Goal: Task Accomplishment & Management: Use online tool/utility

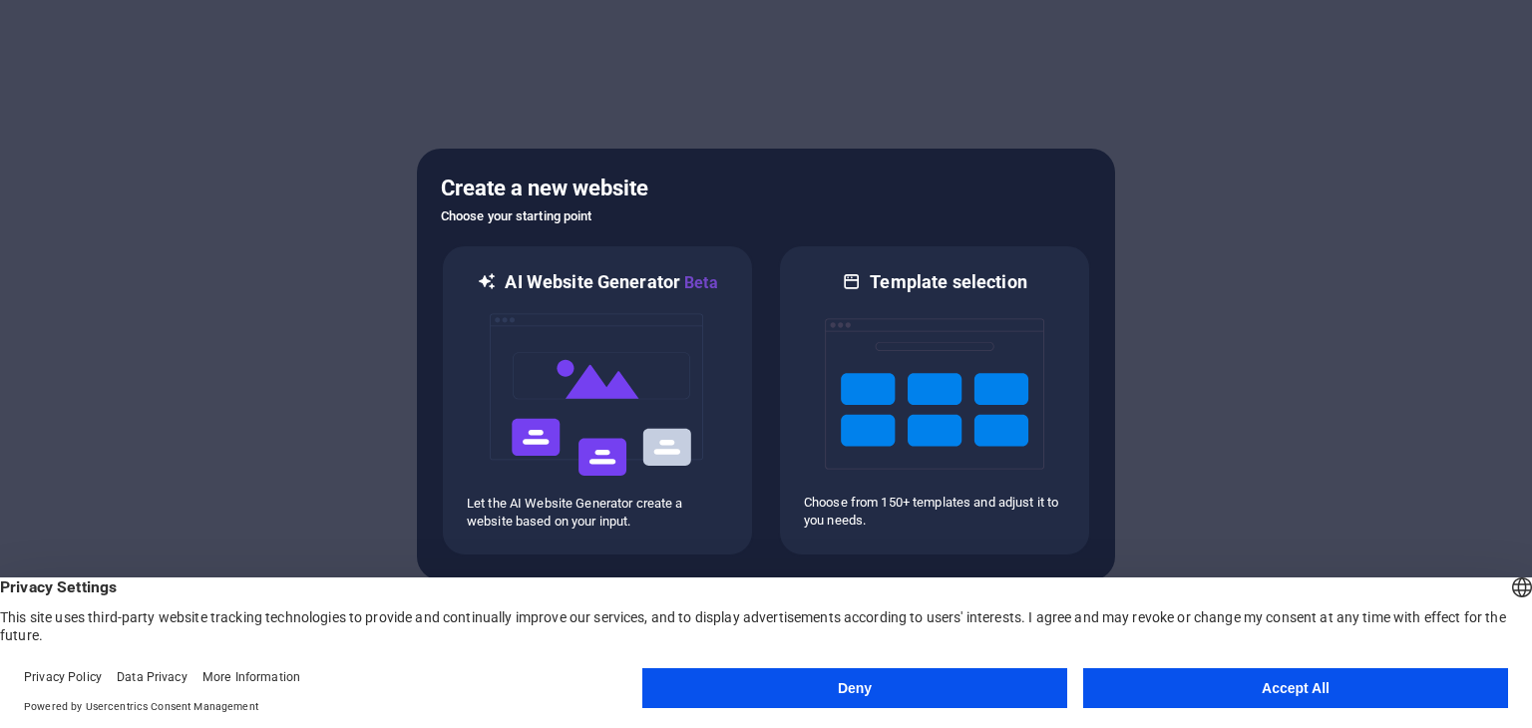
click at [1258, 683] on button "Accept All" at bounding box center [1295, 688] width 425 height 40
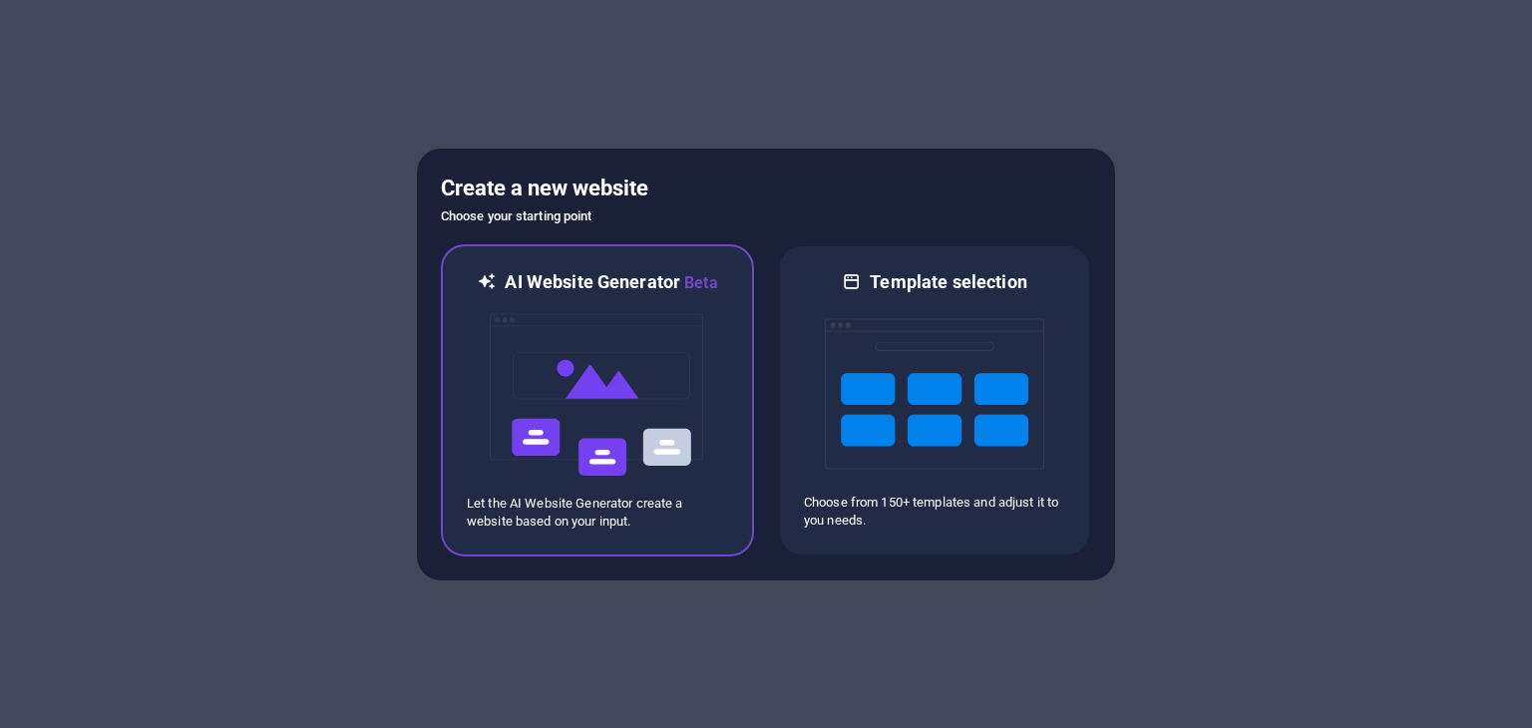
click at [608, 396] on img at bounding box center [597, 394] width 219 height 199
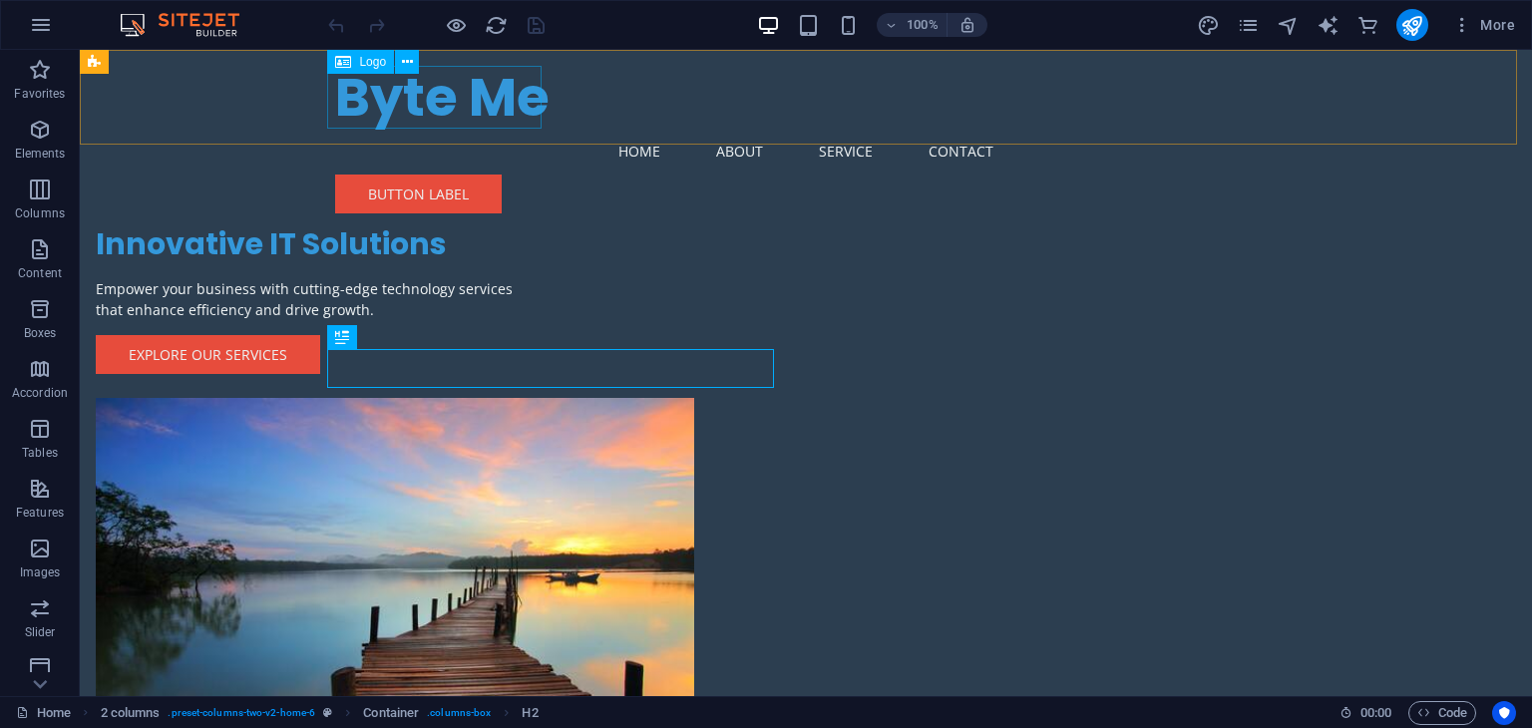
click at [470, 104] on div "Byte Me" at bounding box center [805, 97] width 941 height 63
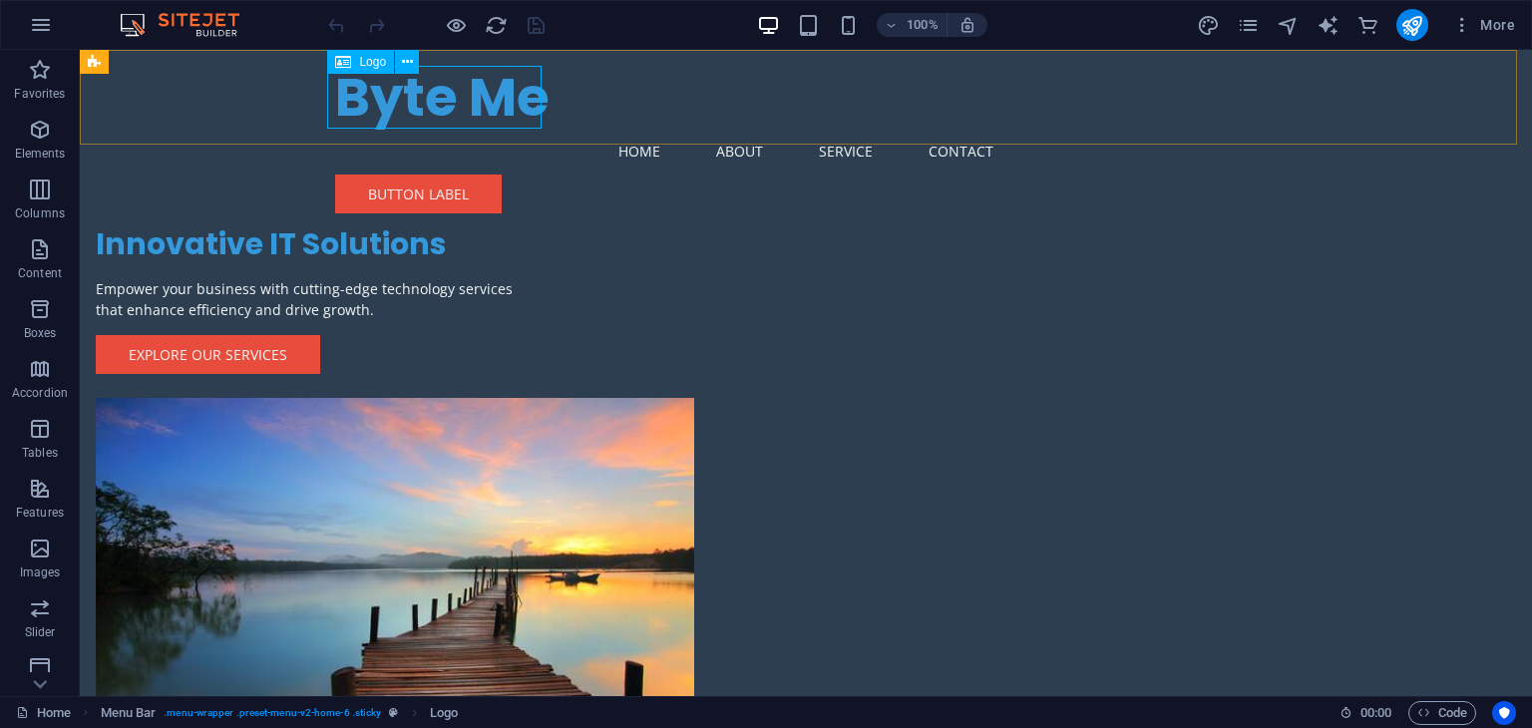
click at [351, 65] on div "Logo" at bounding box center [360, 62] width 67 height 24
click at [361, 87] on div "Byte Me" at bounding box center [805, 97] width 941 height 63
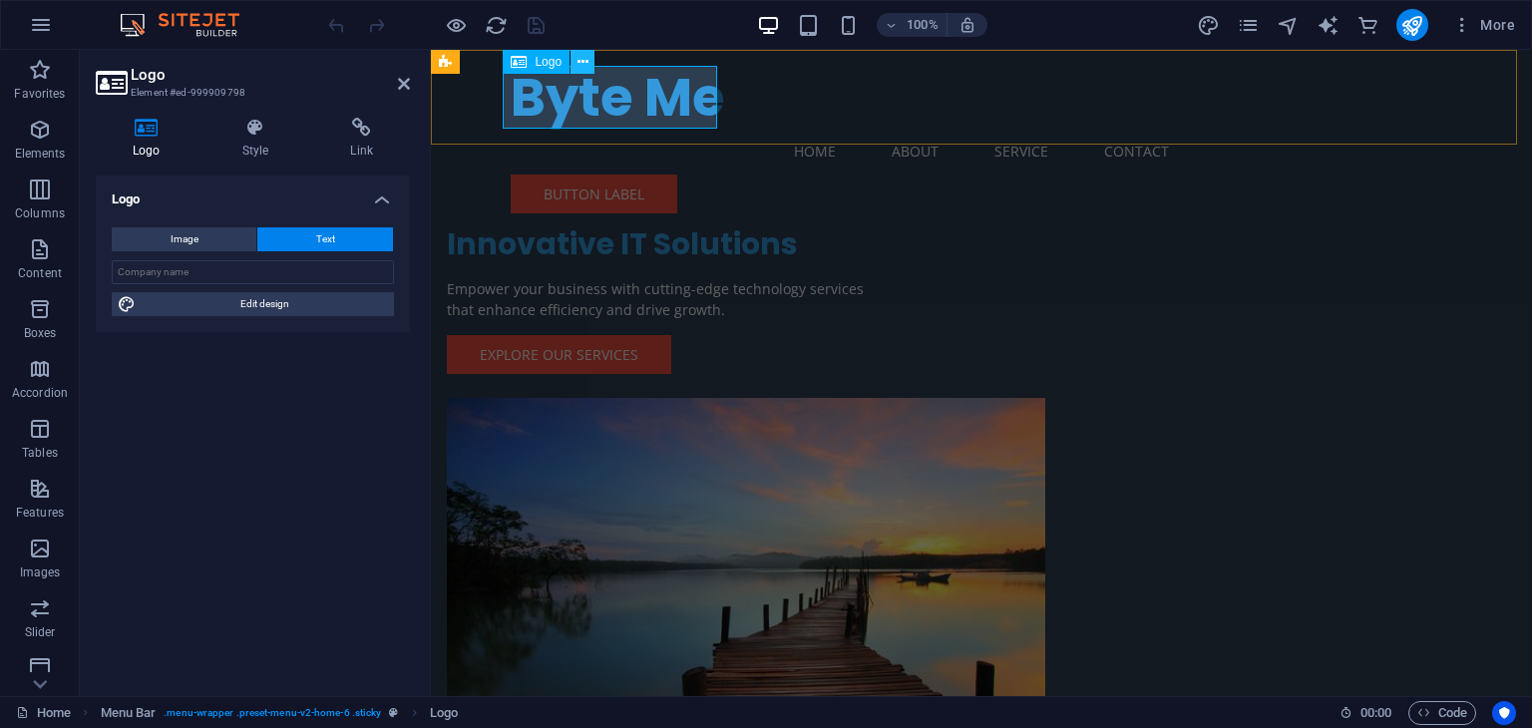
click at [582, 65] on icon at bounding box center [582, 62] width 11 height 21
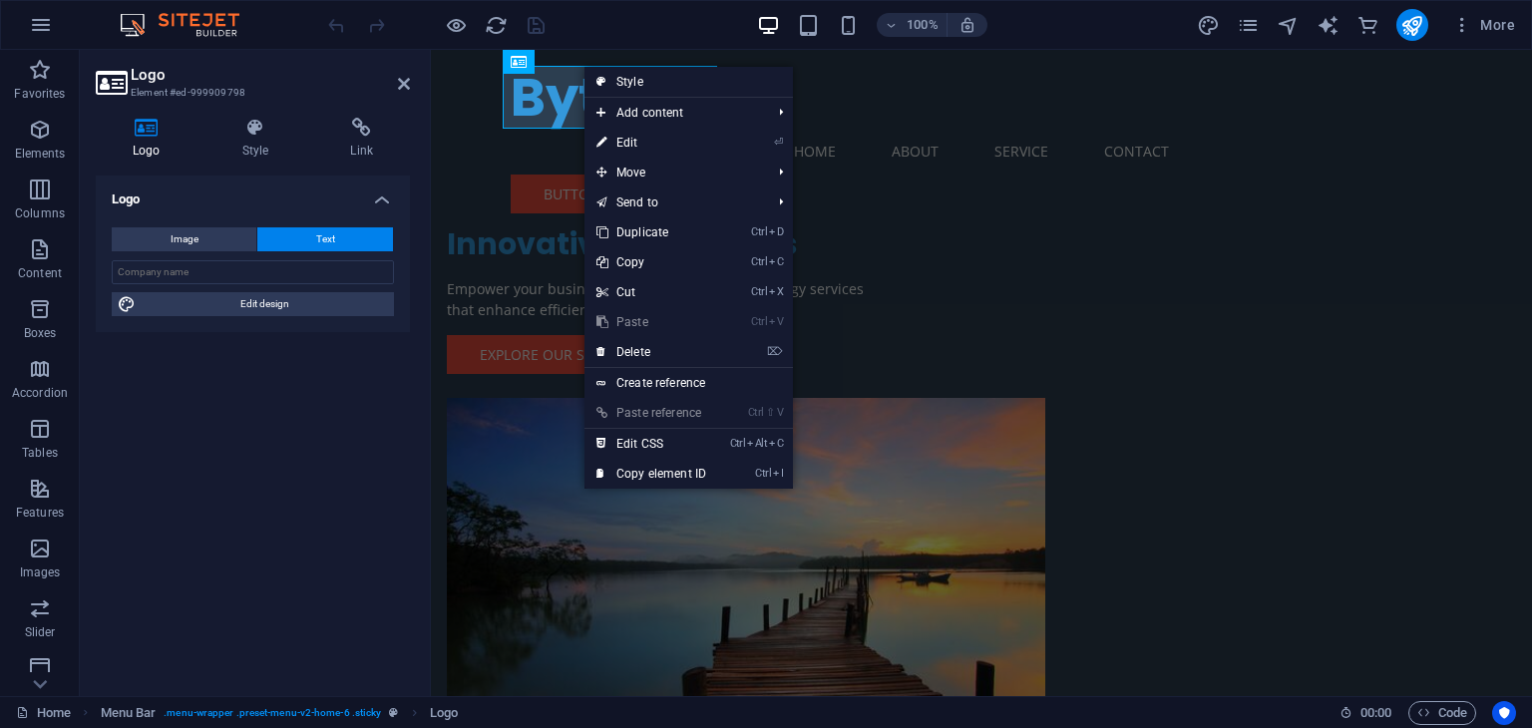
click at [298, 420] on div "Logo Image Text Drag files here, click to choose files or select files from Fil…" at bounding box center [253, 428] width 314 height 505
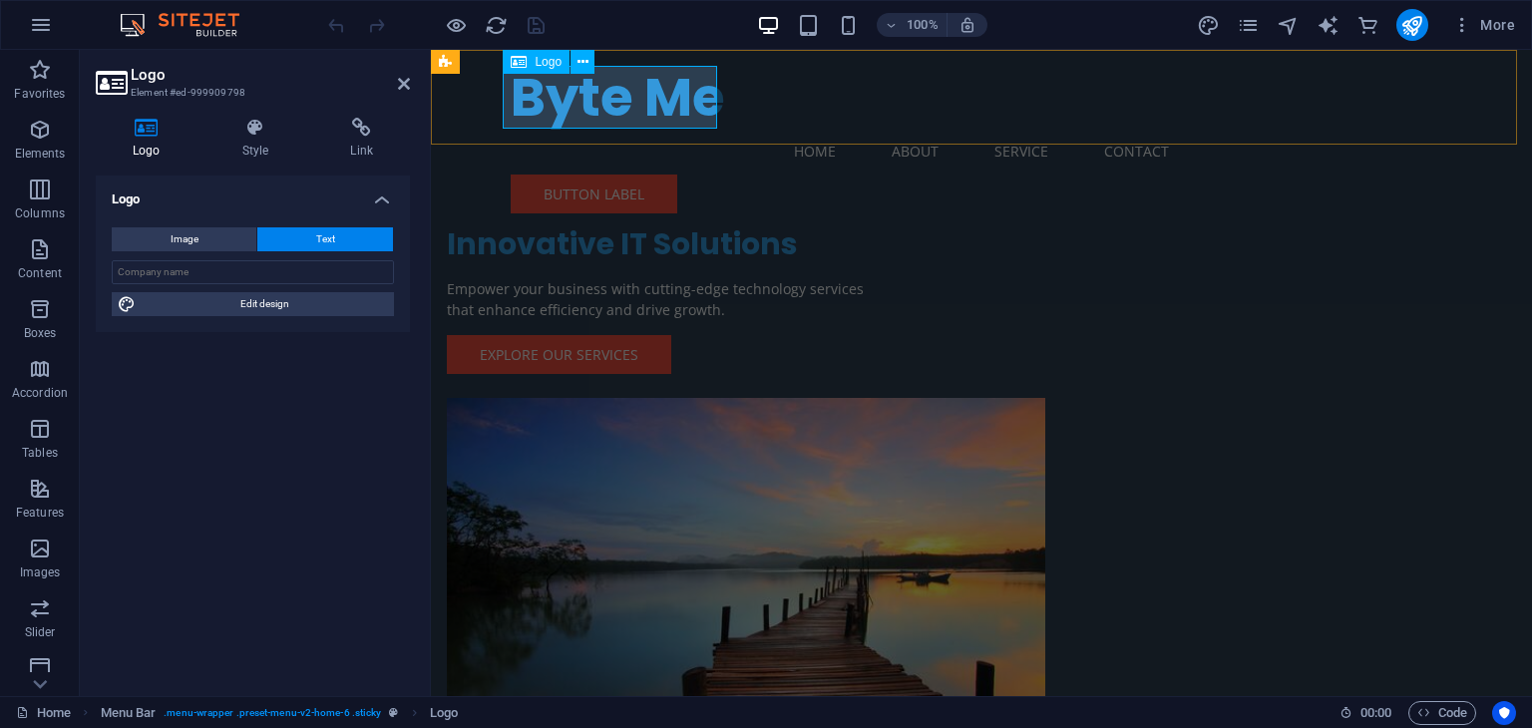
click at [554, 103] on div "Byte Me" at bounding box center [981, 97] width 941 height 63
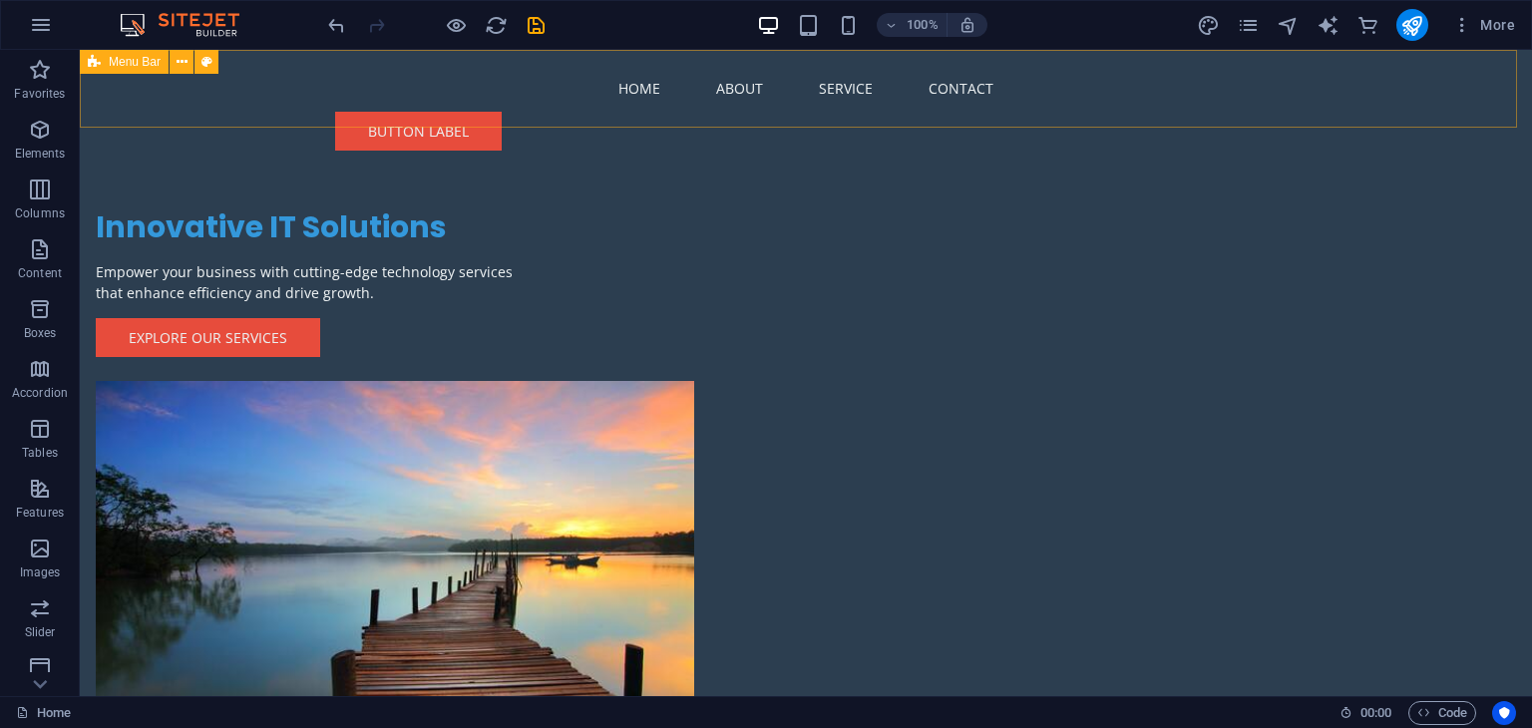
click at [331, 61] on div "Menu Home About Service Contact Button label" at bounding box center [806, 108] width 1452 height 117
click at [319, 85] on div "Menu Home About Service Contact Button label" at bounding box center [806, 108] width 1452 height 117
click at [339, 15] on icon "undo" at bounding box center [336, 25] width 23 height 23
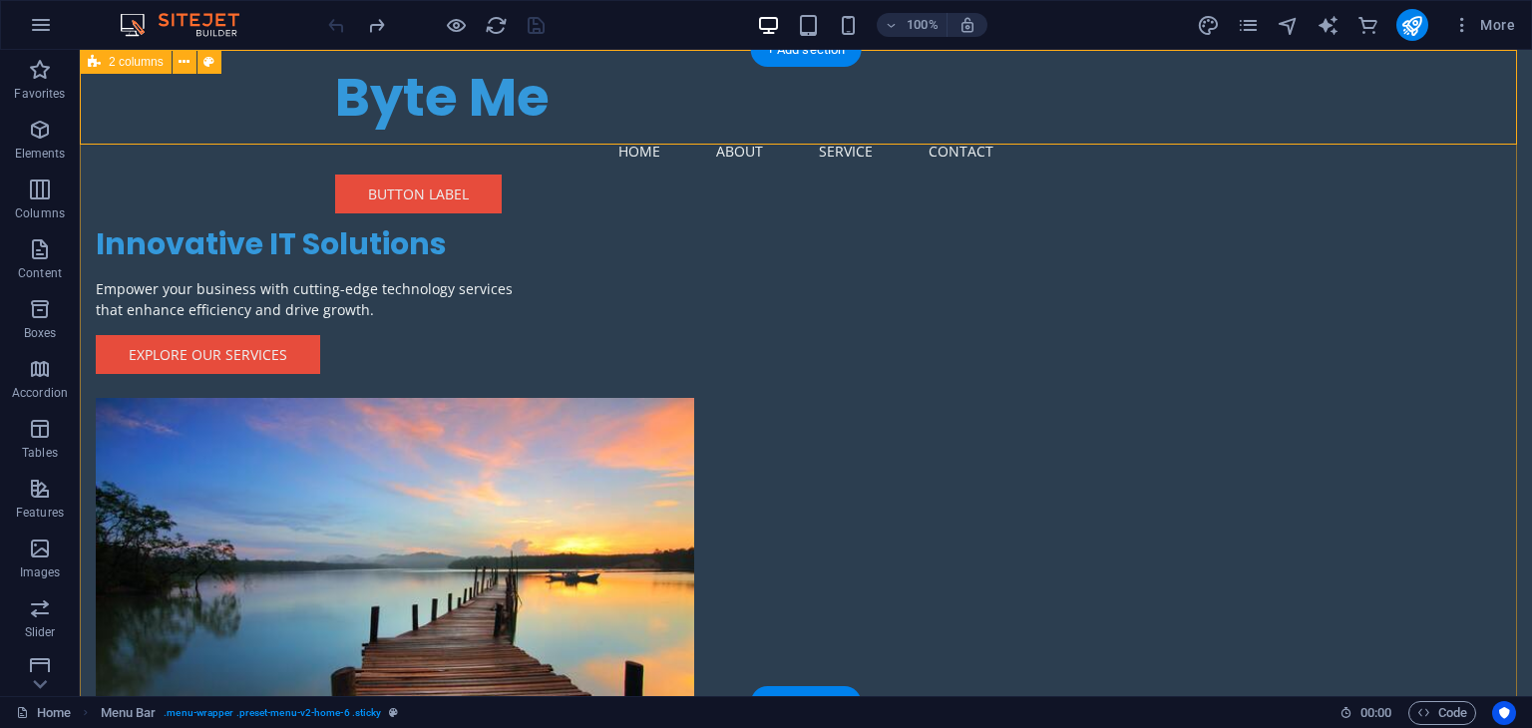
click at [209, 268] on div "Innovative IT Solutions Empower your business with cutting-edge technology serv…" at bounding box center [806, 463] width 1452 height 827
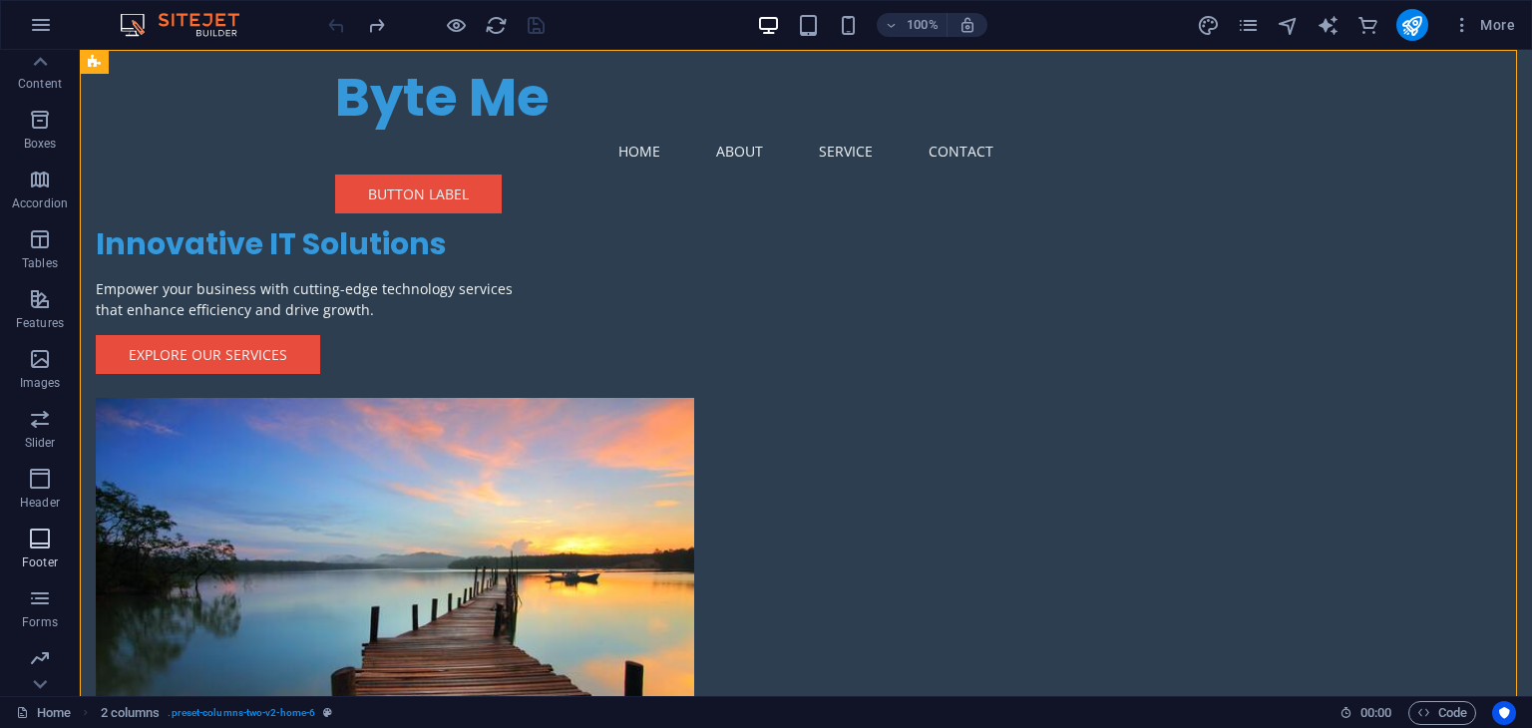
scroll to position [211, 0]
click at [40, 516] on icon "button" at bounding box center [40, 517] width 24 height 24
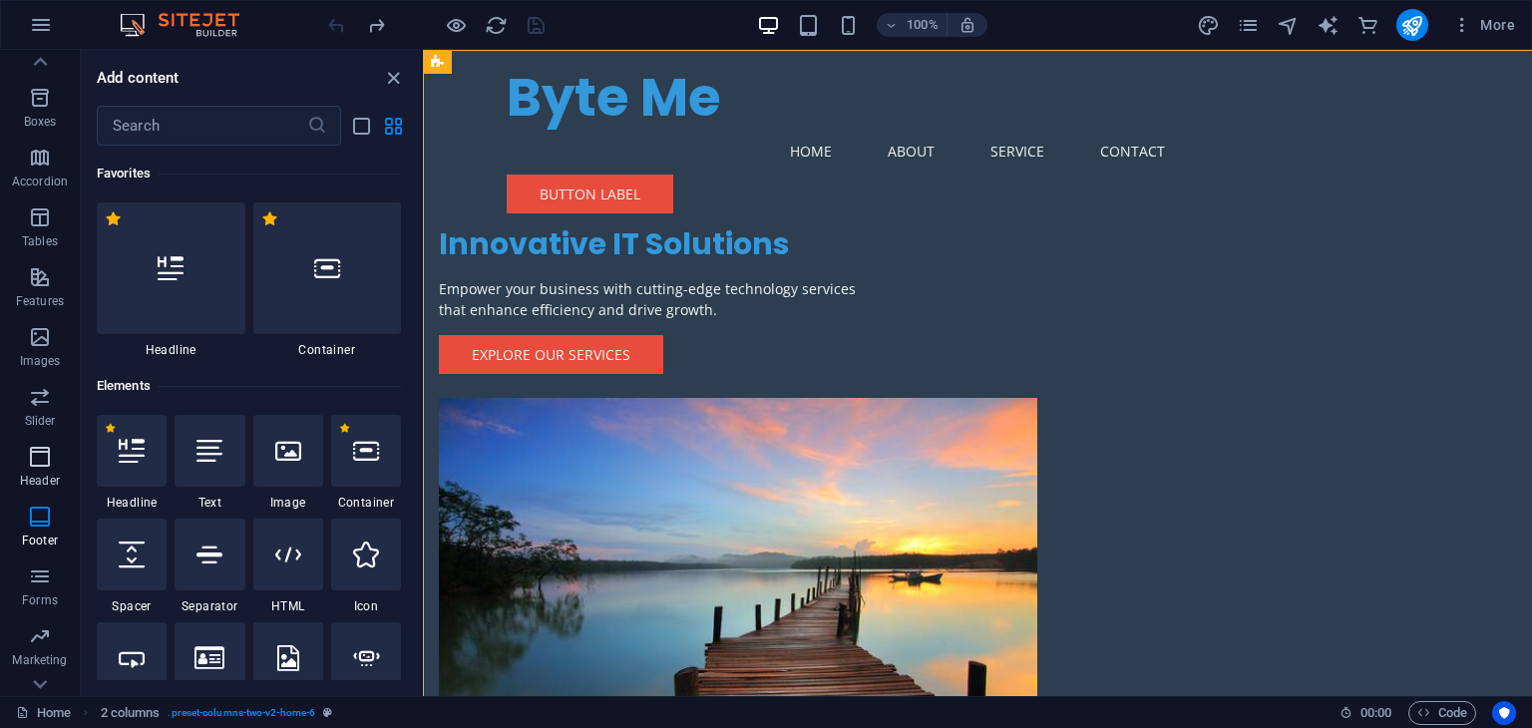
click at [42, 472] on span "Header" at bounding box center [40, 469] width 80 height 48
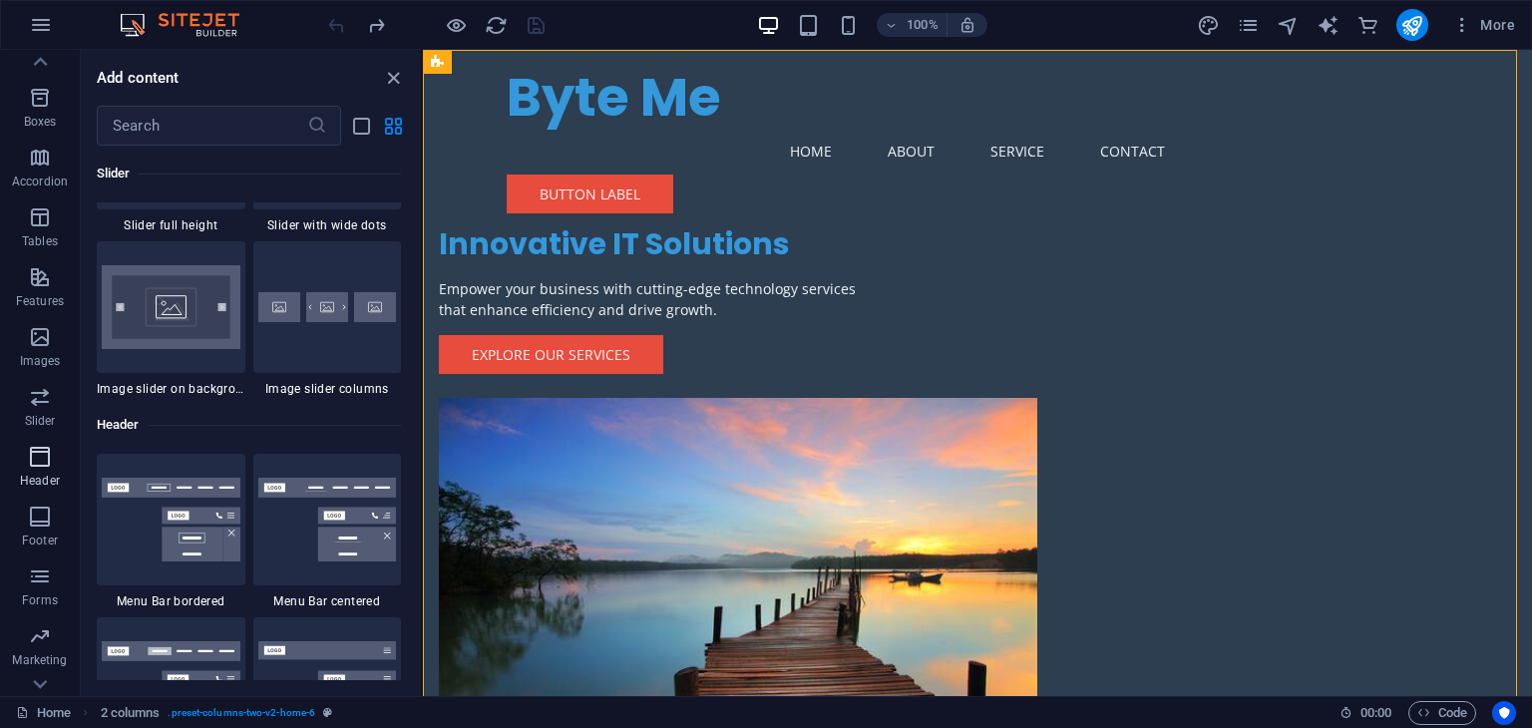
scroll to position [12009, 0]
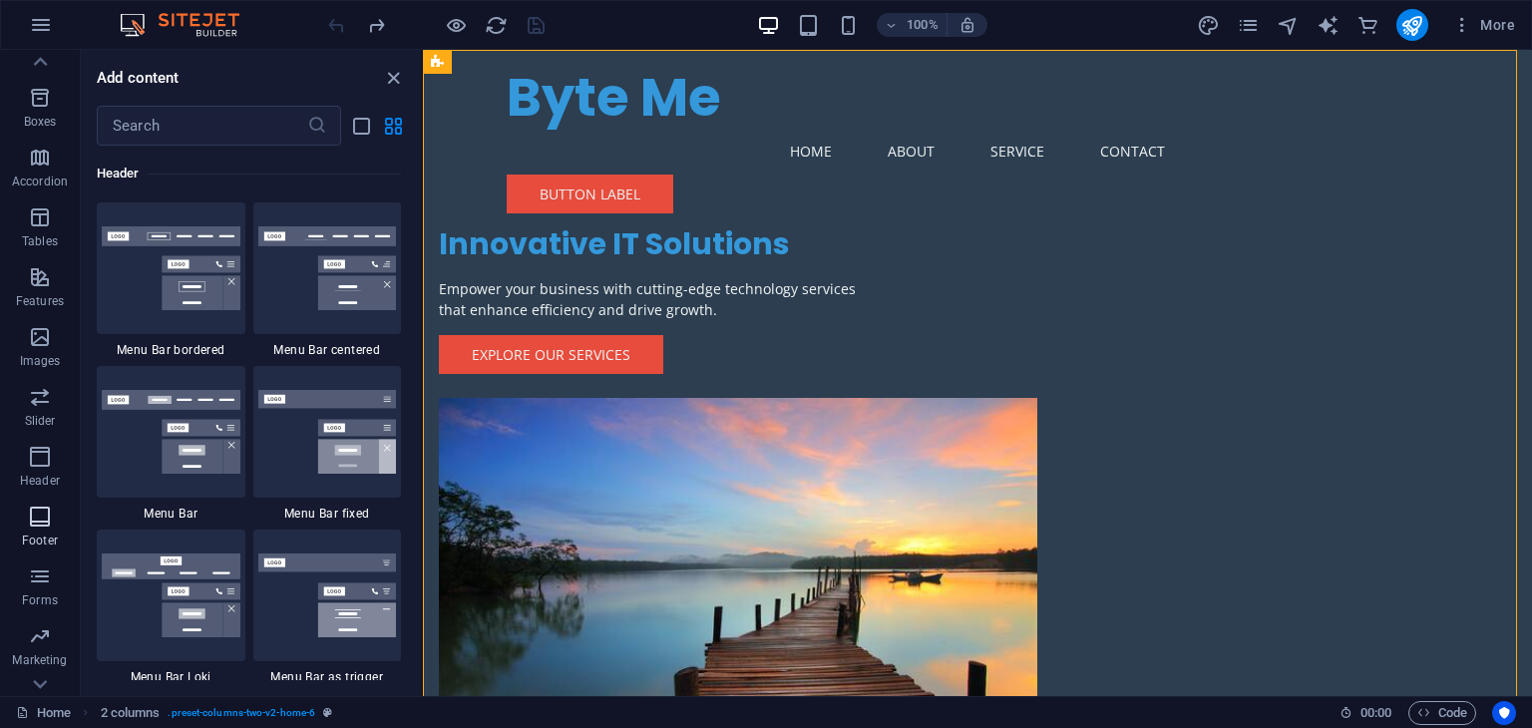
click at [35, 510] on icon "button" at bounding box center [40, 517] width 24 height 24
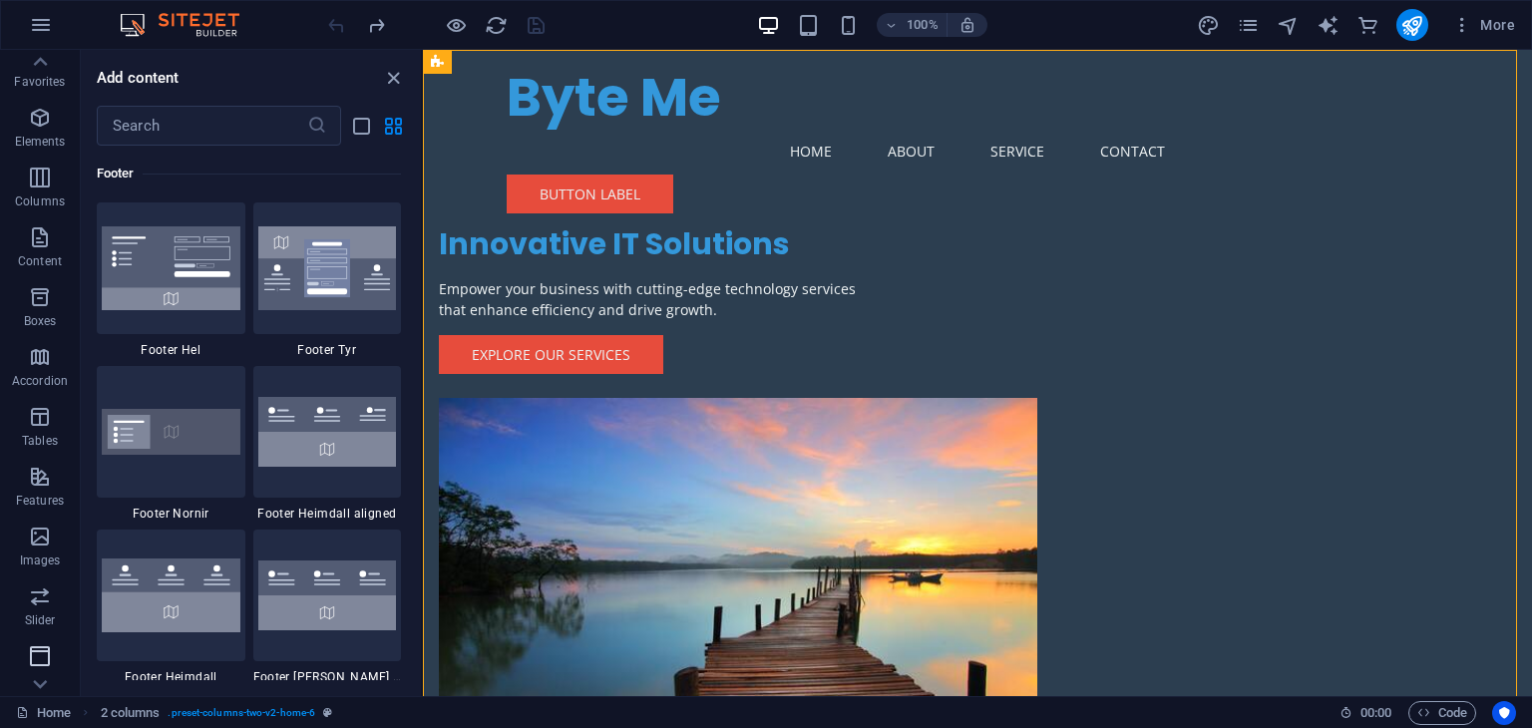
scroll to position [0, 0]
click at [814, 22] on icon "button" at bounding box center [808, 25] width 23 height 23
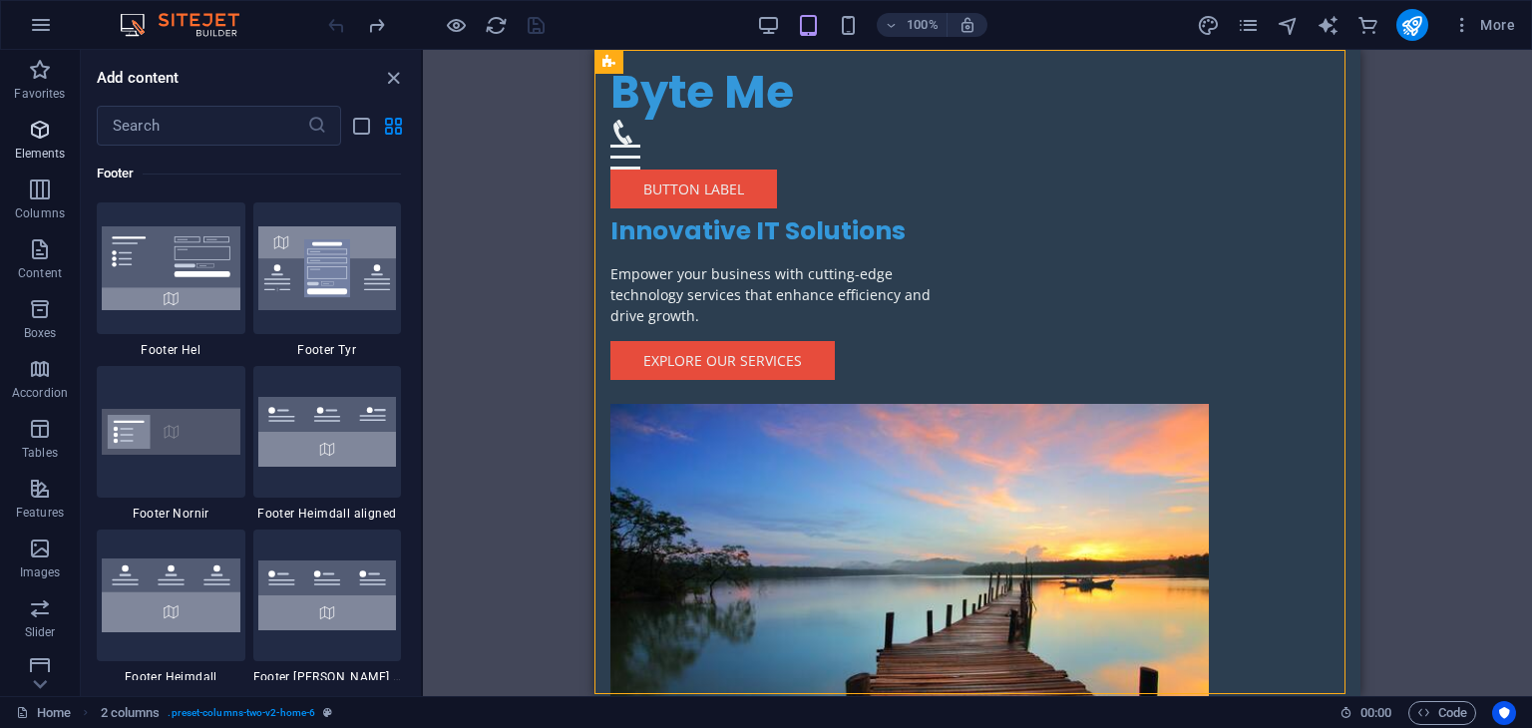
click at [46, 153] on p "Elements" at bounding box center [40, 154] width 51 height 16
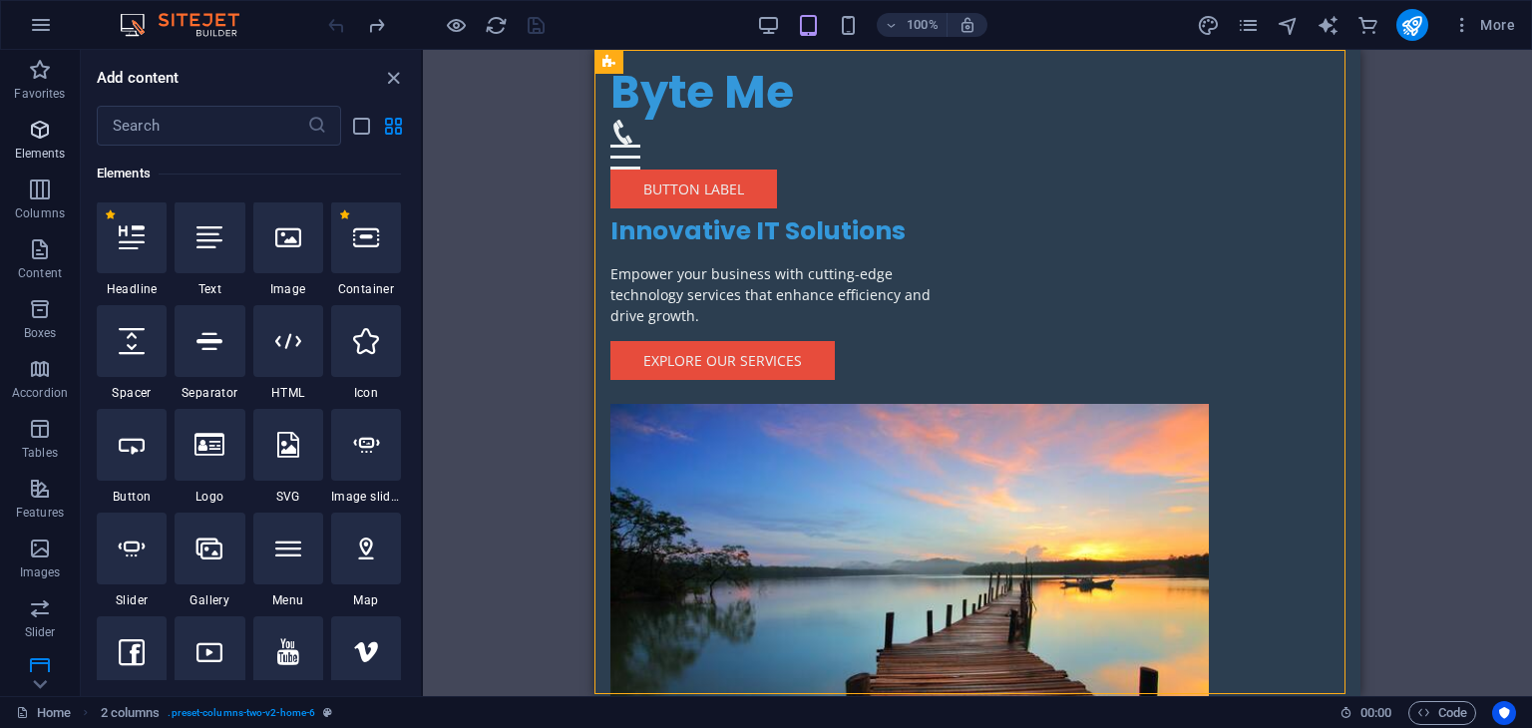
scroll to position [212, 0]
click at [240, 126] on input "text" at bounding box center [202, 126] width 210 height 40
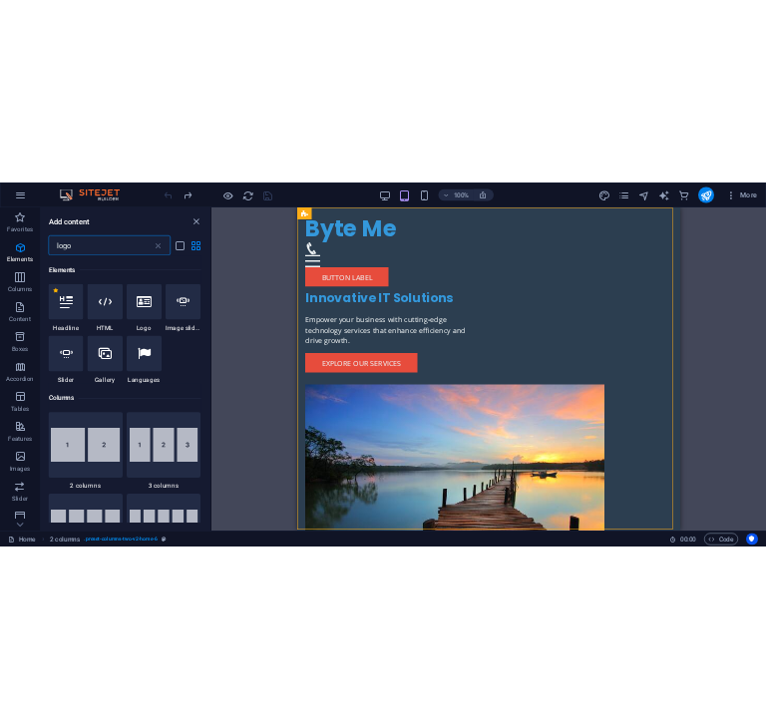
scroll to position [0, 0]
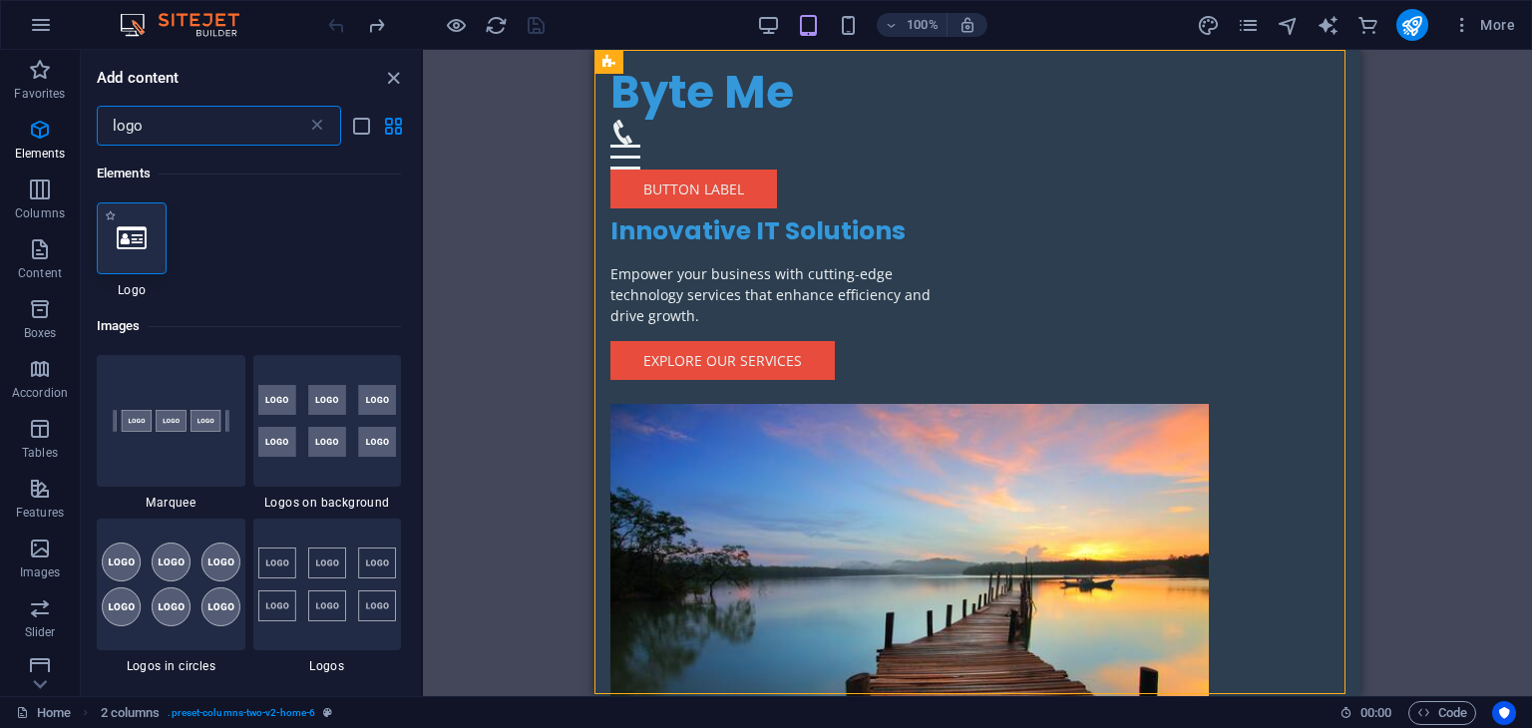
type input "logo"
click at [135, 219] on div at bounding box center [132, 238] width 70 height 72
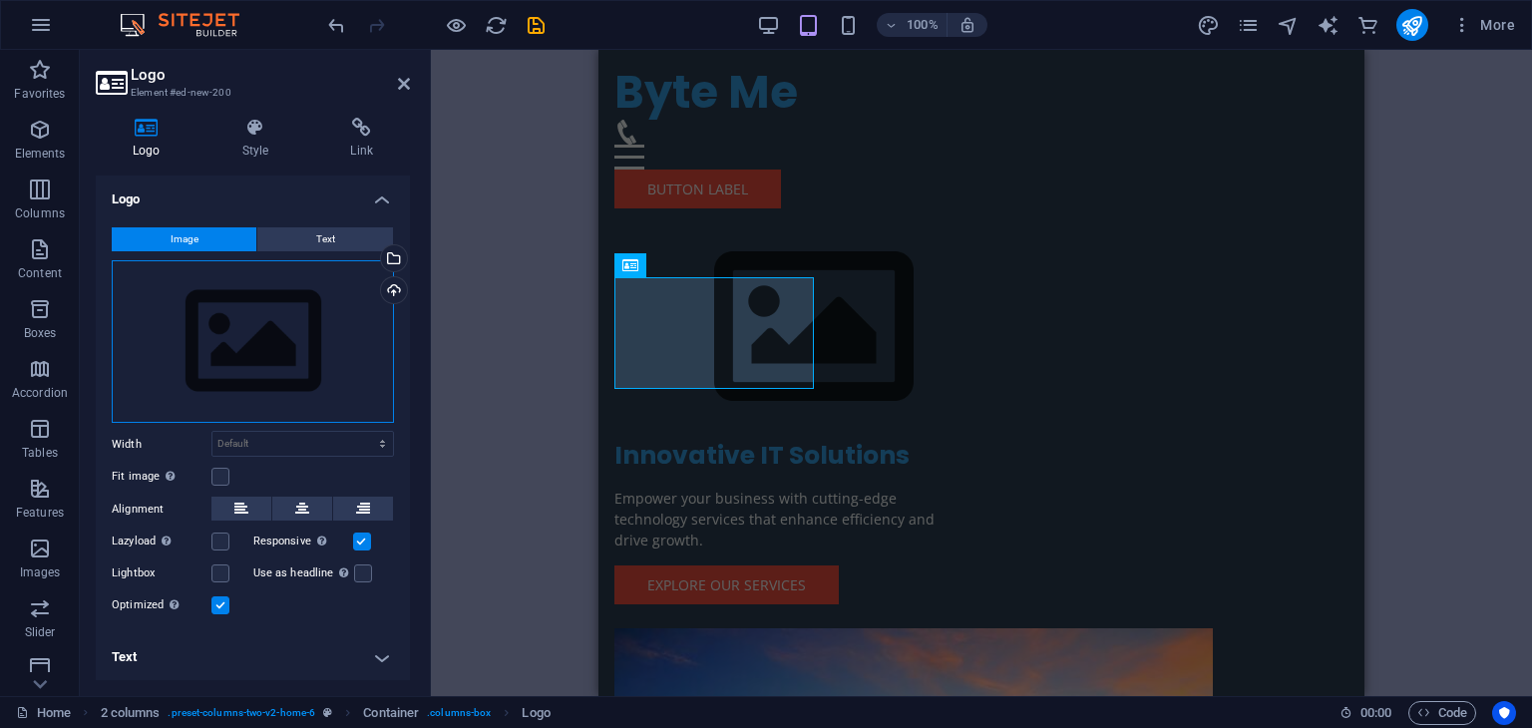
click at [343, 321] on div "Drag files here, click to choose files or select files from Files or our free s…" at bounding box center [253, 342] width 282 height 164
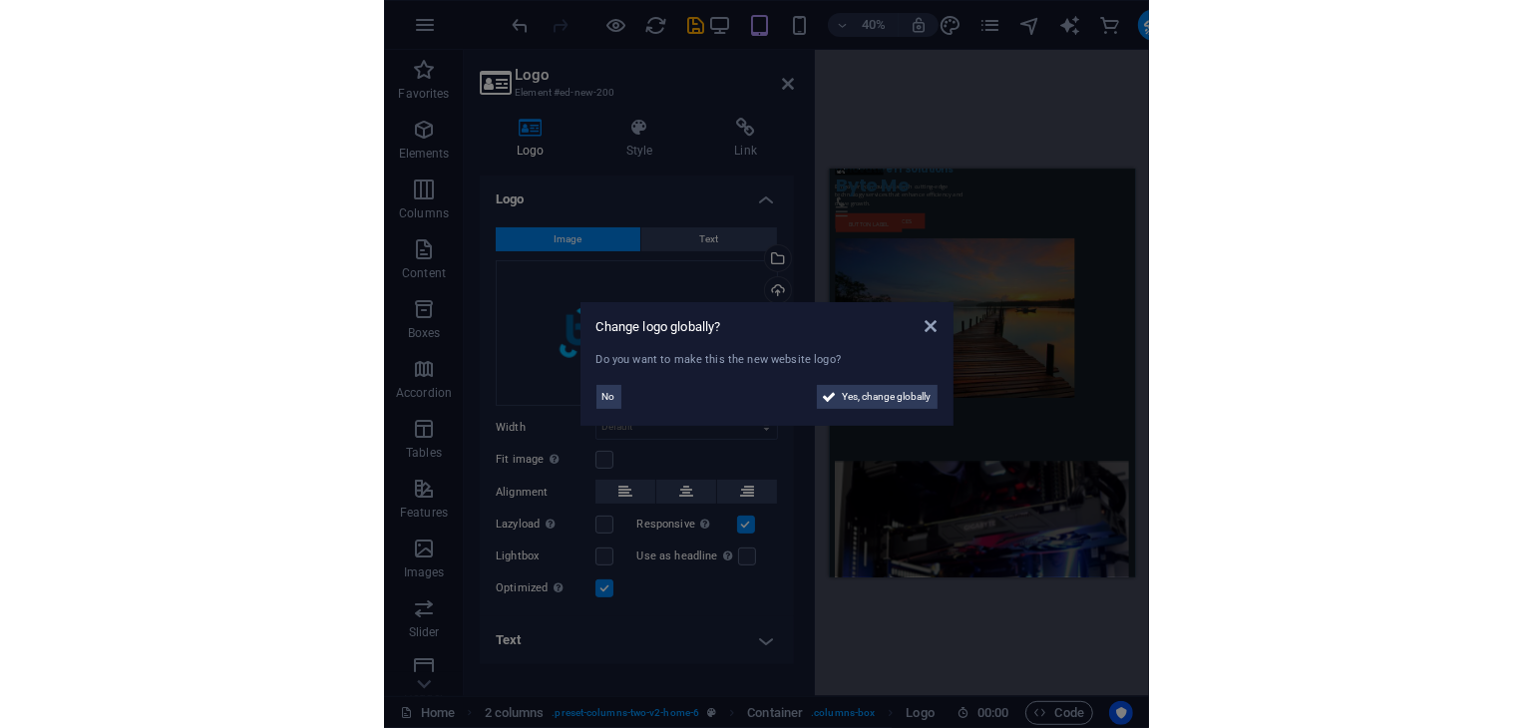
scroll to position [326, 0]
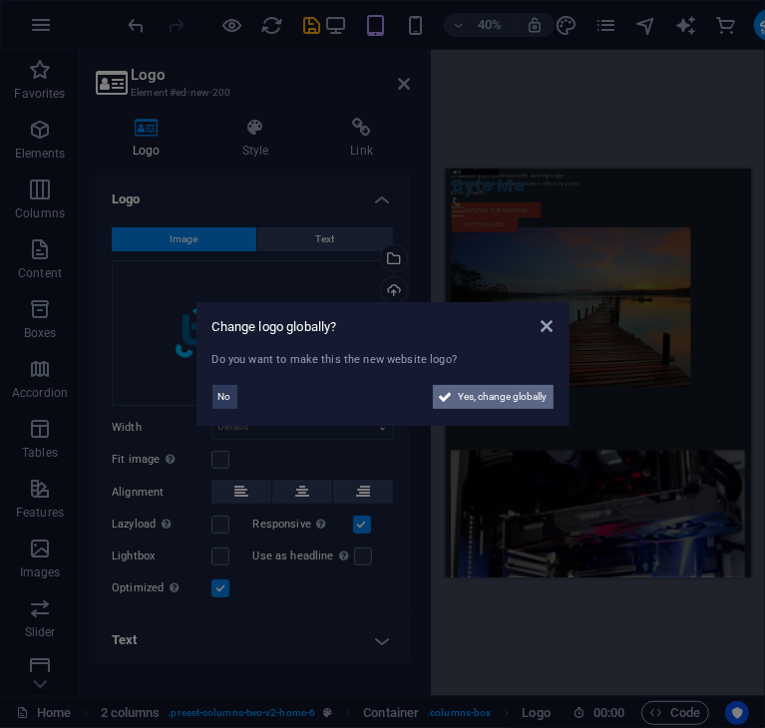
click at [489, 392] on span "Yes, change globally" at bounding box center [503, 397] width 89 height 24
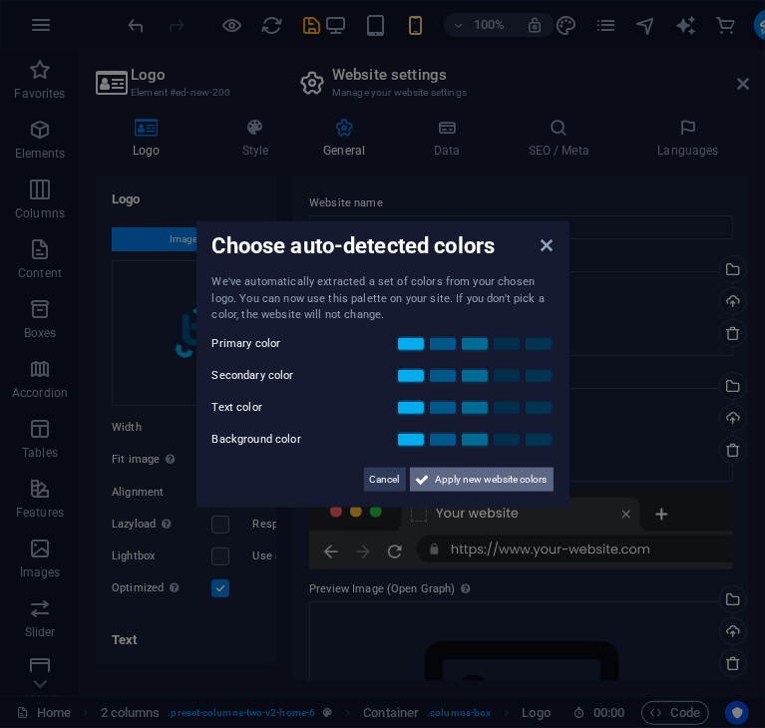
click at [523, 474] on span "Apply new website colors" at bounding box center [492, 479] width 112 height 24
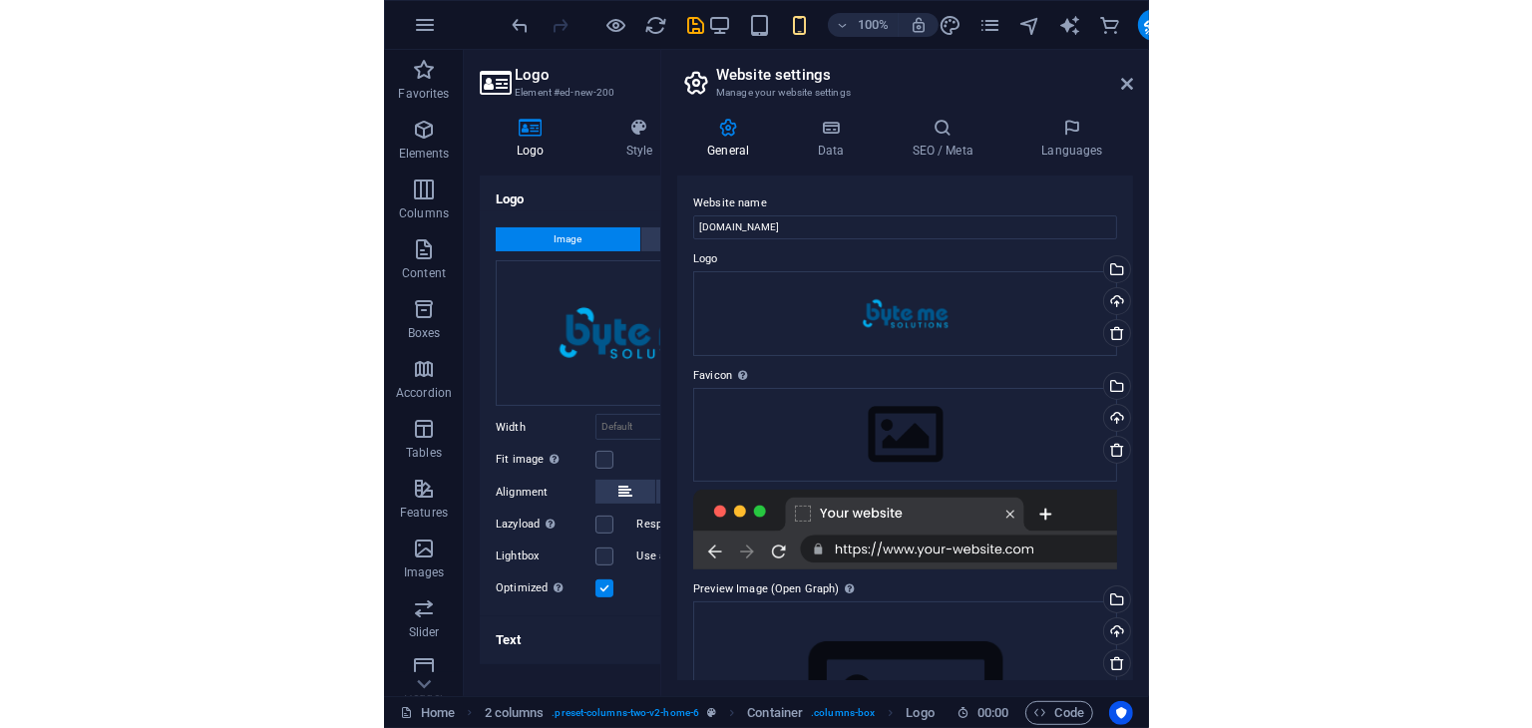
scroll to position [219, 0]
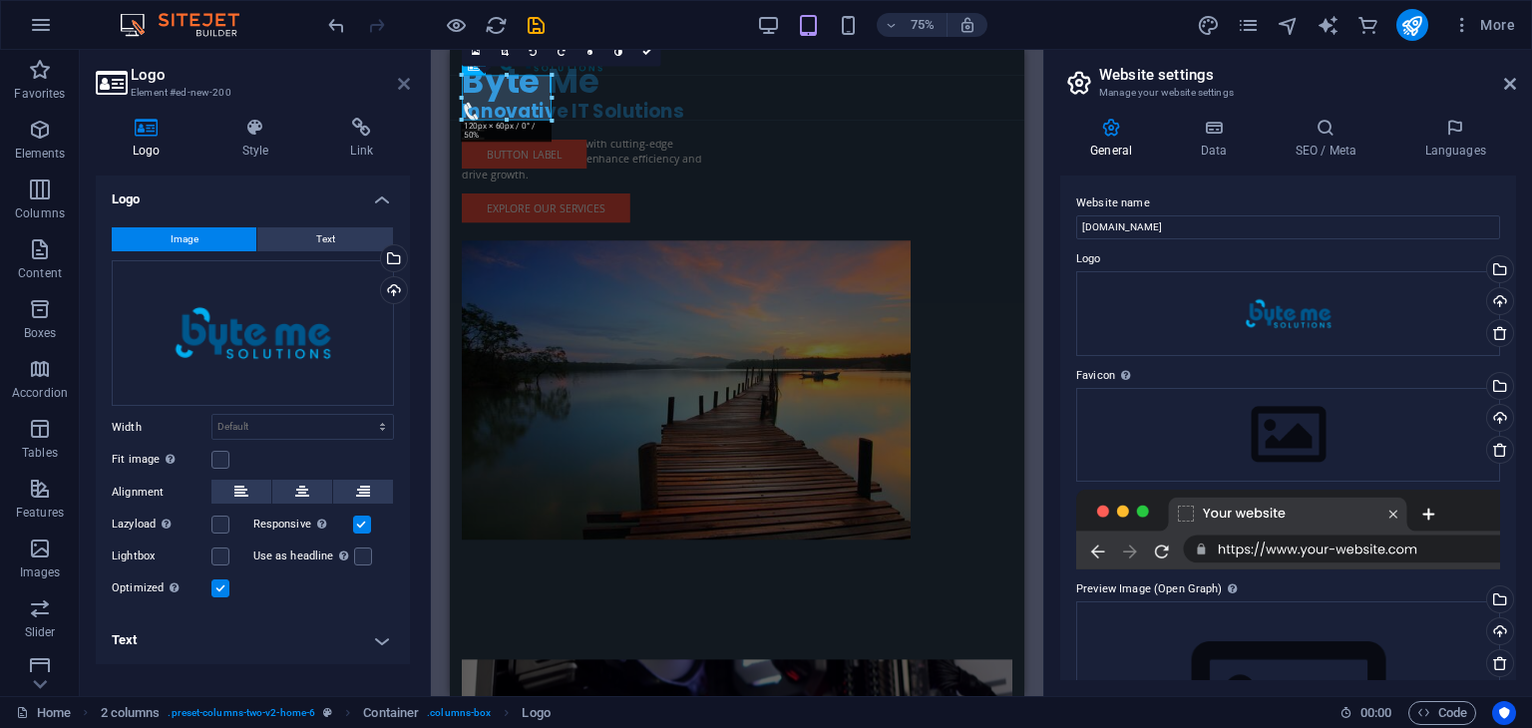
click at [403, 77] on icon at bounding box center [404, 84] width 12 height 16
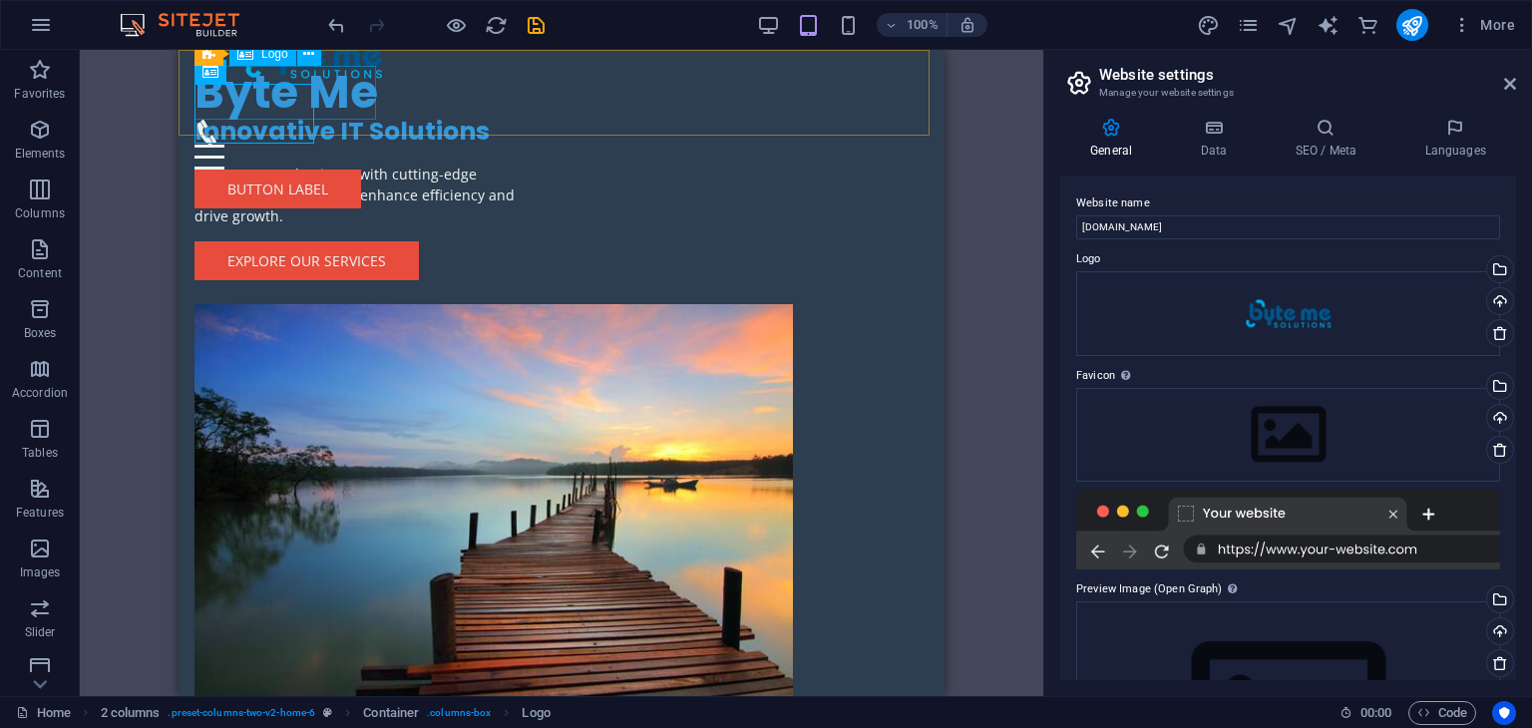
click at [346, 89] on div "Byte Me" at bounding box center [561, 93] width 734 height 54
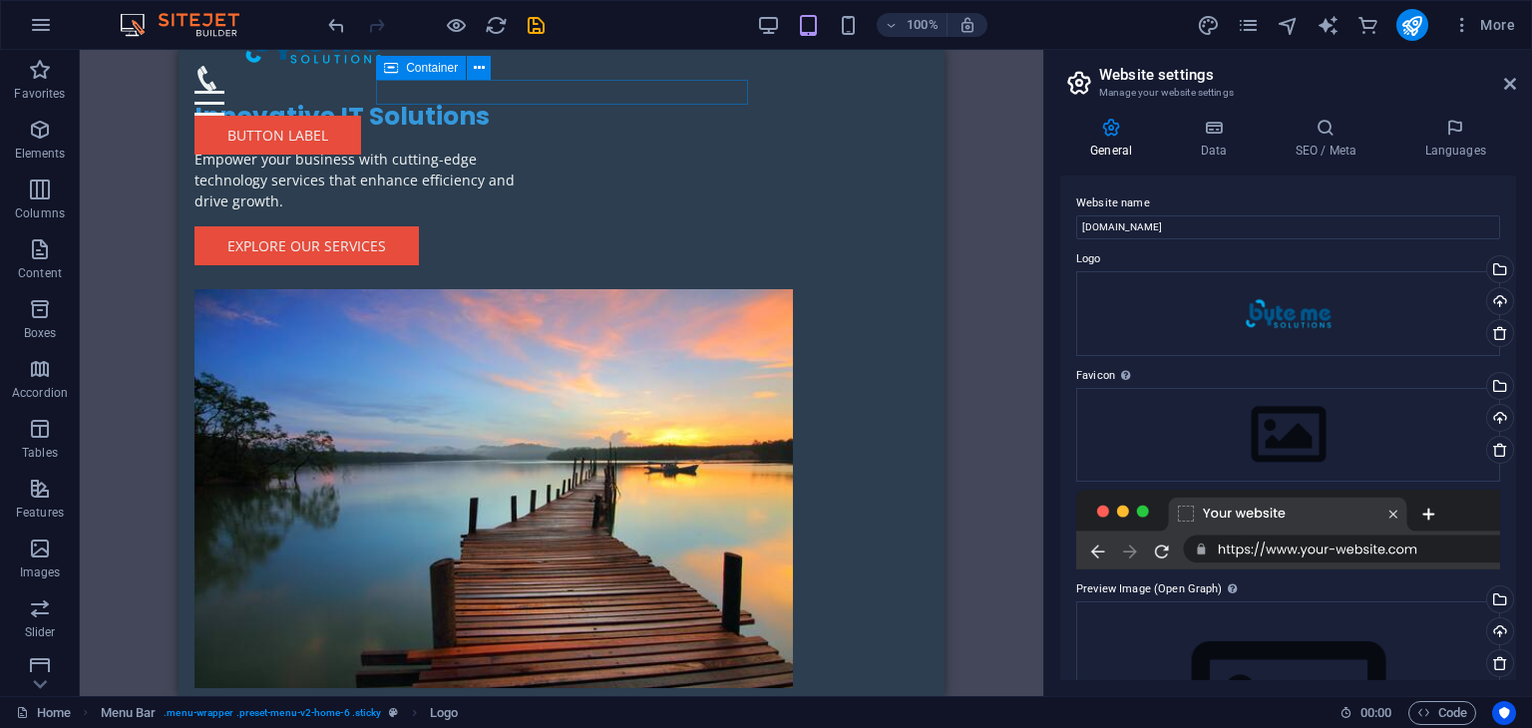
scroll to position [204, 0]
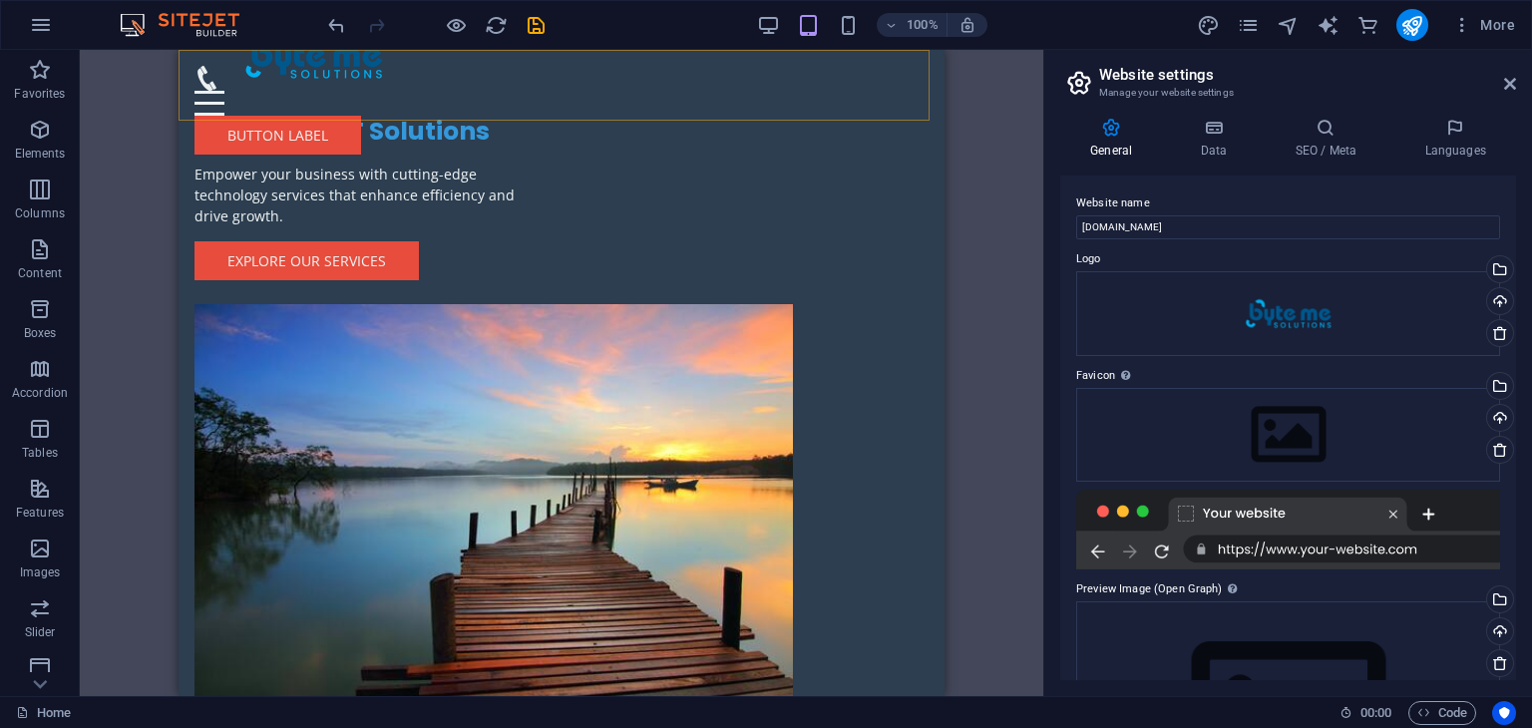
click at [290, 110] on div "Menu Home About Service Contact Button label" at bounding box center [562, 110] width 766 height 121
click at [261, 112] on div "Menu Home About Service Contact Button label" at bounding box center [562, 110] width 766 height 121
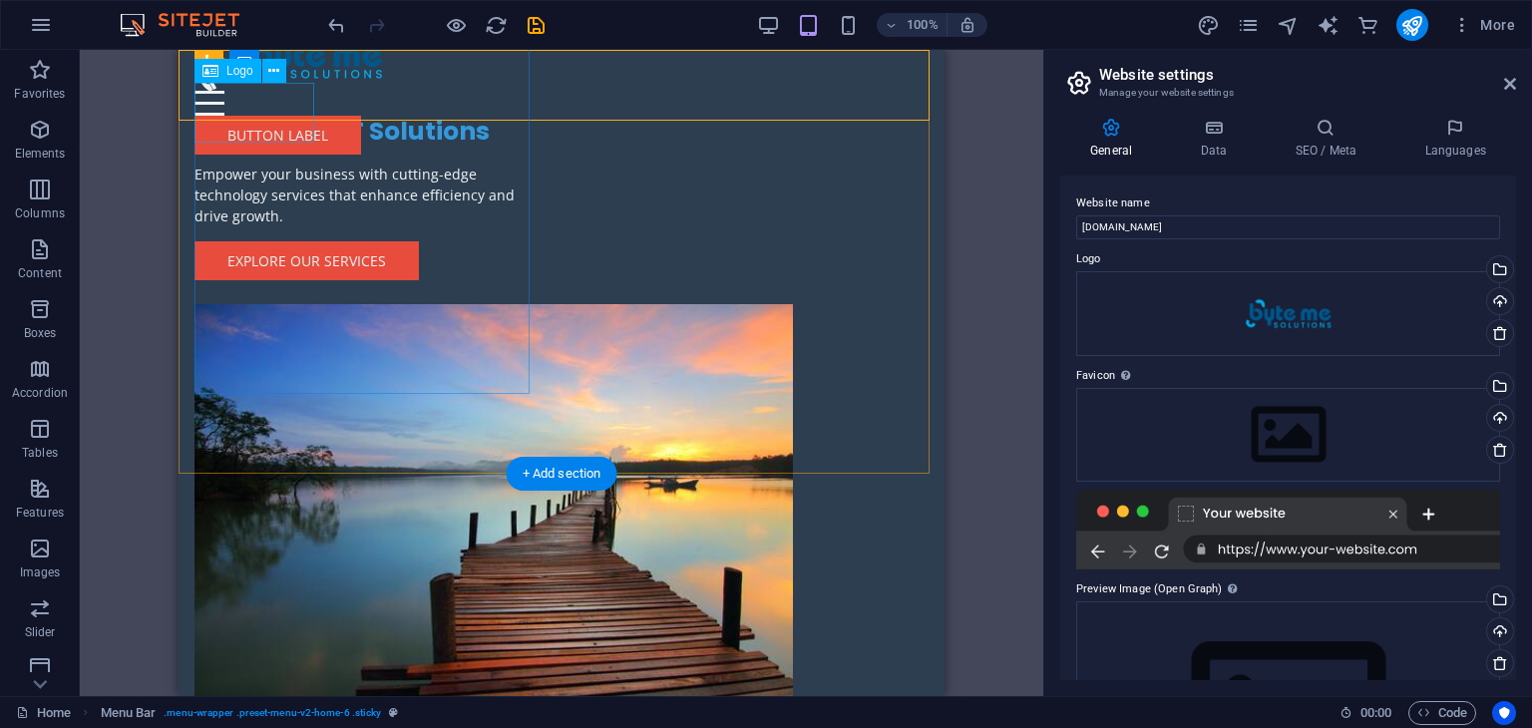
click at [271, 116] on div at bounding box center [365, 56] width 343 height 120
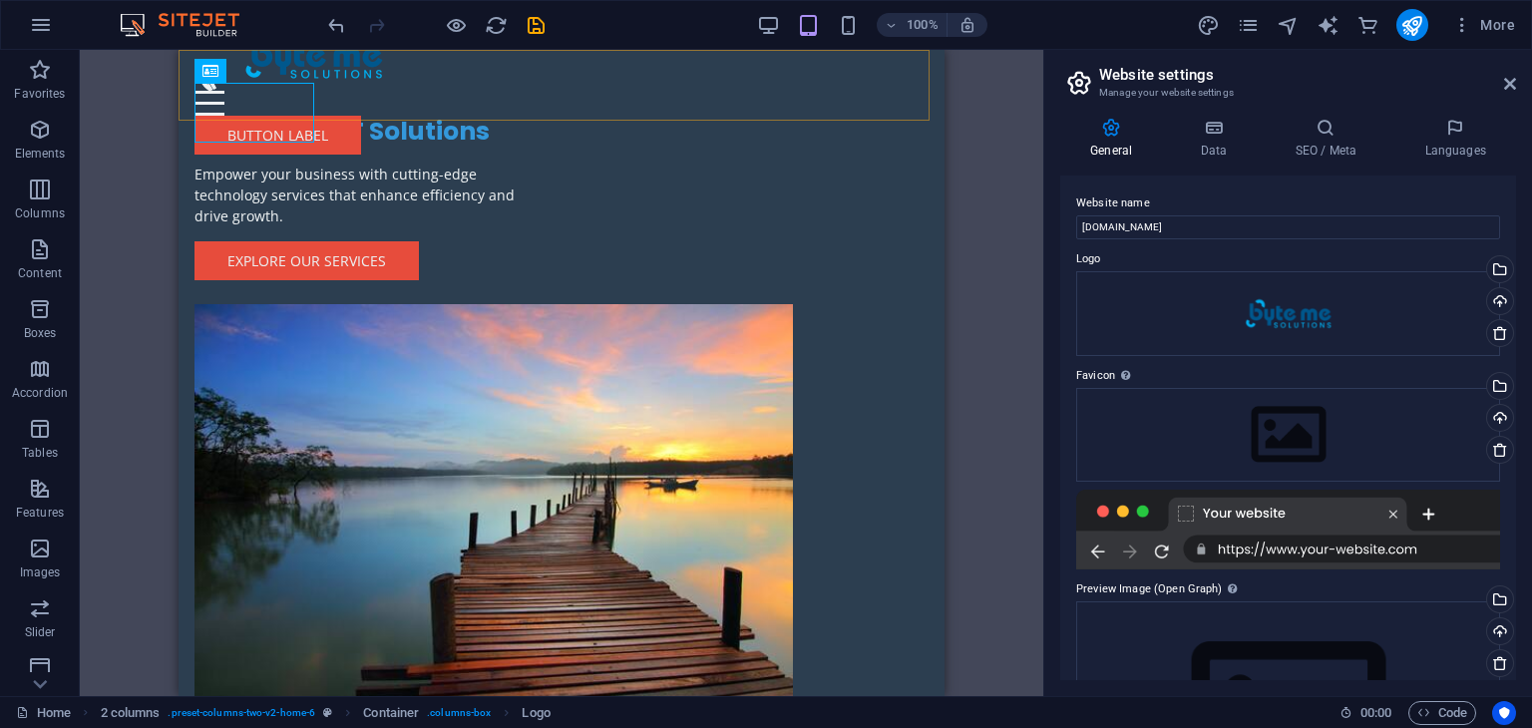
click at [247, 100] on div "Menu Home About Service Contact Button label" at bounding box center [562, 110] width 766 height 121
select select "header"
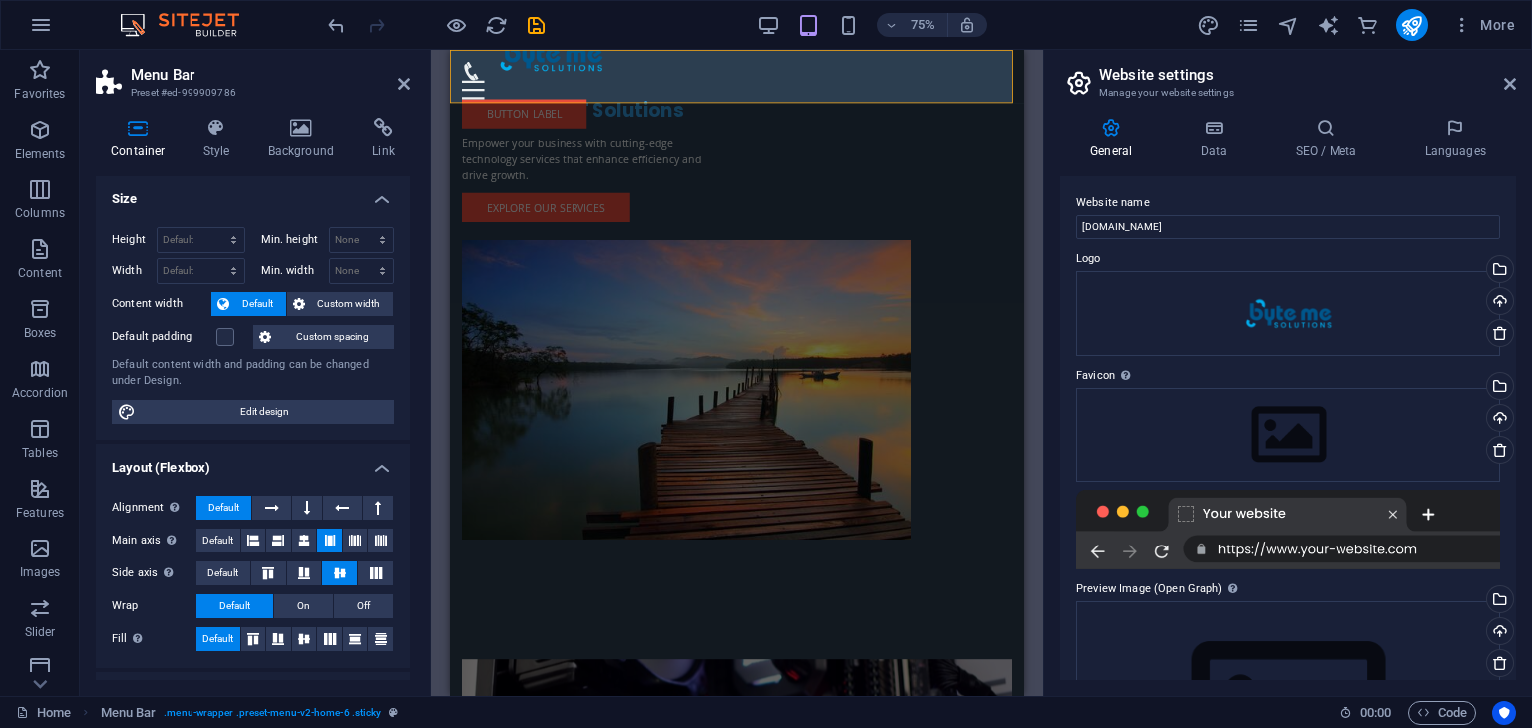
click at [517, 103] on div "Menu Home About Service Contact Button label" at bounding box center [833, 110] width 766 height 121
click at [517, 110] on div "Menu Home About Service Contact Button label" at bounding box center [833, 110] width 766 height 121
click at [411, 85] on aside "Menu Bar Preset #ed-999909786 Container Style Background Link Size Height Defau…" at bounding box center [255, 373] width 351 height 646
click at [411, 84] on aside "Menu Bar Preset #ed-999909786 Container Style Background Link Size Height Defau…" at bounding box center [255, 373] width 351 height 646
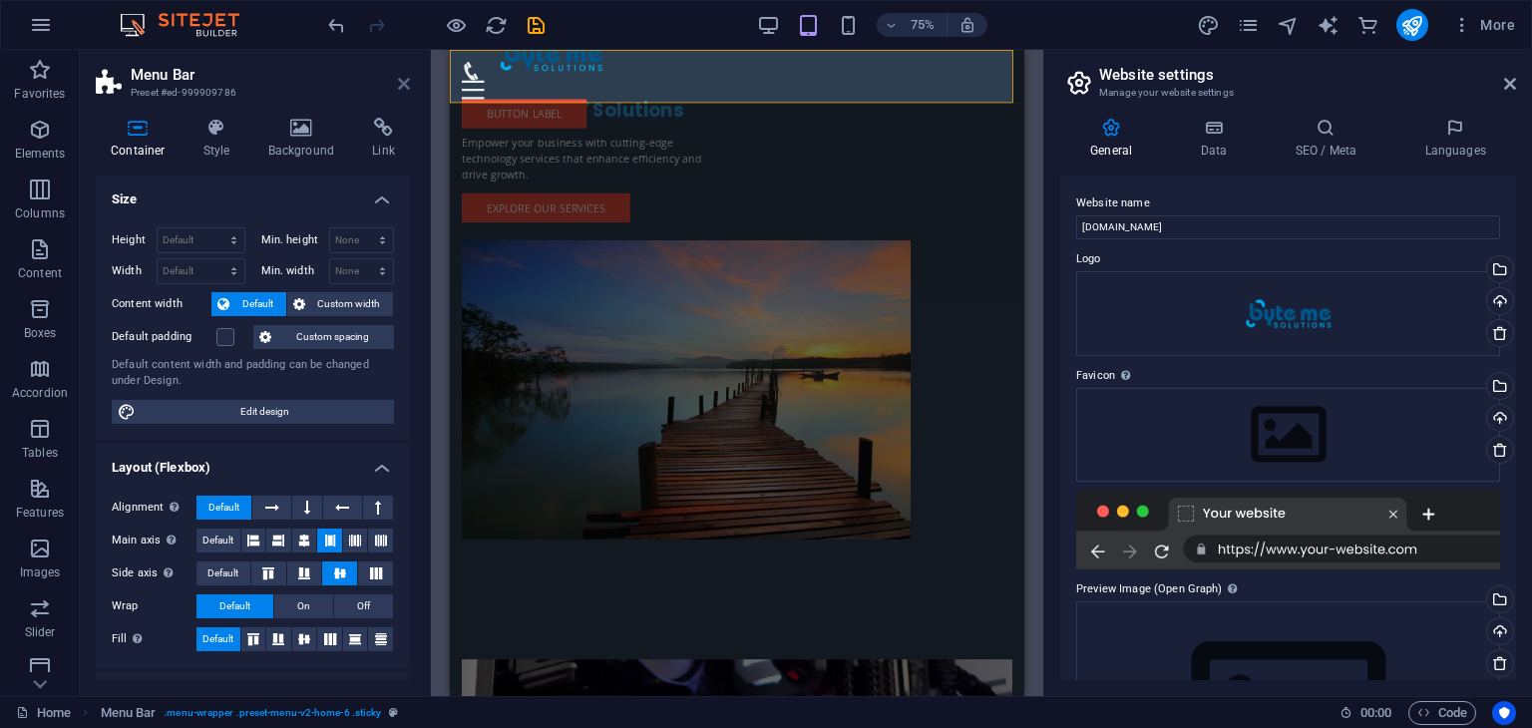
drag, startPoint x: 406, startPoint y: 83, endPoint x: 251, endPoint y: 35, distance: 161.8
click at [406, 83] on icon at bounding box center [404, 84] width 12 height 16
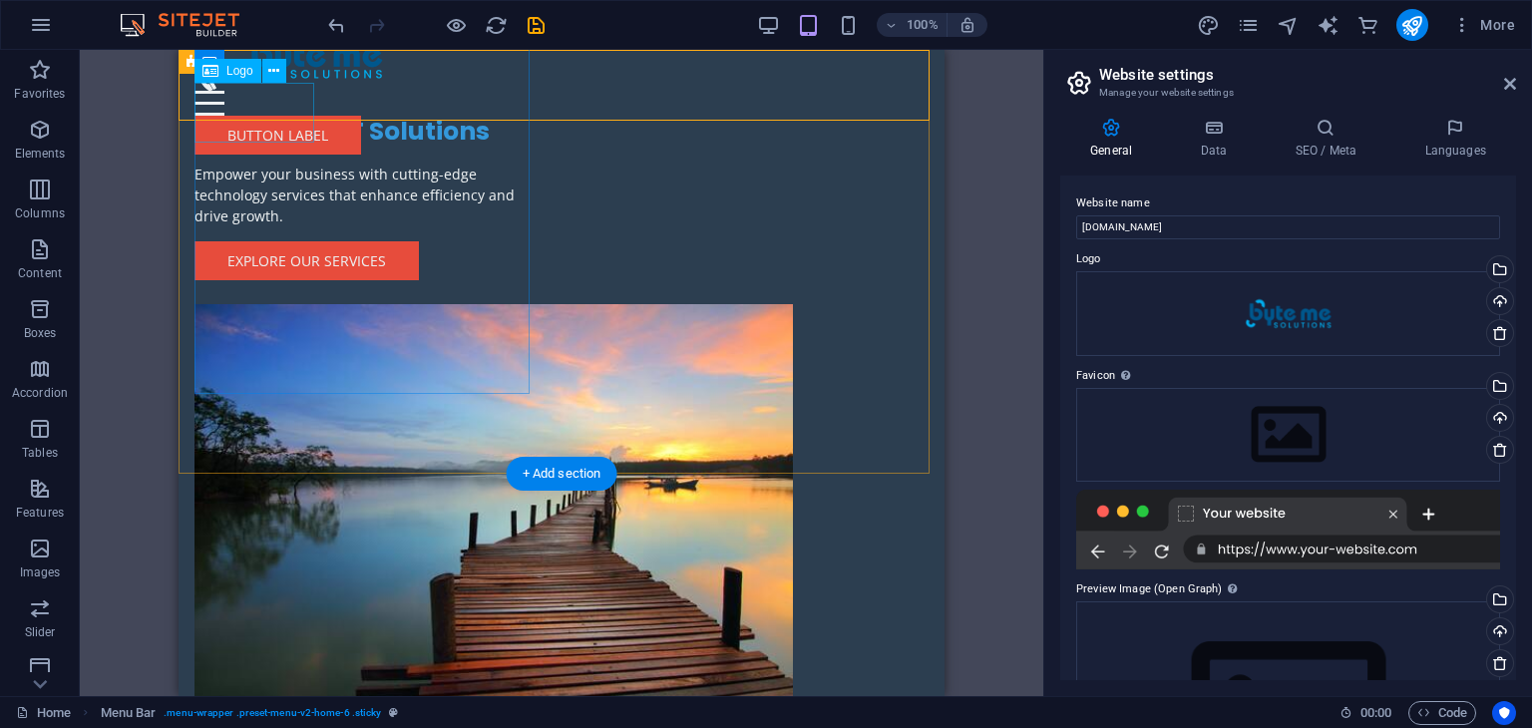
click at [271, 116] on div at bounding box center [365, 56] width 343 height 120
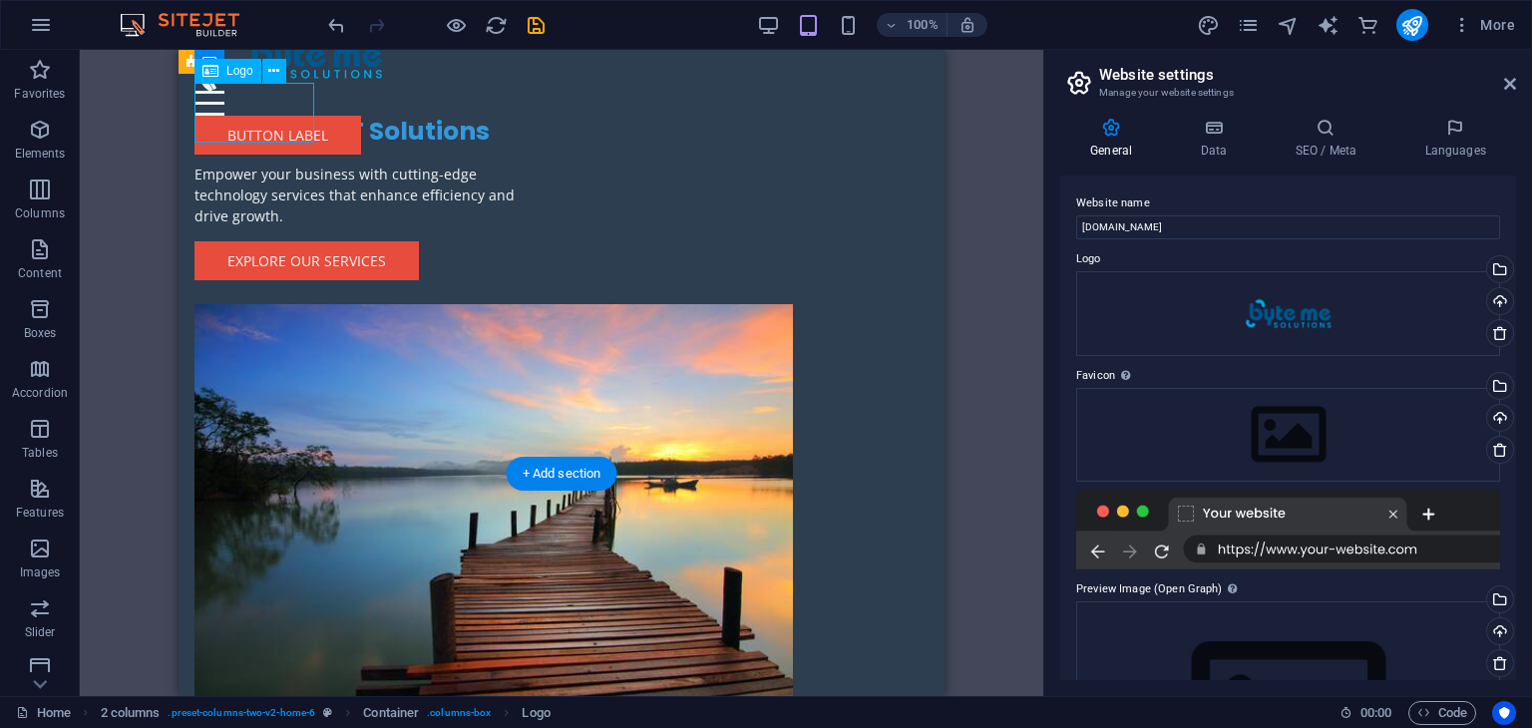
click at [271, 116] on div at bounding box center [365, 56] width 343 height 120
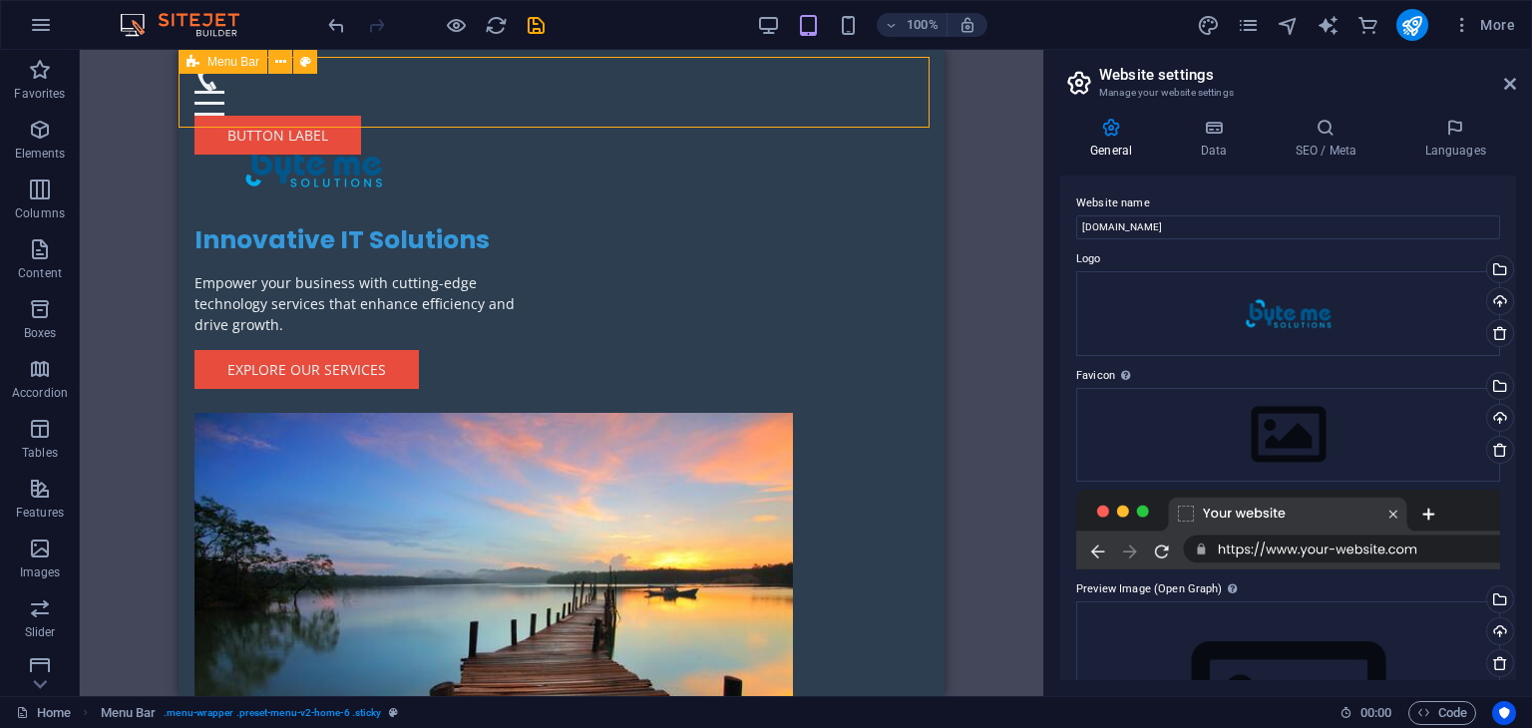
scroll to position [0, 0]
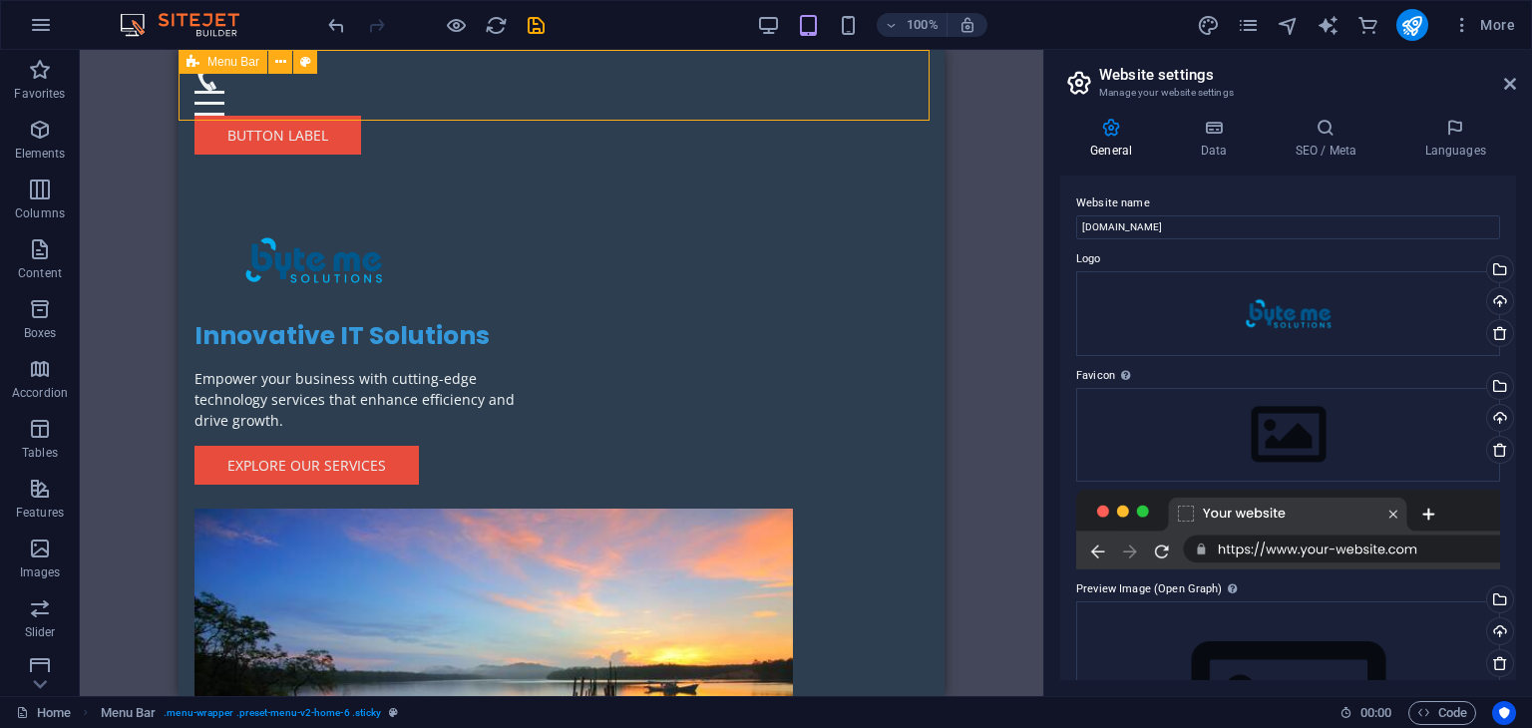
drag, startPoint x: 284, startPoint y: 109, endPoint x: 534, endPoint y: 84, distance: 250.5
click at [534, 84] on div "Menu Home About Service Contact Button label" at bounding box center [562, 110] width 766 height 121
click at [346, 18] on icon "undo" at bounding box center [336, 25] width 23 height 23
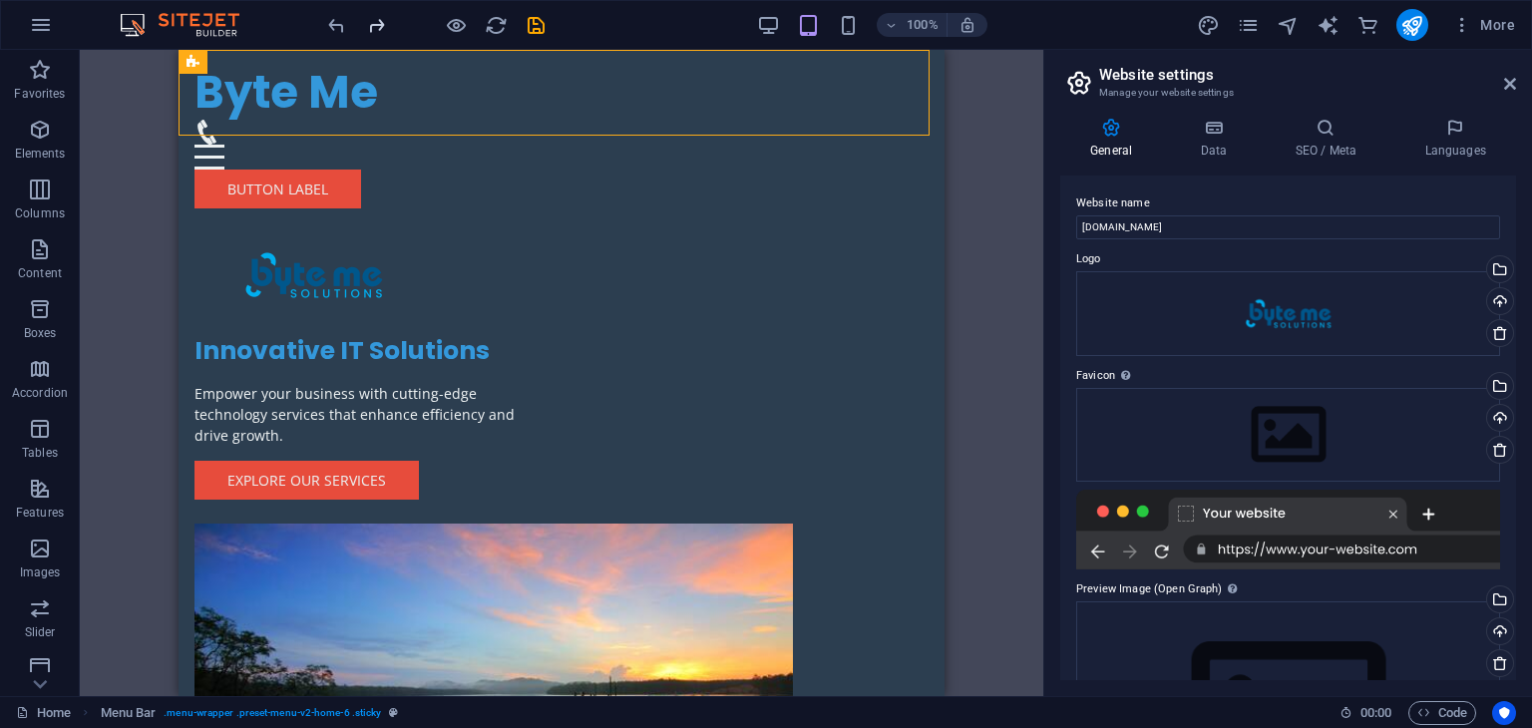
click at [374, 25] on icon "redo" at bounding box center [376, 25] width 23 height 23
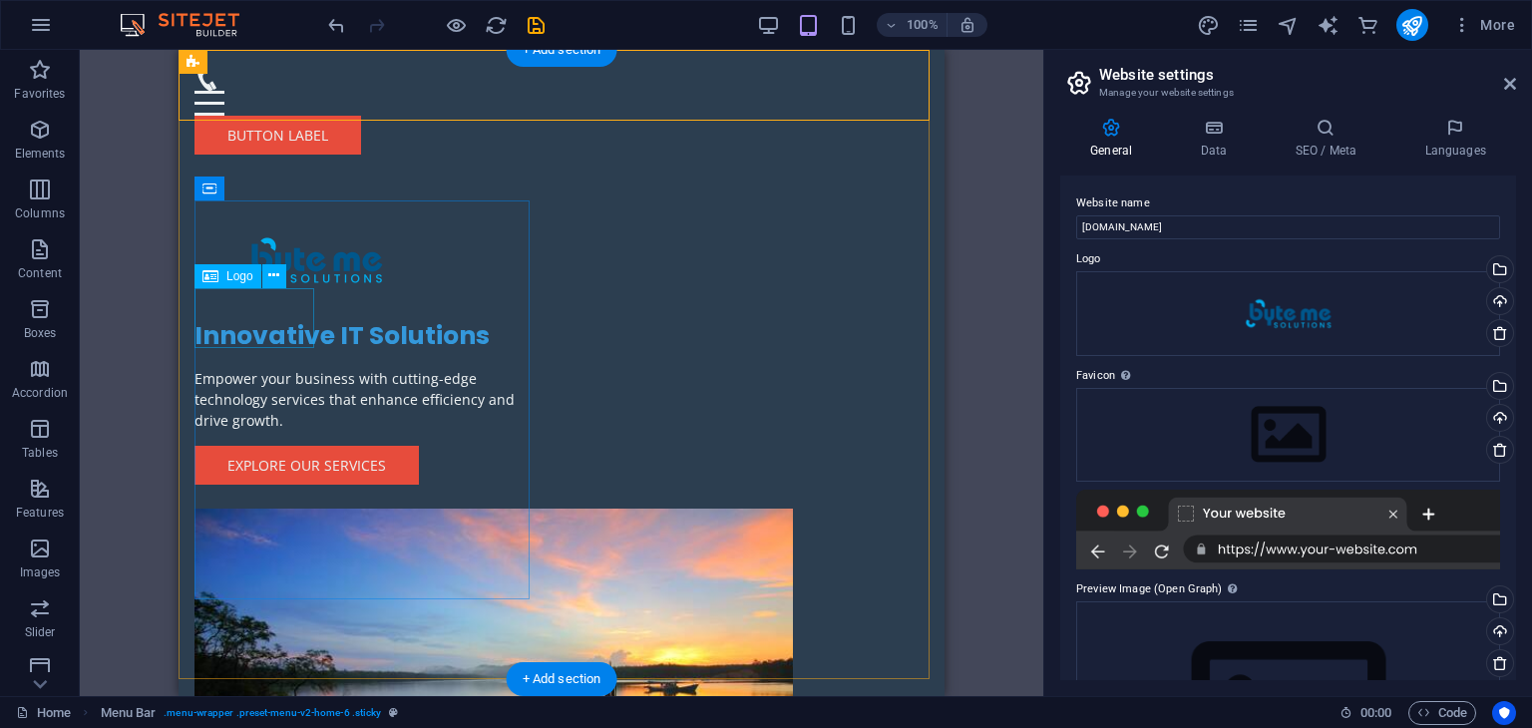
click at [254, 320] on div at bounding box center [365, 260] width 343 height 120
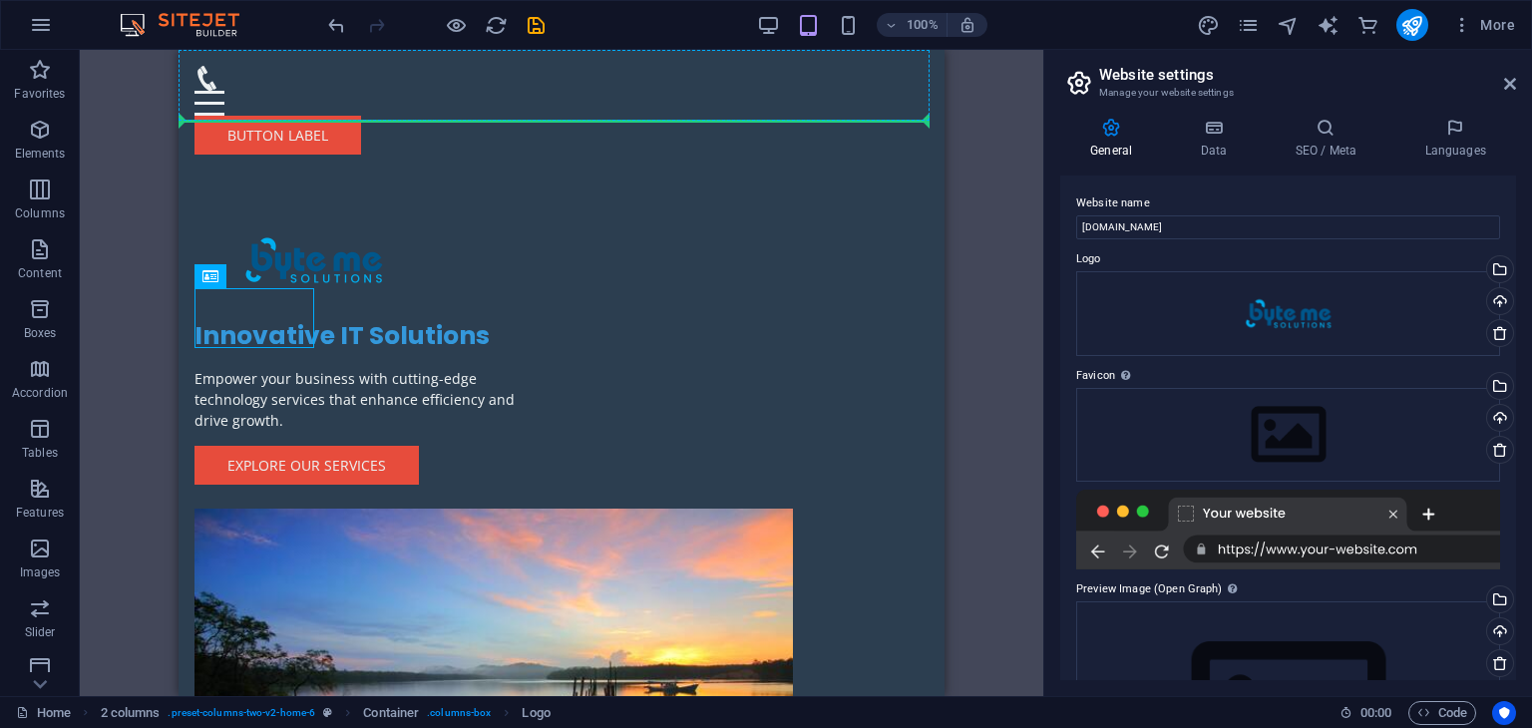
drag, startPoint x: 278, startPoint y: 305, endPoint x: 305, endPoint y: 94, distance: 213.1
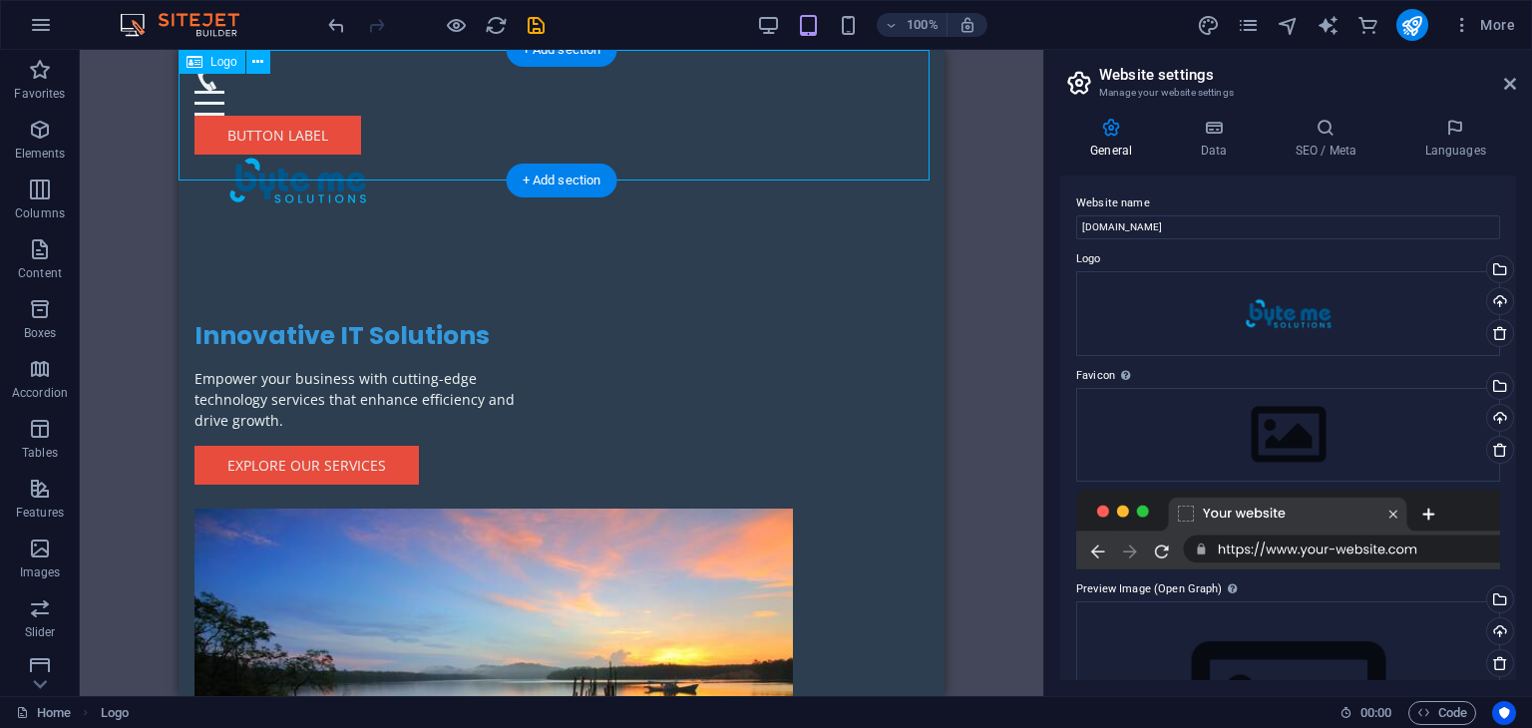
click at [249, 154] on div at bounding box center [562, 145] width 766 height 190
click at [251, 147] on div at bounding box center [562, 145] width 766 height 190
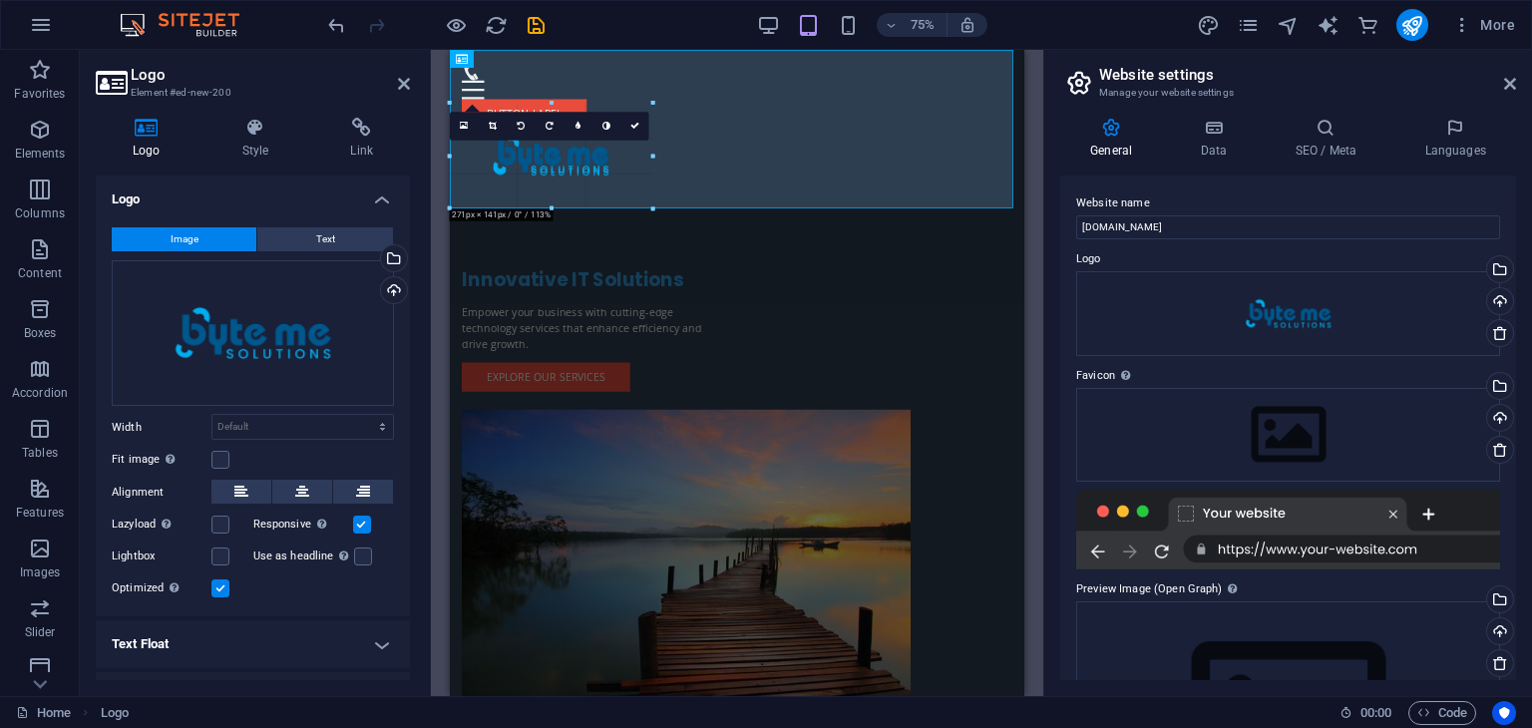
drag, startPoint x: 538, startPoint y: 103, endPoint x: 691, endPoint y: 55, distance: 160.9
type input "271"
select select "px"
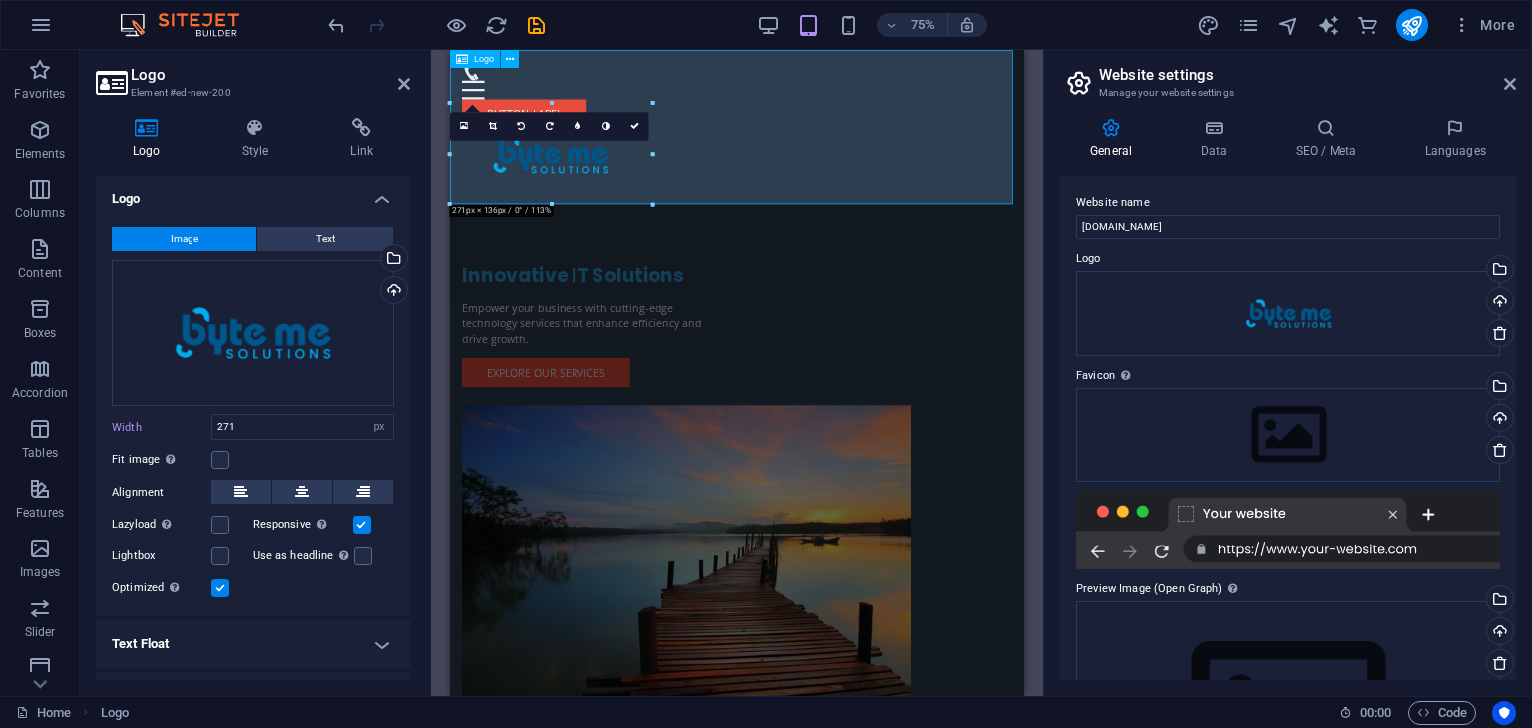
click at [615, 211] on div at bounding box center [833, 153] width 766 height 206
click at [647, 75] on div "Menu" at bounding box center [833, 91] width 734 height 50
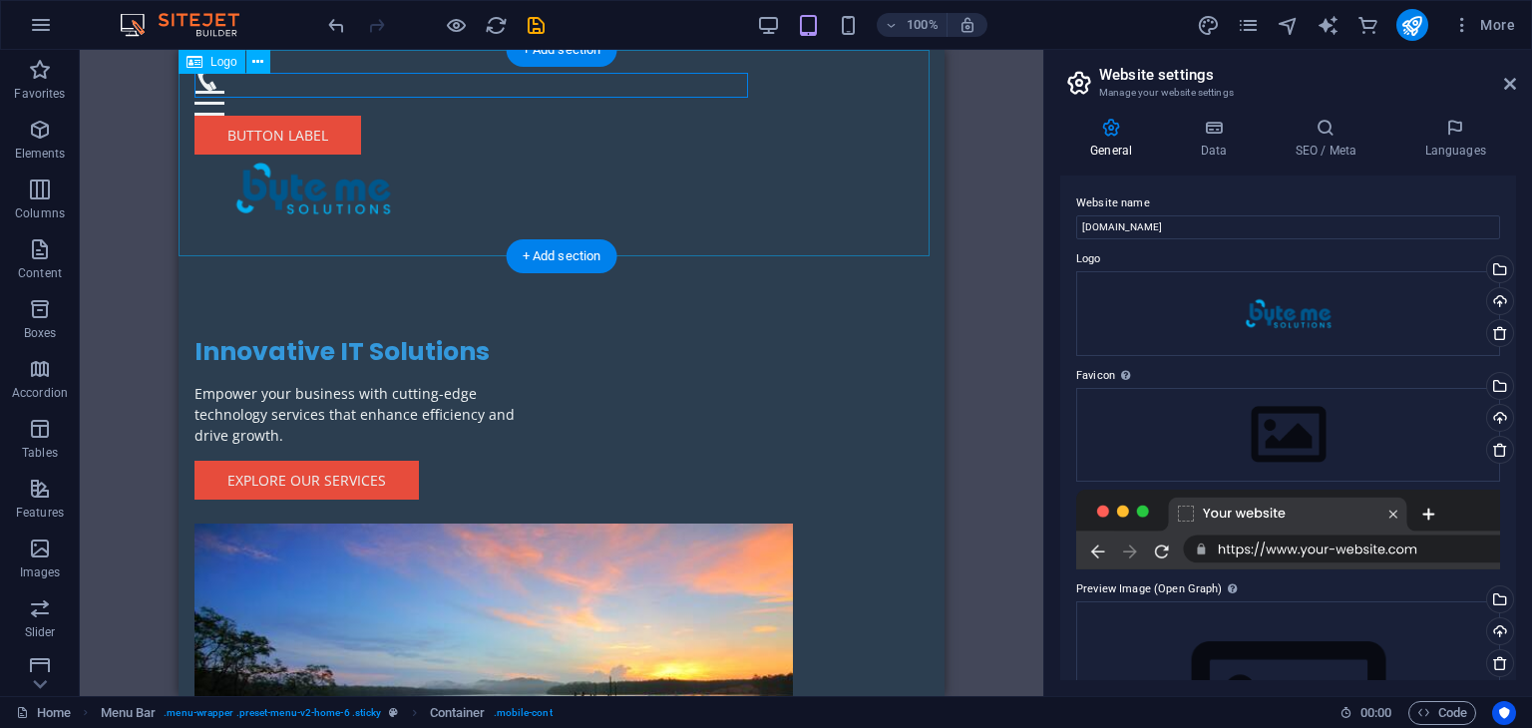
click at [355, 184] on div at bounding box center [562, 153] width 766 height 206
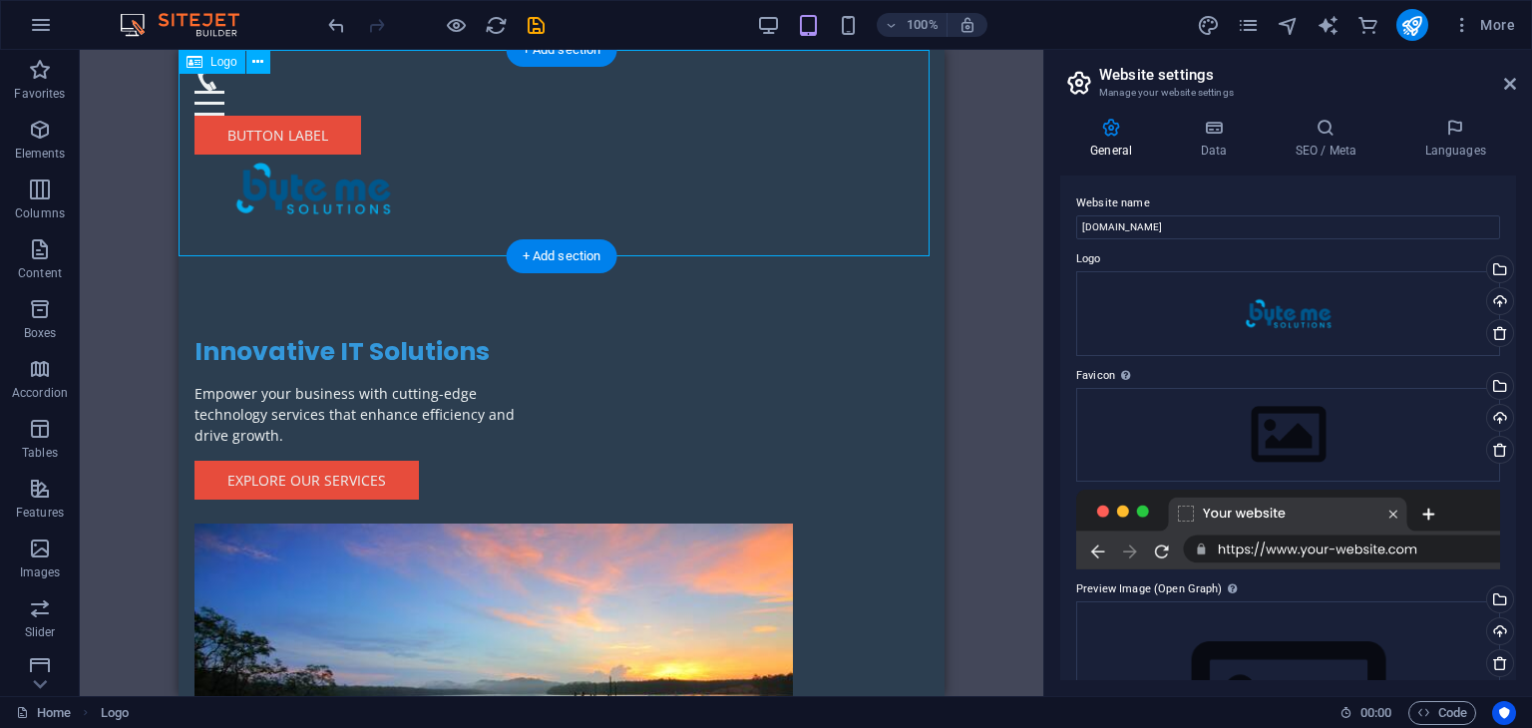
click at [768, 194] on div at bounding box center [562, 153] width 766 height 206
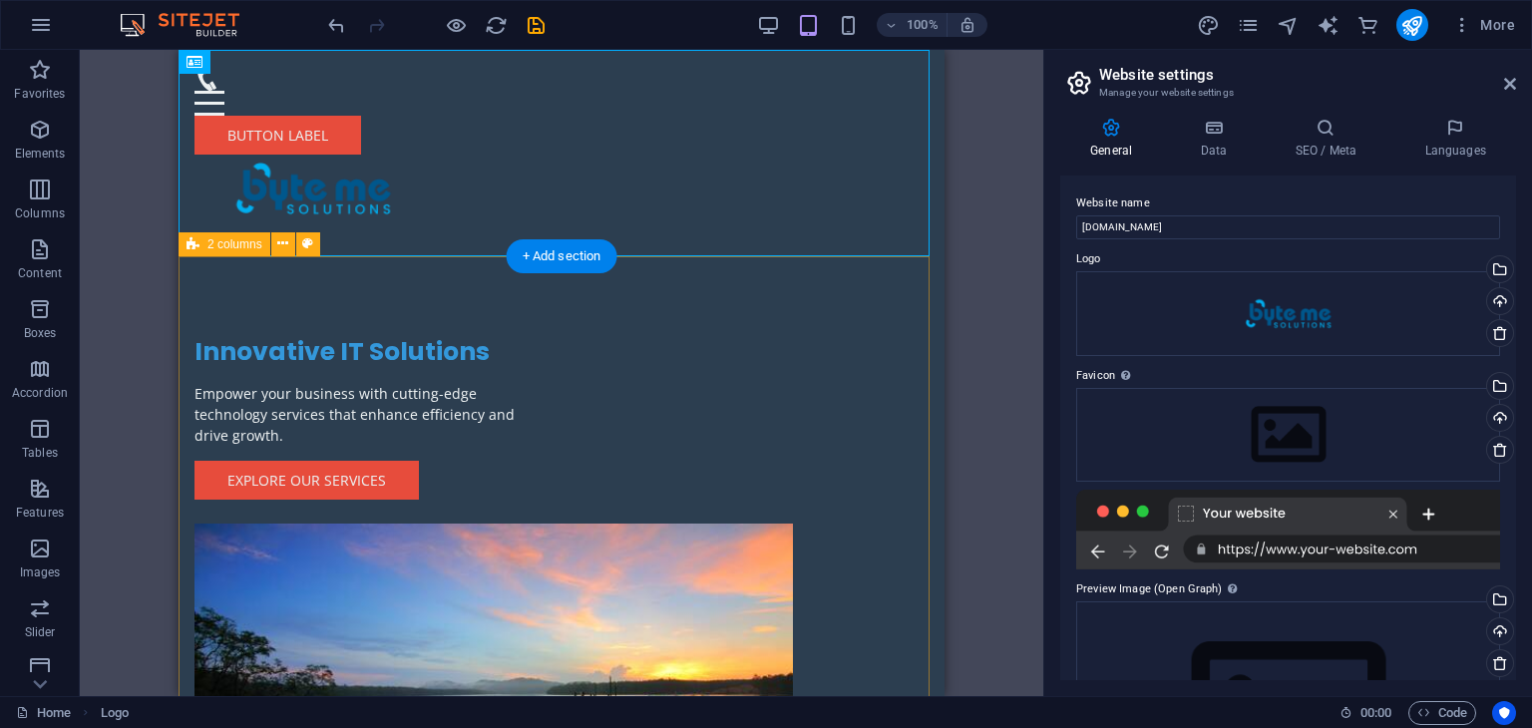
click at [738, 279] on div "Innovative IT Solutions Empower your business with cutting-edge technology serv…" at bounding box center [562, 629] width 766 height 747
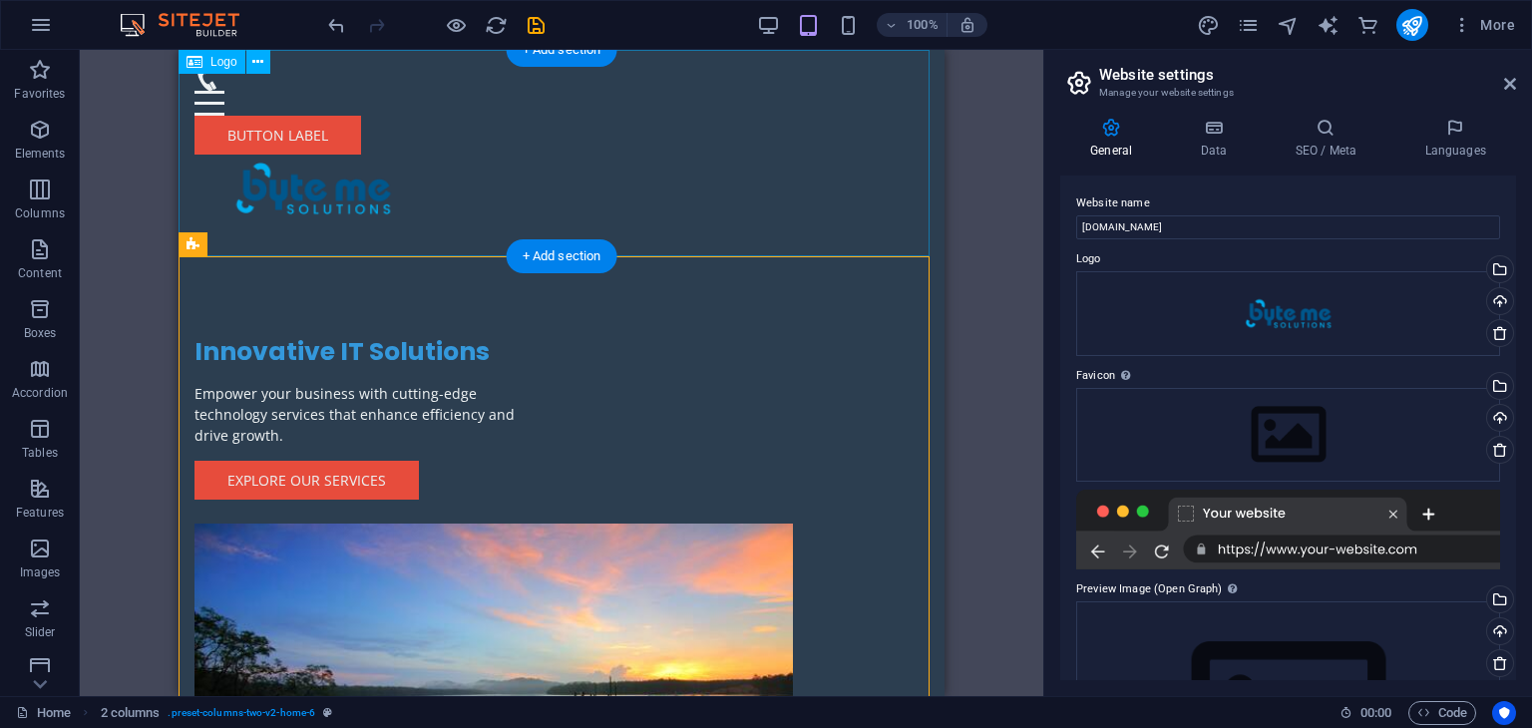
click at [395, 211] on div at bounding box center [562, 153] width 766 height 206
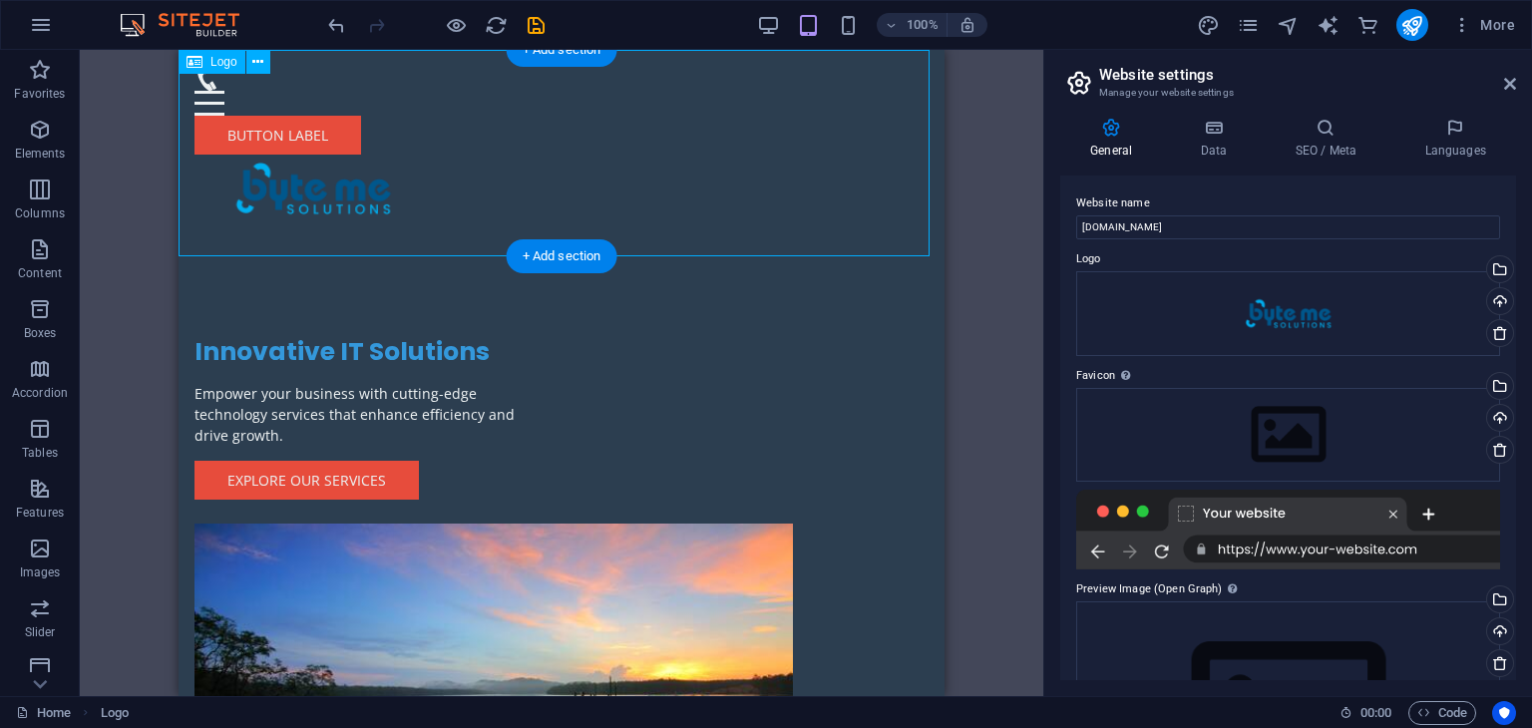
click at [360, 203] on div at bounding box center [562, 153] width 766 height 206
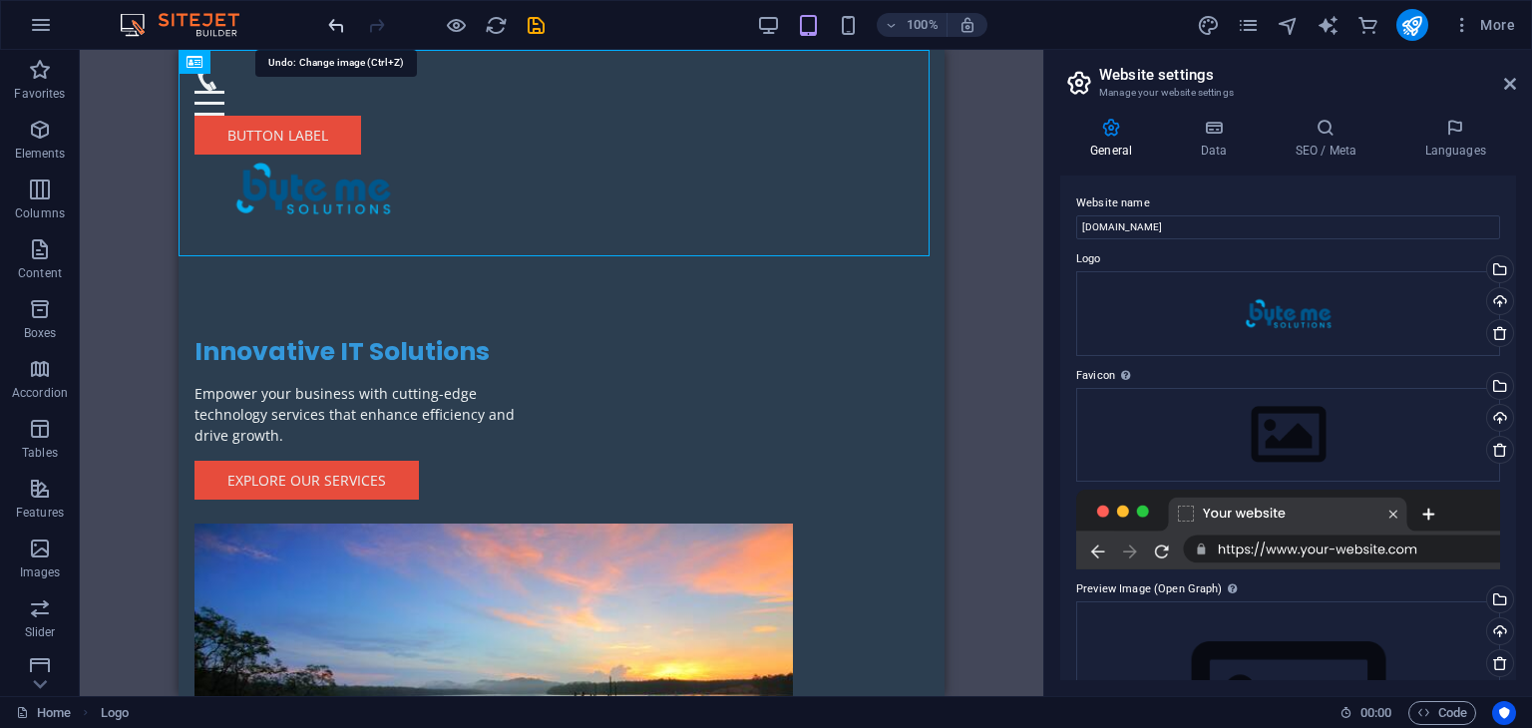
click at [337, 24] on icon "undo" at bounding box center [336, 25] width 23 height 23
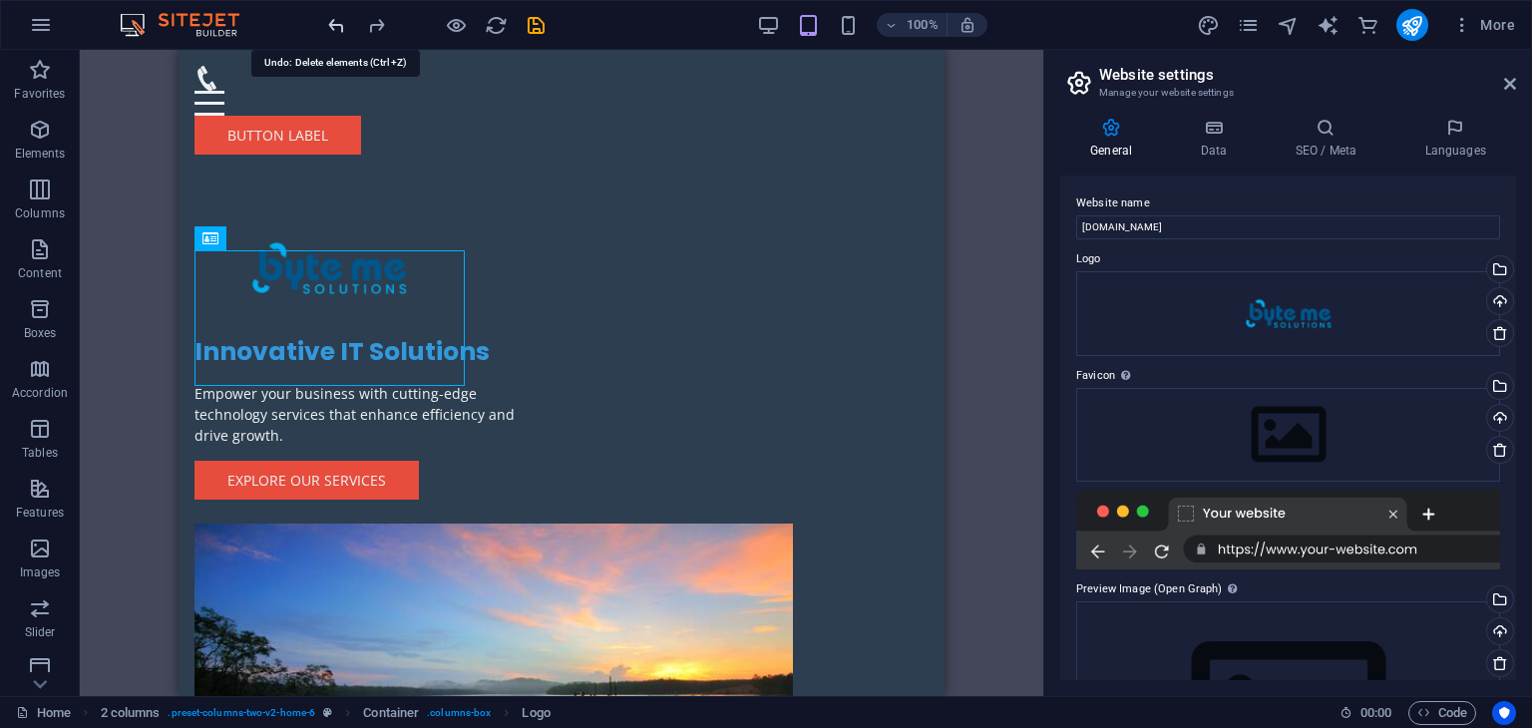
click at [337, 24] on icon "undo" at bounding box center [336, 25] width 23 height 23
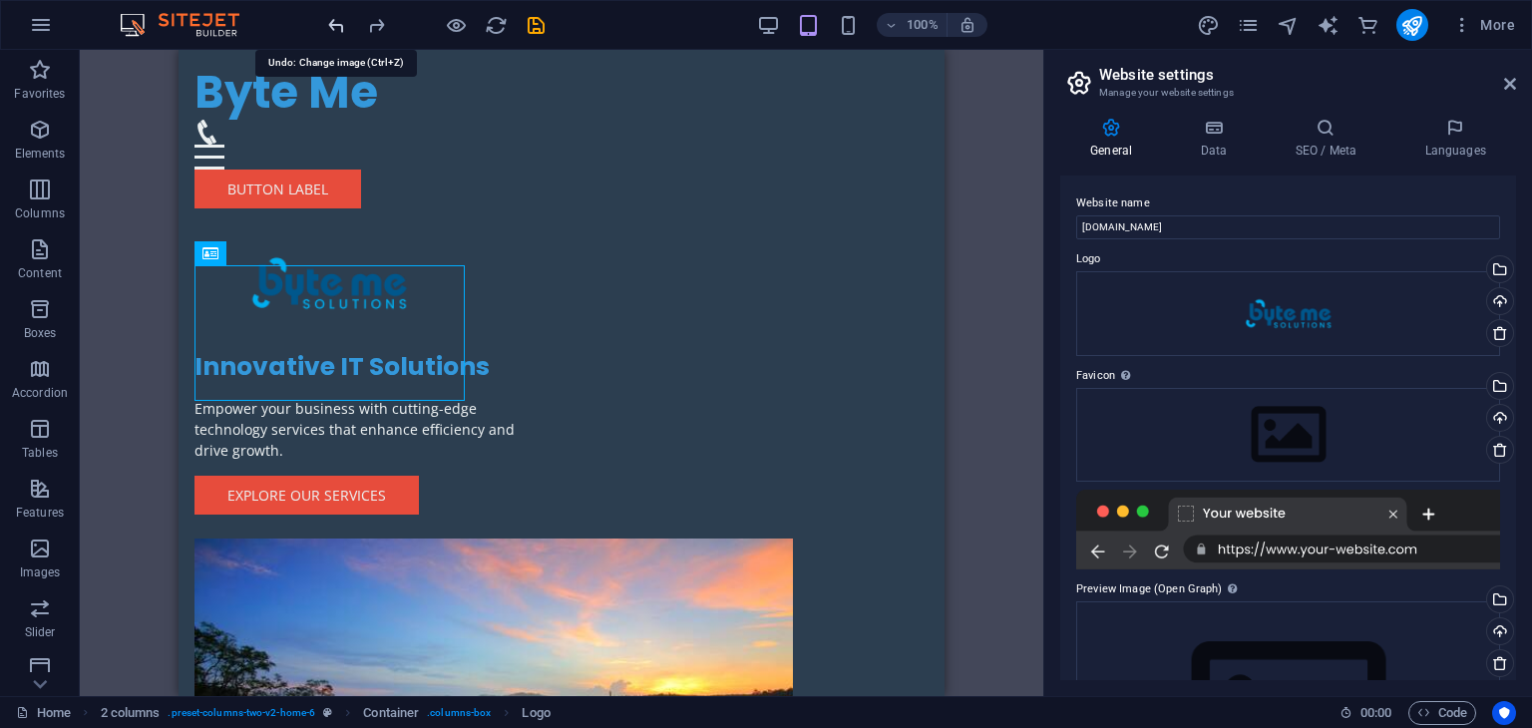
click at [337, 24] on icon "undo" at bounding box center [336, 25] width 23 height 23
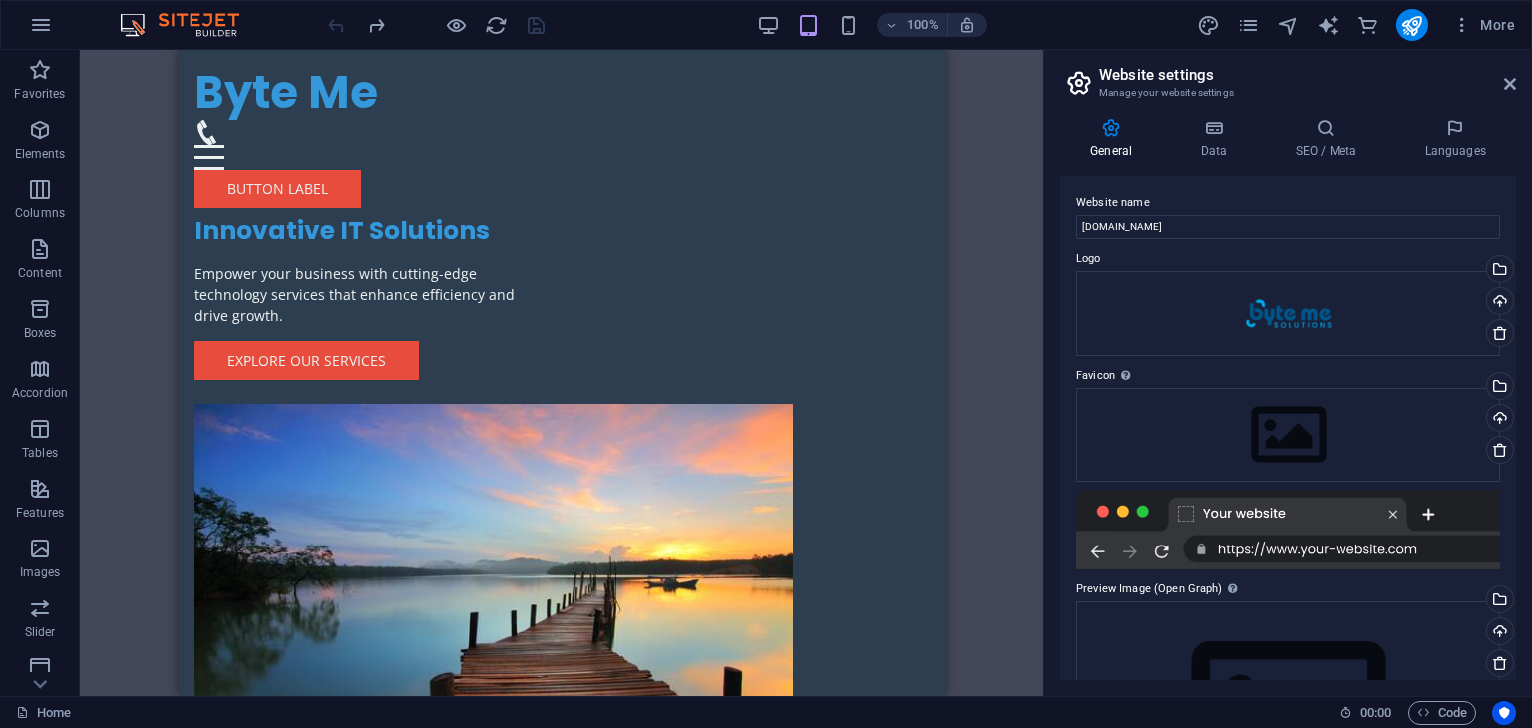
click at [337, 24] on div at bounding box center [435, 25] width 223 height 32
click at [34, 140] on icon "button" at bounding box center [40, 130] width 24 height 24
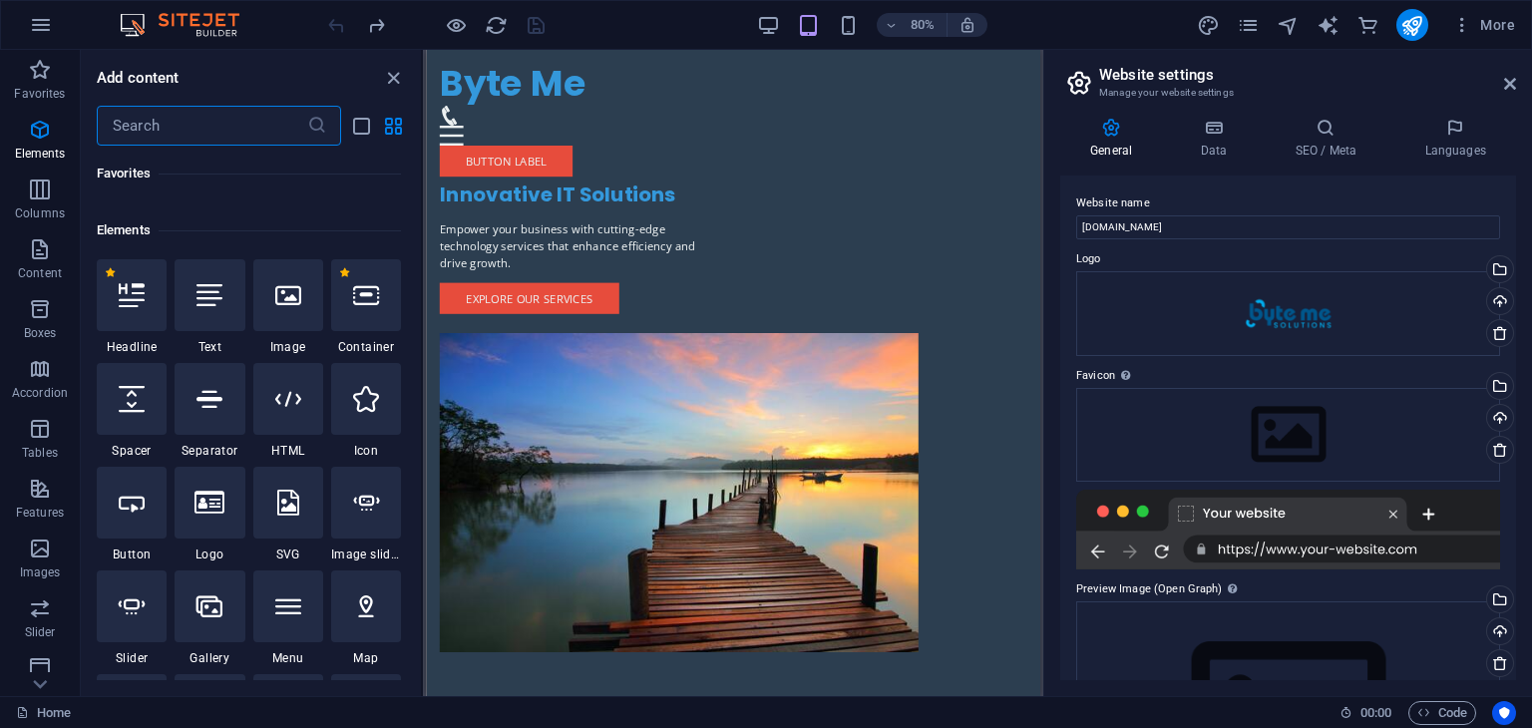
scroll to position [211, 0]
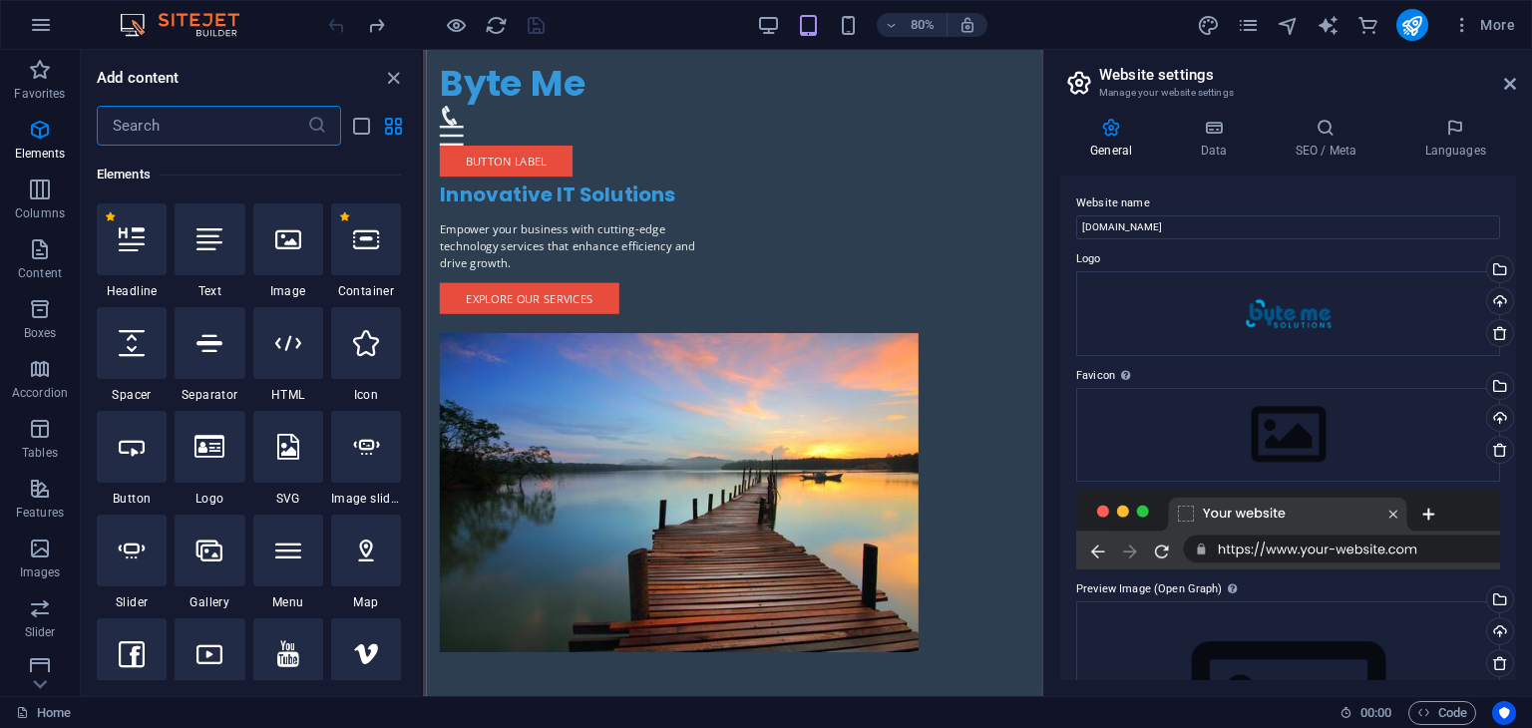
click at [213, 117] on input "text" at bounding box center [202, 126] width 210 height 40
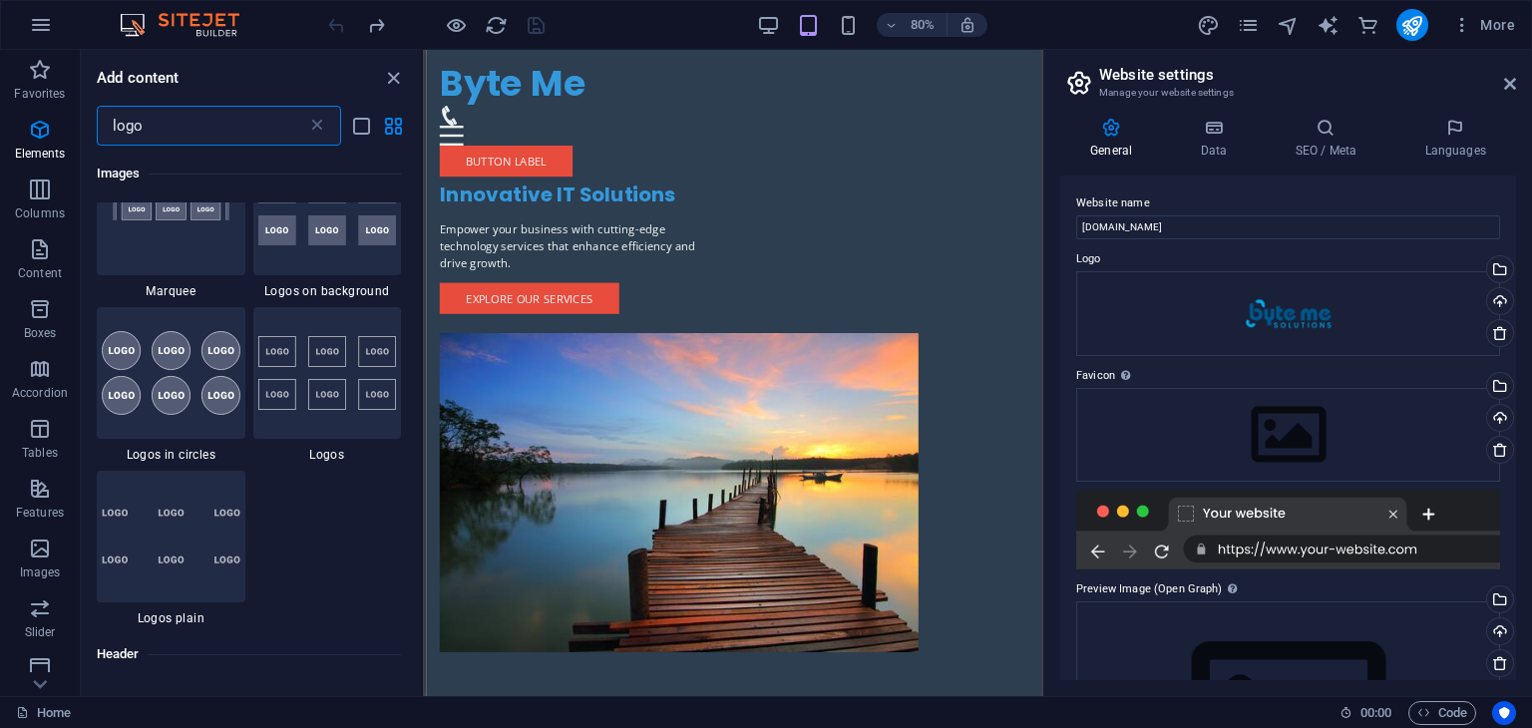
type input "logo"
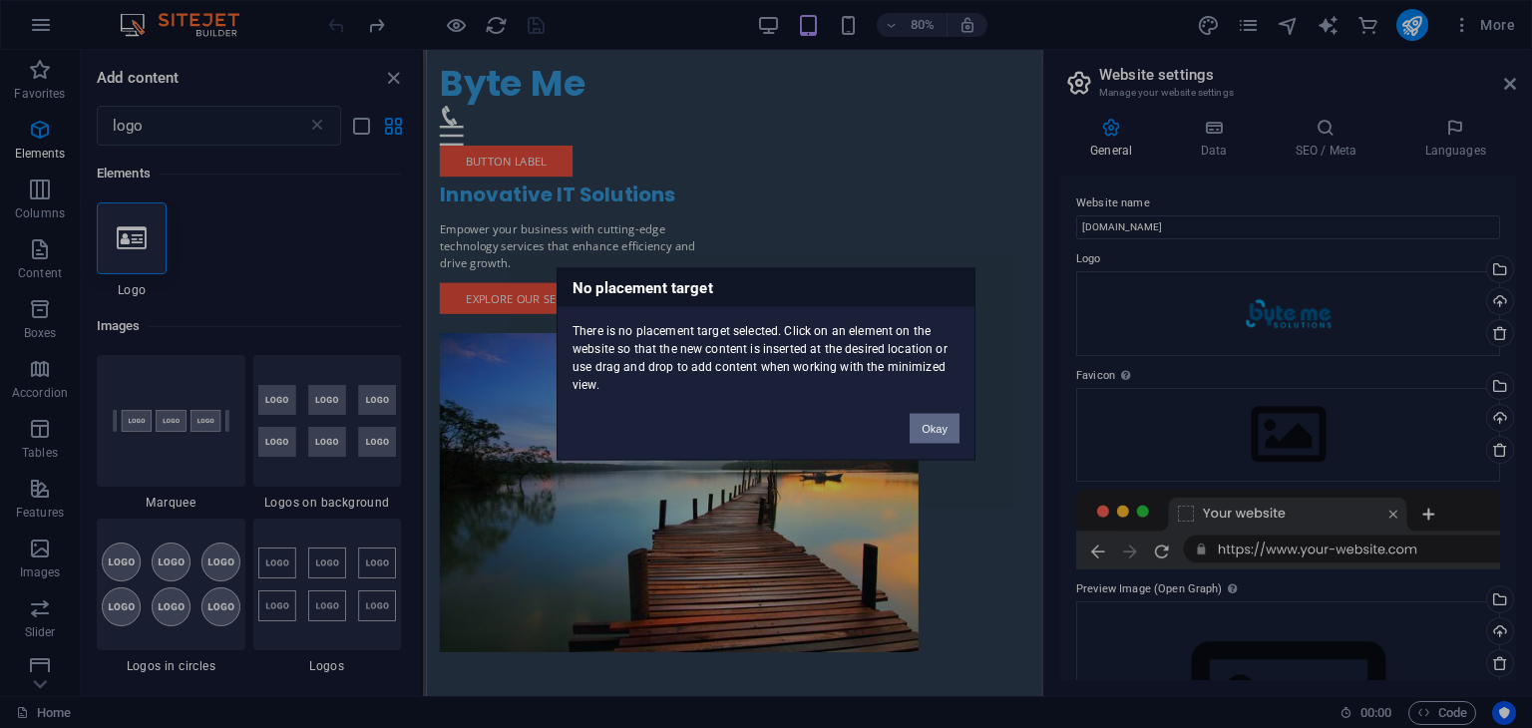
drag, startPoint x: 942, startPoint y: 424, endPoint x: 59, endPoint y: 332, distance: 888.3
click at [942, 424] on button "Okay" at bounding box center [934, 429] width 50 height 30
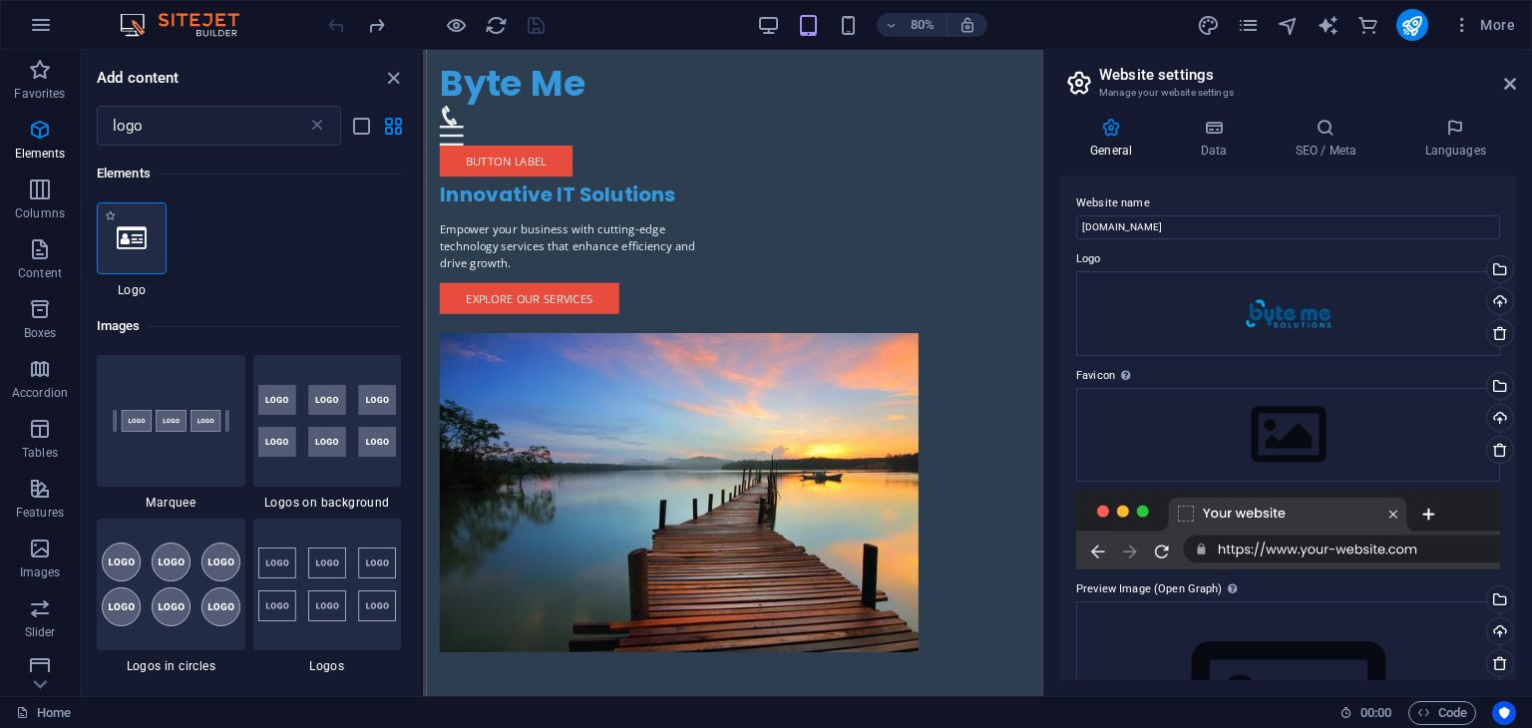
click at [135, 238] on icon at bounding box center [132, 238] width 30 height 26
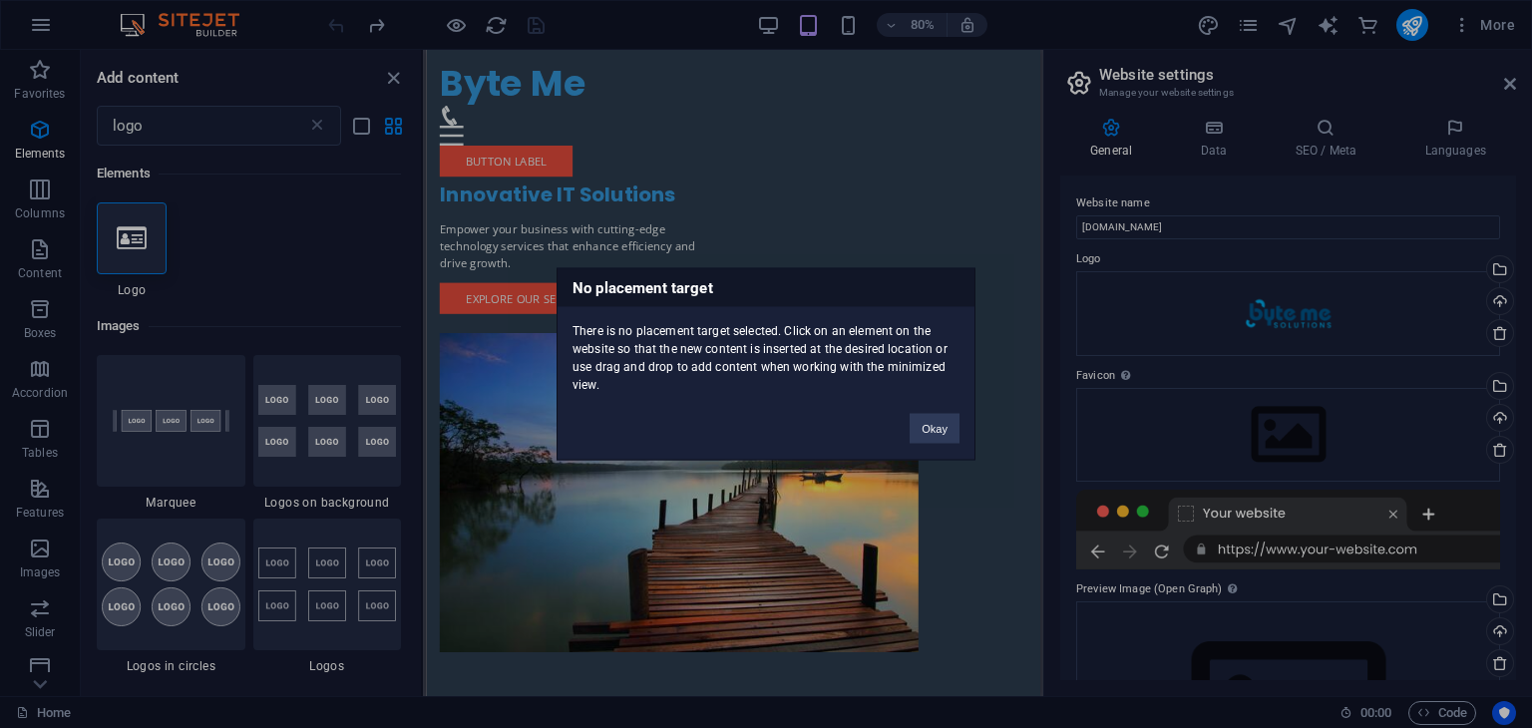
click at [123, 237] on div "No placement target There is no placement target selected. Click on an element …" at bounding box center [766, 364] width 1532 height 728
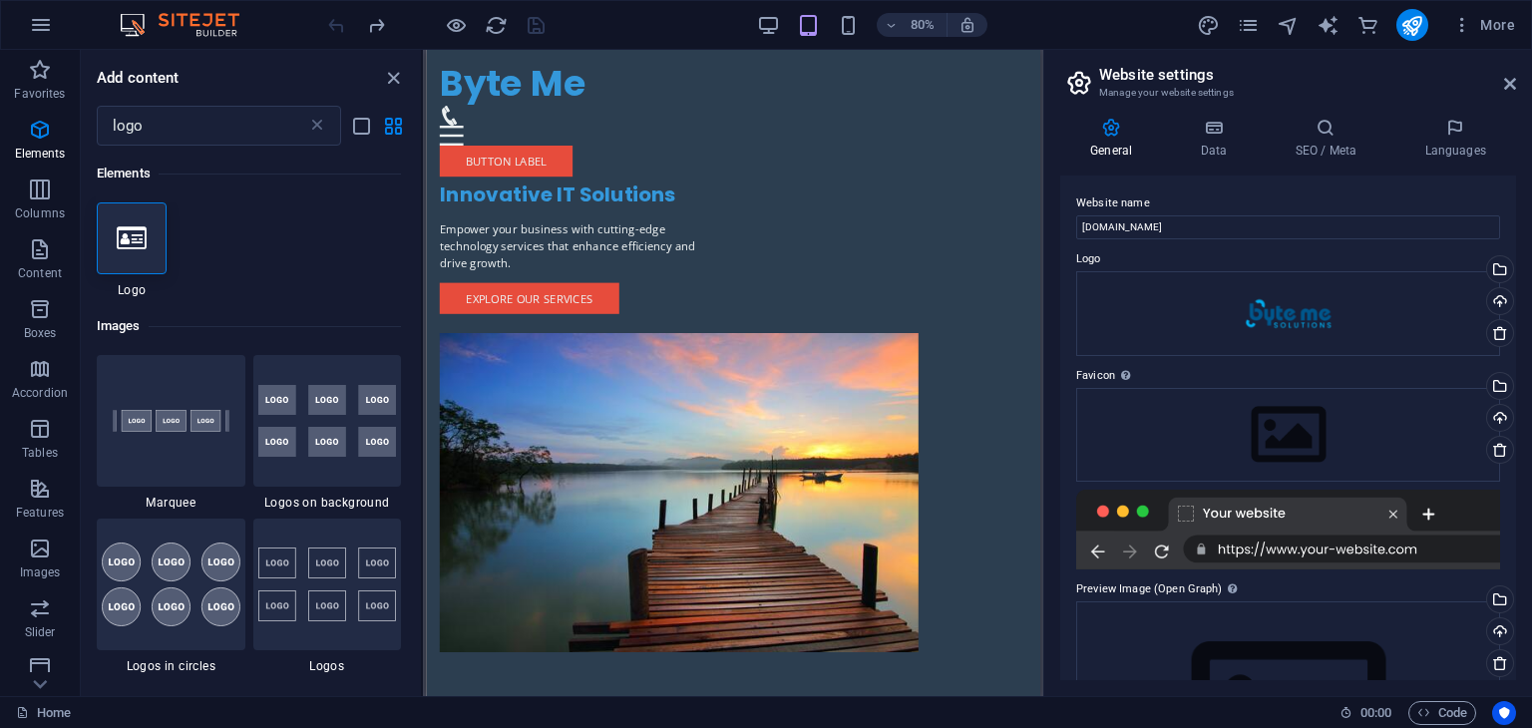
click at [123, 237] on icon at bounding box center [132, 238] width 30 height 26
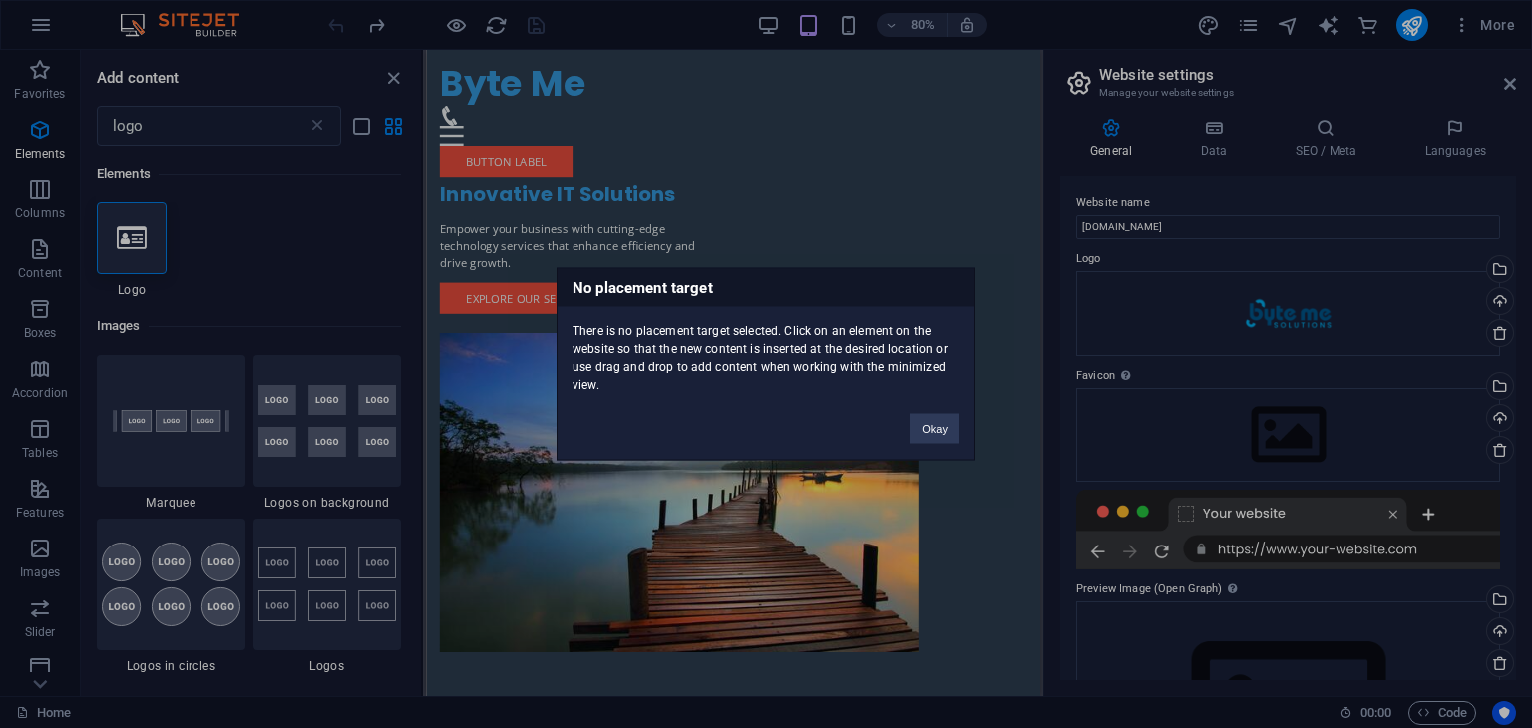
click at [114, 233] on div "No placement target There is no placement target selected. Click on an element …" at bounding box center [766, 364] width 1532 height 728
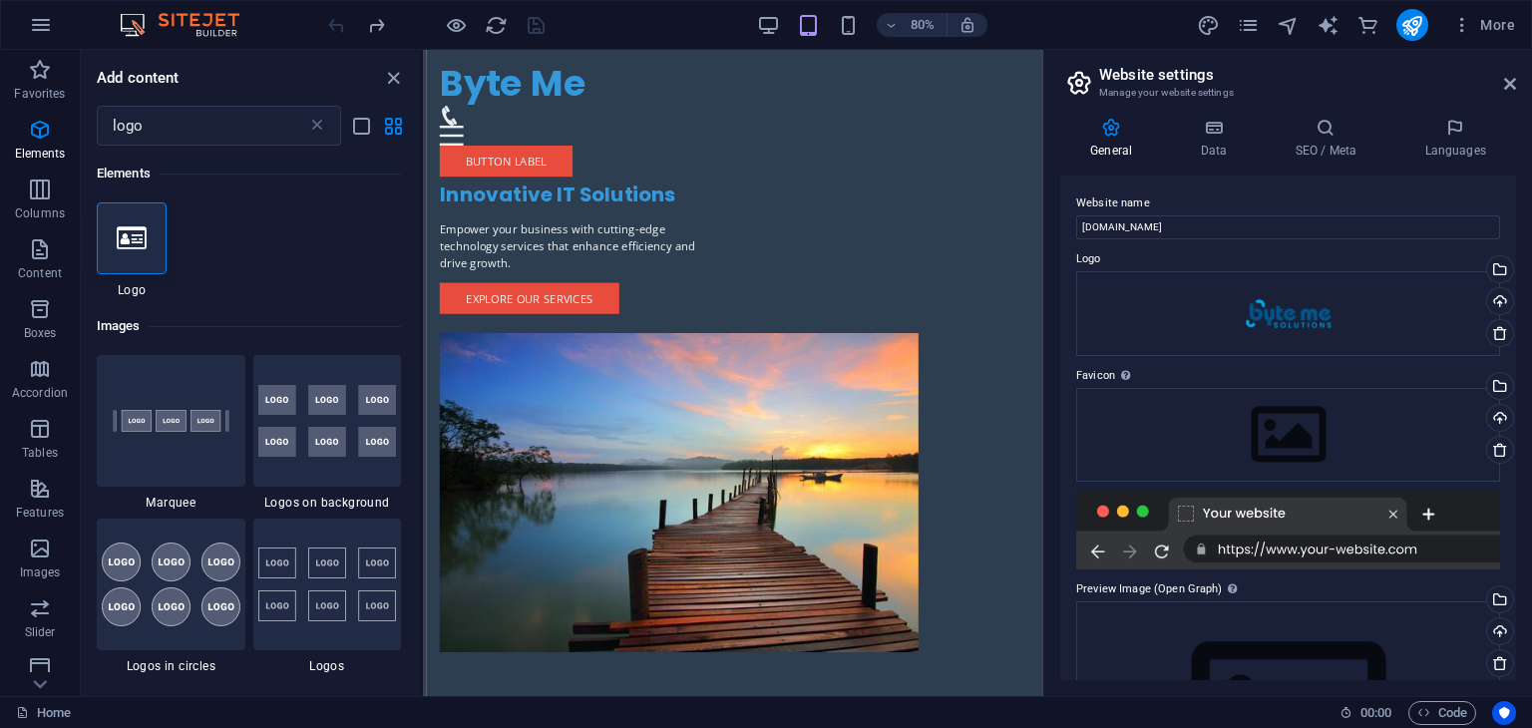
click at [114, 233] on div at bounding box center [132, 238] width 70 height 72
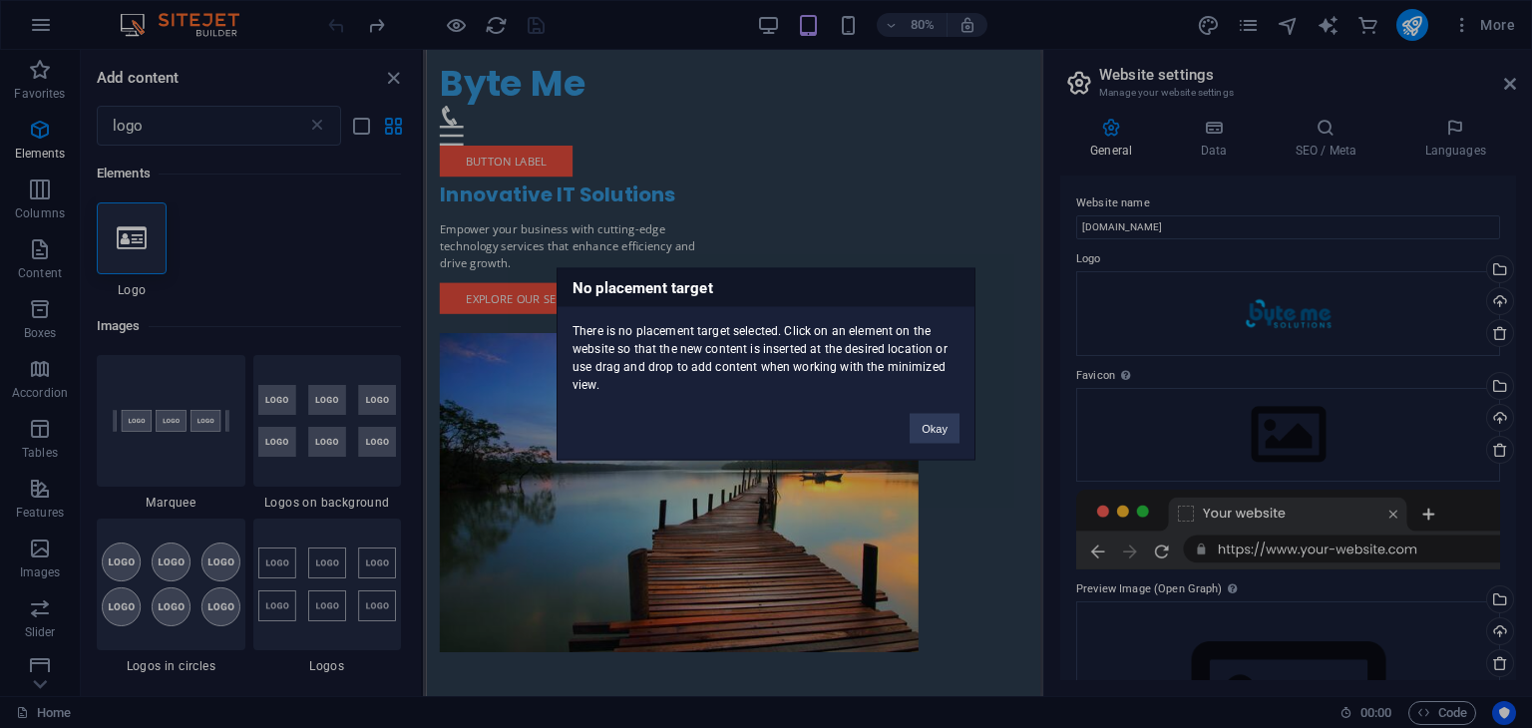
click at [114, 233] on div "No placement target There is no placement target selected. Click on an element …" at bounding box center [766, 364] width 1532 height 728
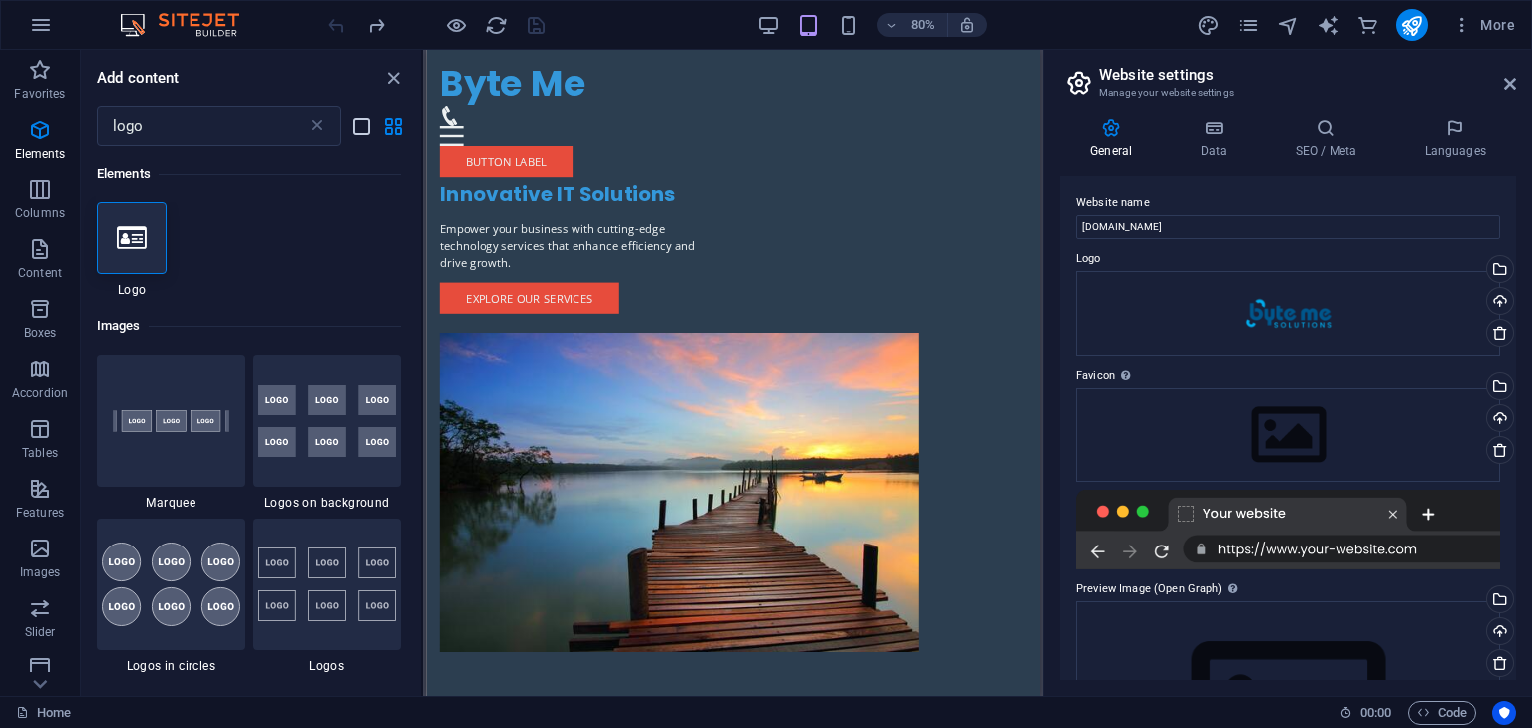
click at [371, 117] on icon "list-view" at bounding box center [361, 126] width 23 height 23
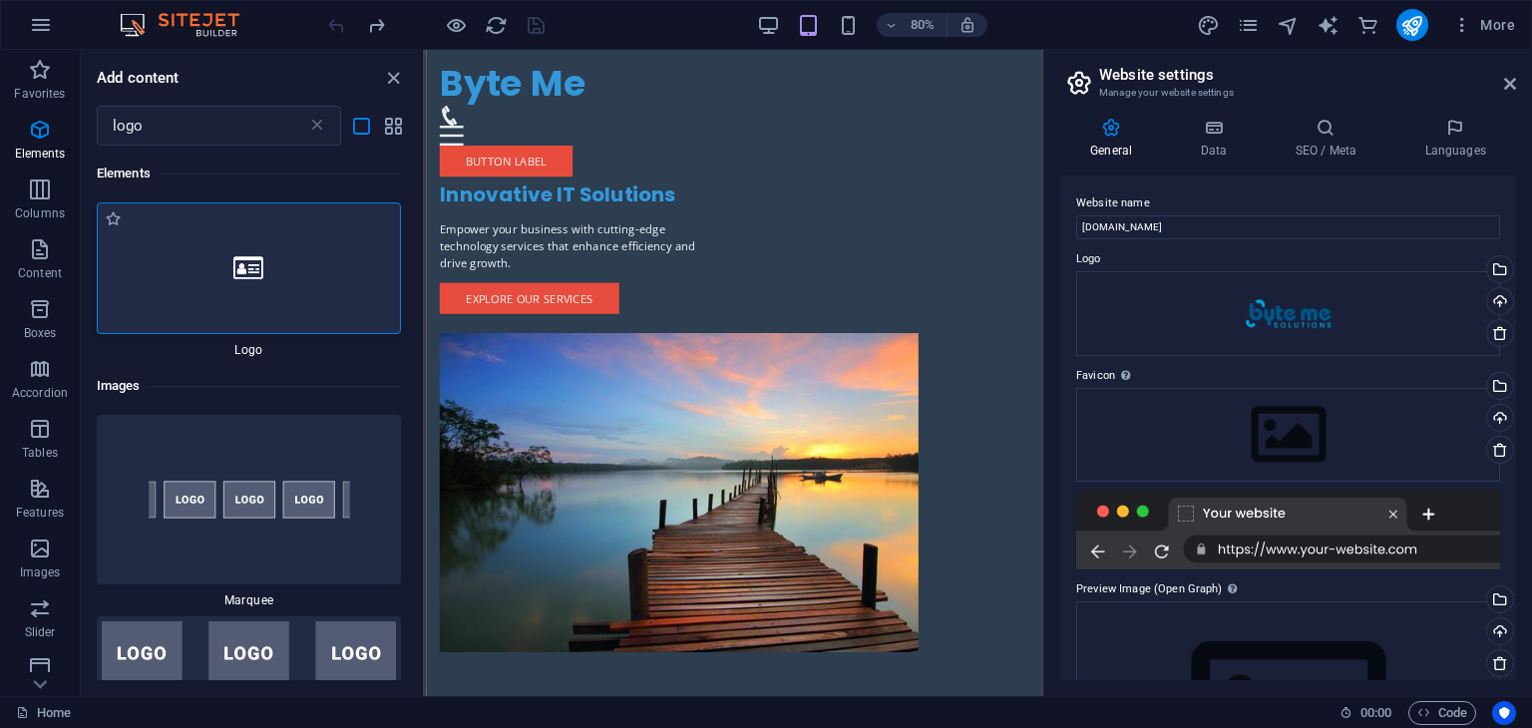
click at [287, 293] on div at bounding box center [249, 268] width 304 height 132
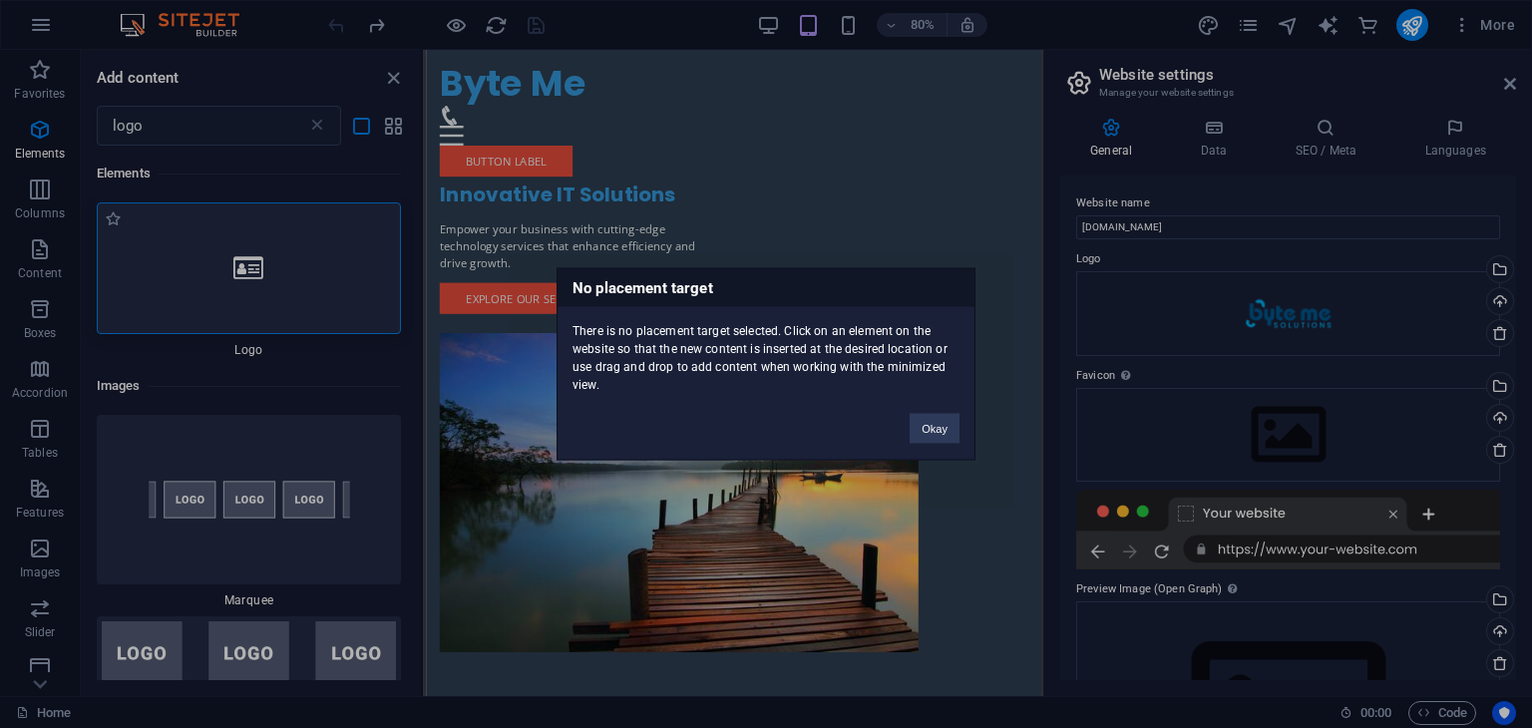
click at [287, 293] on div "No placement target There is no placement target selected. Click on an element …" at bounding box center [766, 364] width 1532 height 728
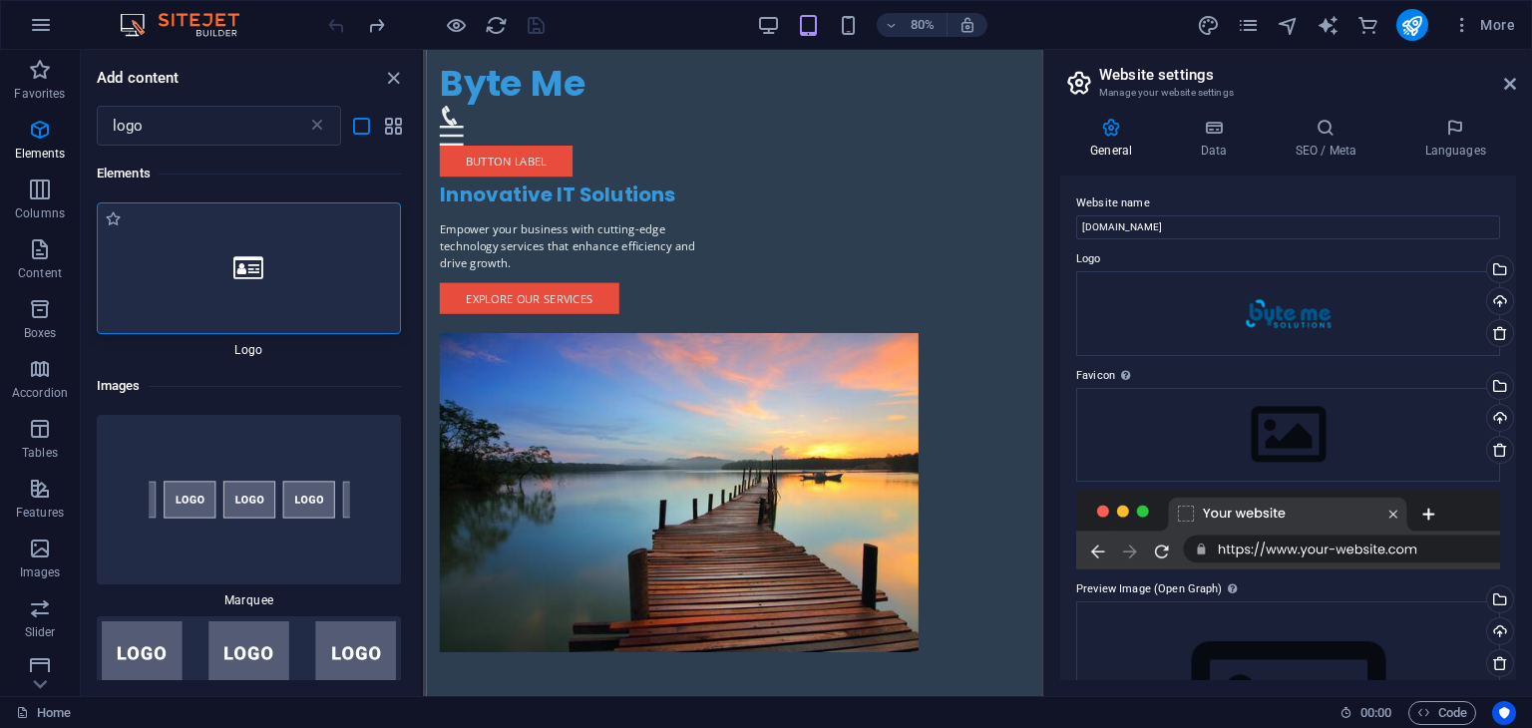
click at [287, 293] on div at bounding box center [249, 268] width 304 height 132
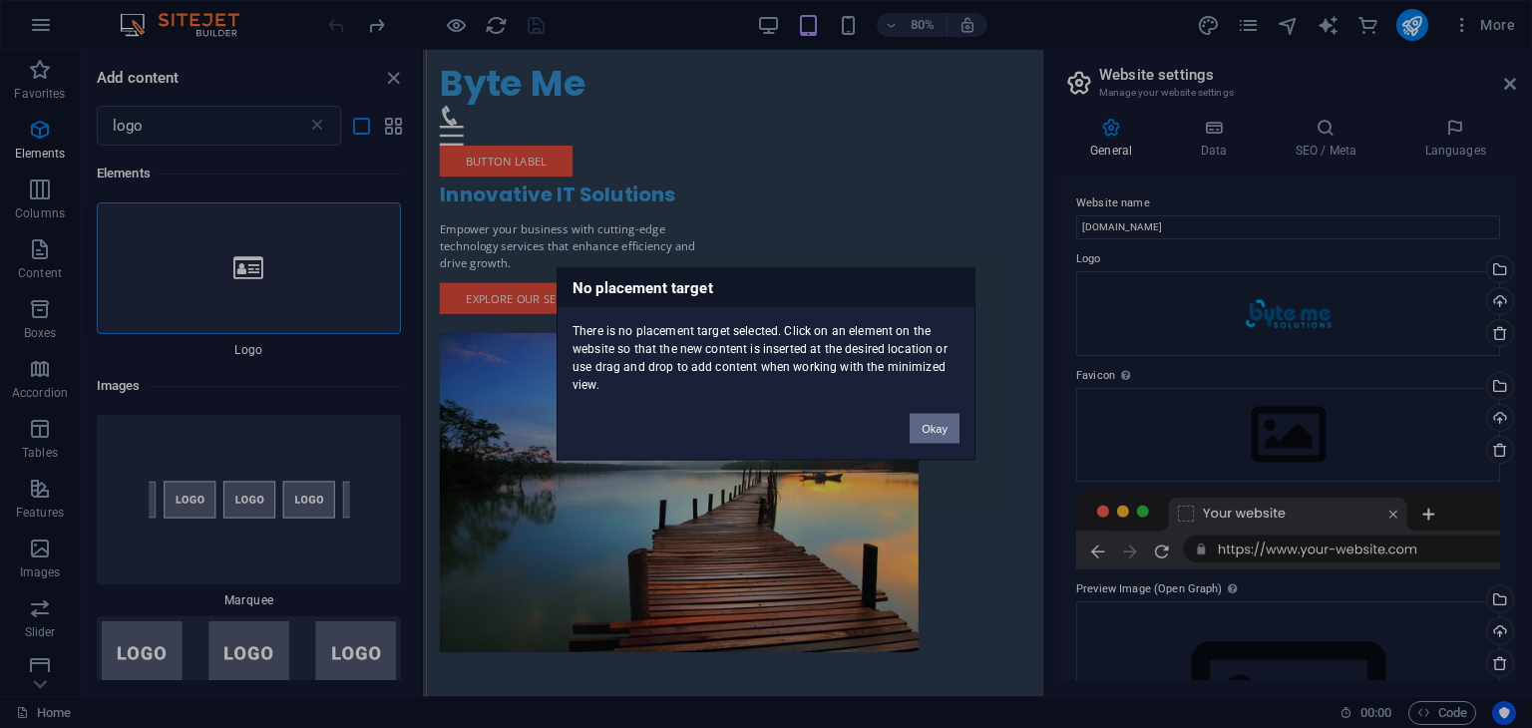
click at [924, 428] on button "Okay" at bounding box center [934, 429] width 50 height 30
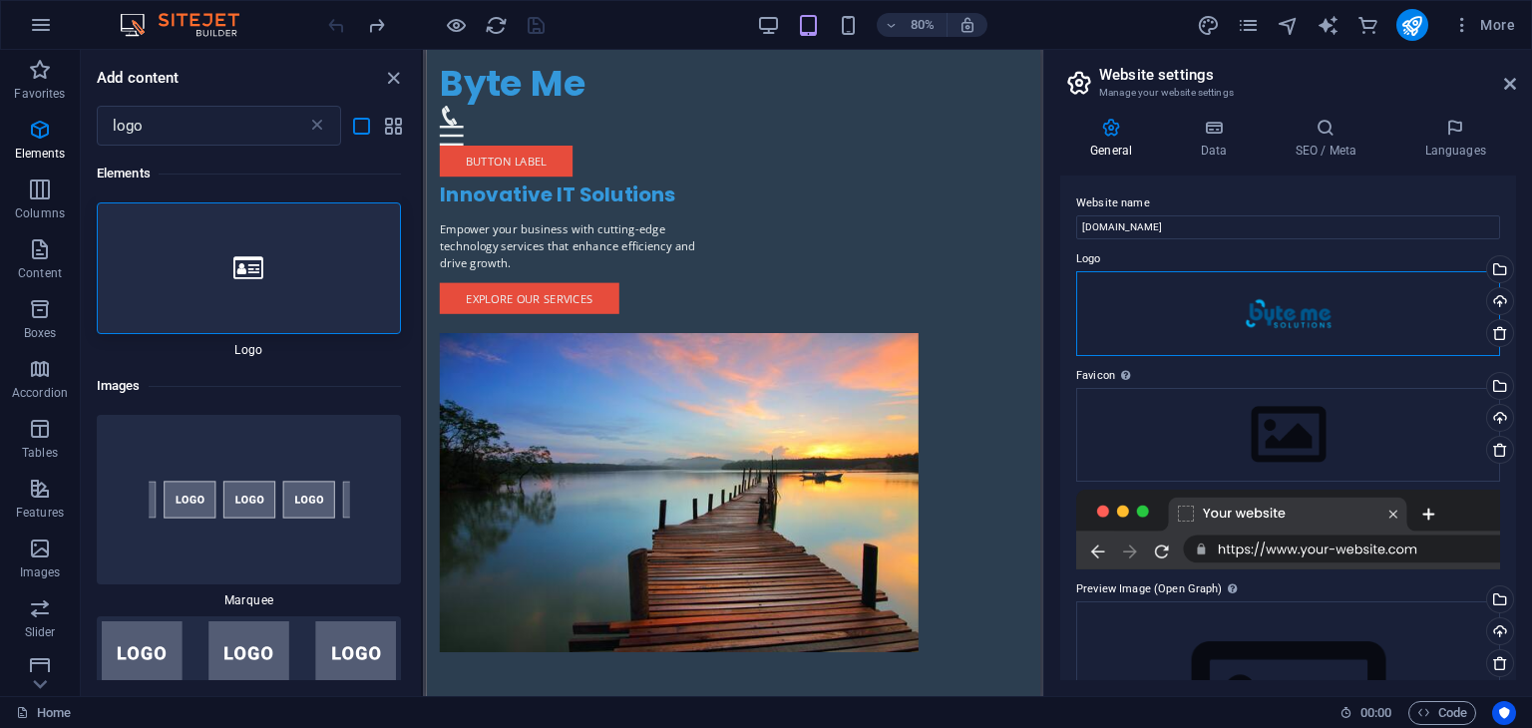
click at [1331, 309] on div "Drag files here, click to choose files or select files from Files or our free s…" at bounding box center [1288, 313] width 424 height 85
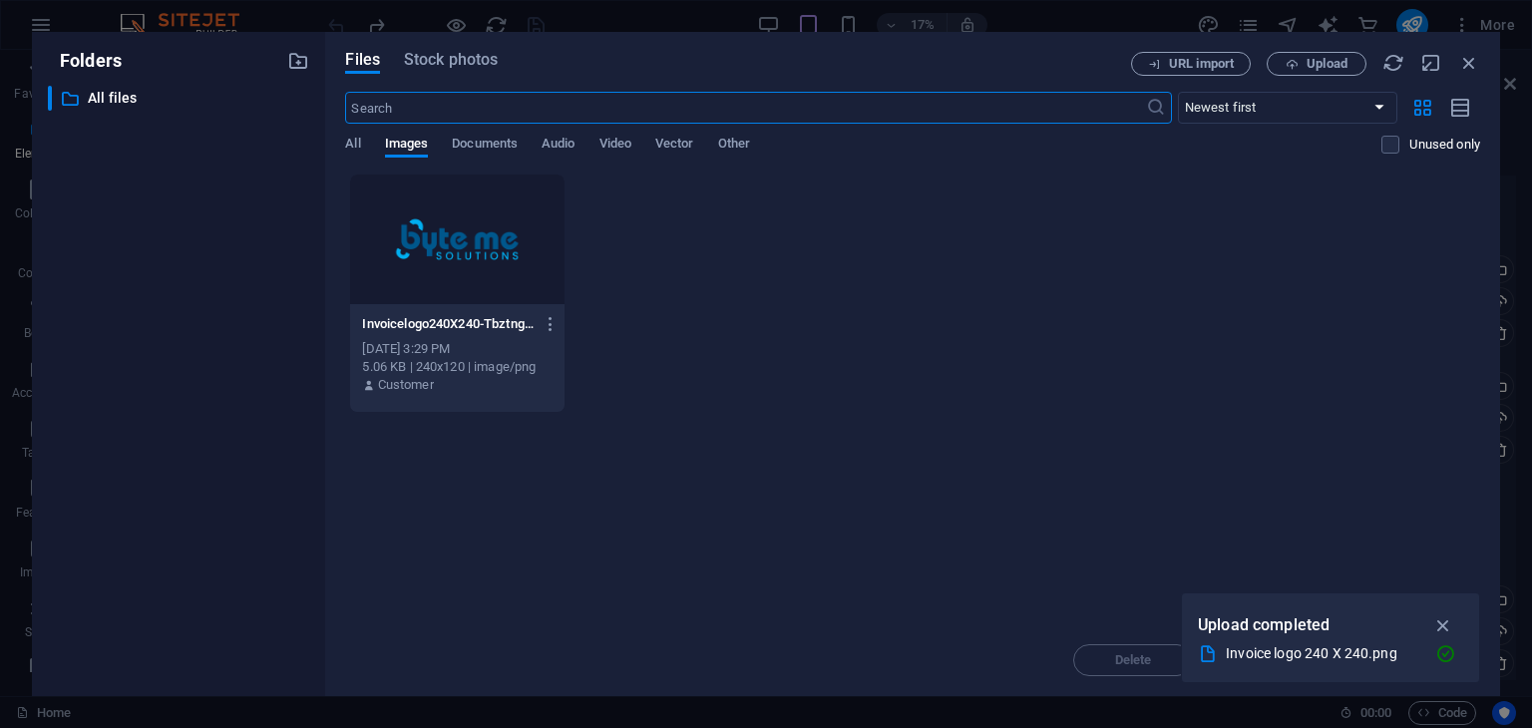
click at [456, 243] on div at bounding box center [456, 240] width 213 height 130
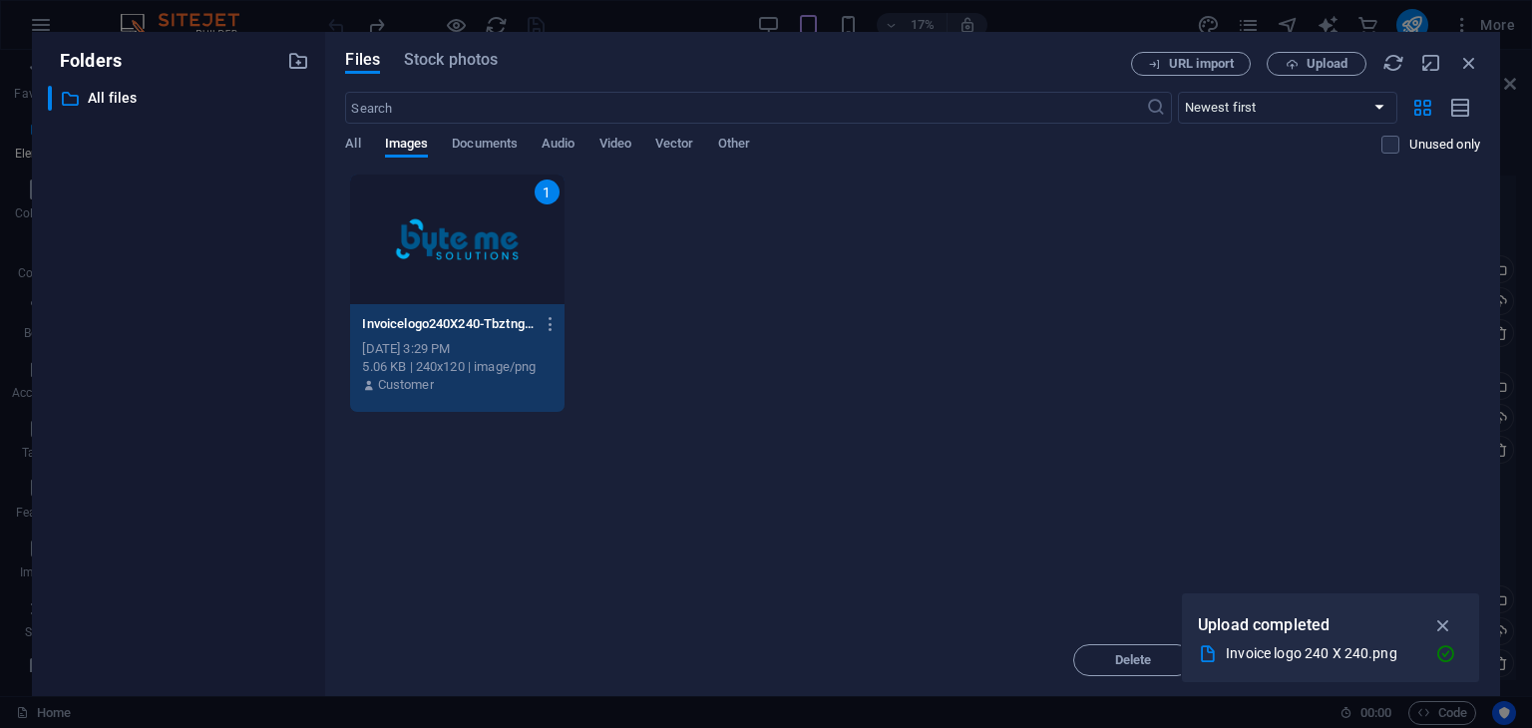
click at [1079, 348] on div "1 Invoicelogo240X240-TbztngoJMBHooTtudG0I5g.png Invoicelogo240X240-TbztngoJMBHo…" at bounding box center [912, 293] width 1135 height 239
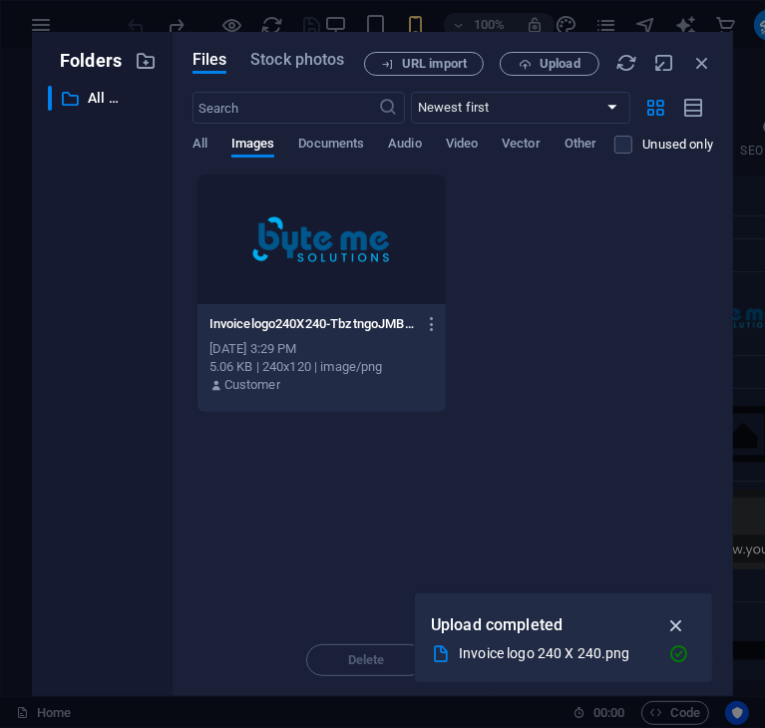
click at [672, 627] on icon "button" at bounding box center [676, 625] width 23 height 22
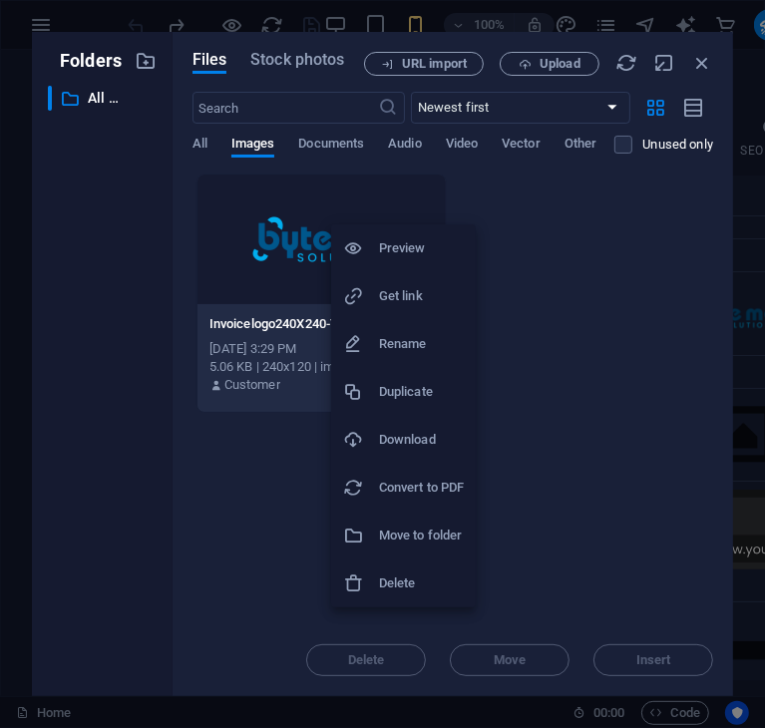
click at [404, 579] on h6 "Delete" at bounding box center [421, 583] width 85 height 24
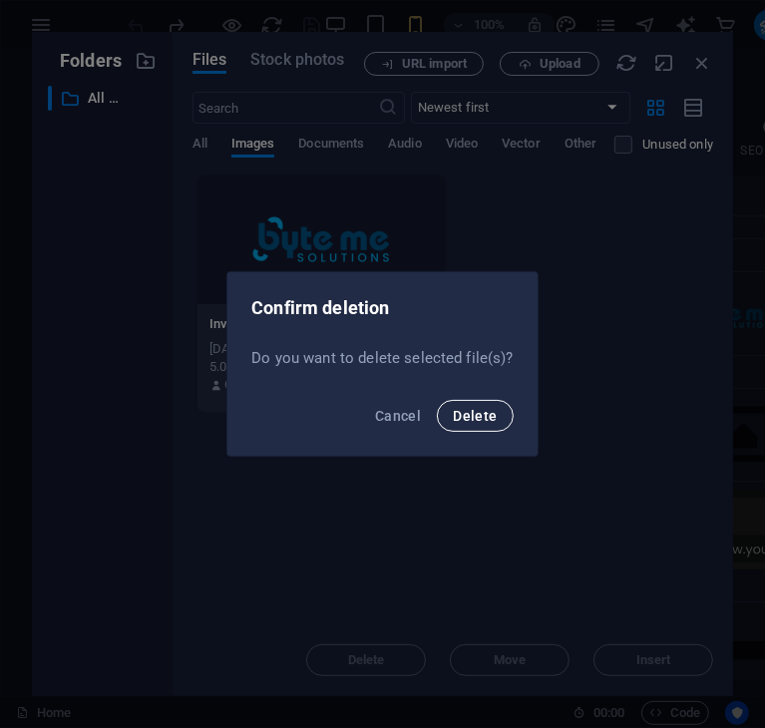
click at [461, 417] on span "Delete" at bounding box center [475, 416] width 44 height 16
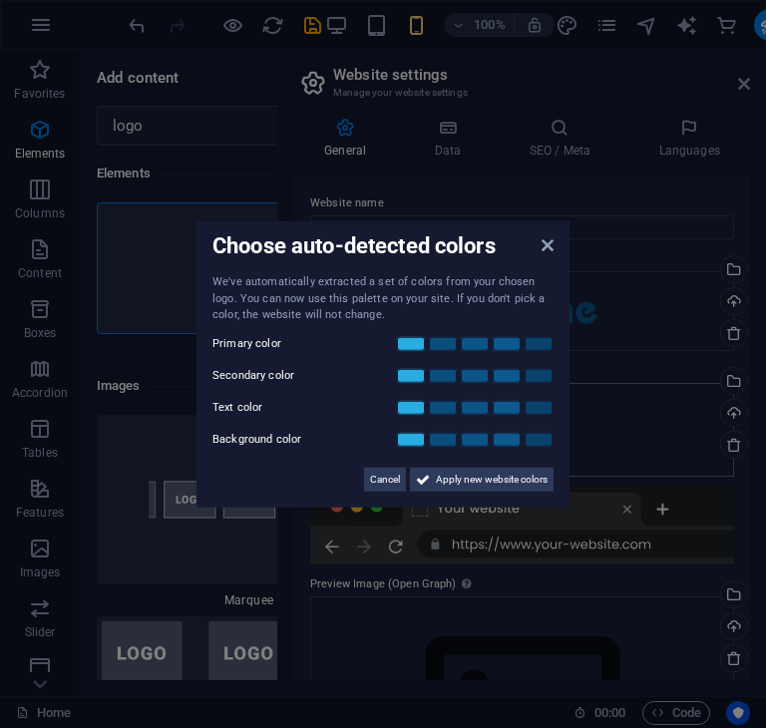
drag, startPoint x: 496, startPoint y: 470, endPoint x: 542, endPoint y: 418, distance: 69.9
click at [496, 471] on span "Apply new website colors" at bounding box center [492, 479] width 112 height 24
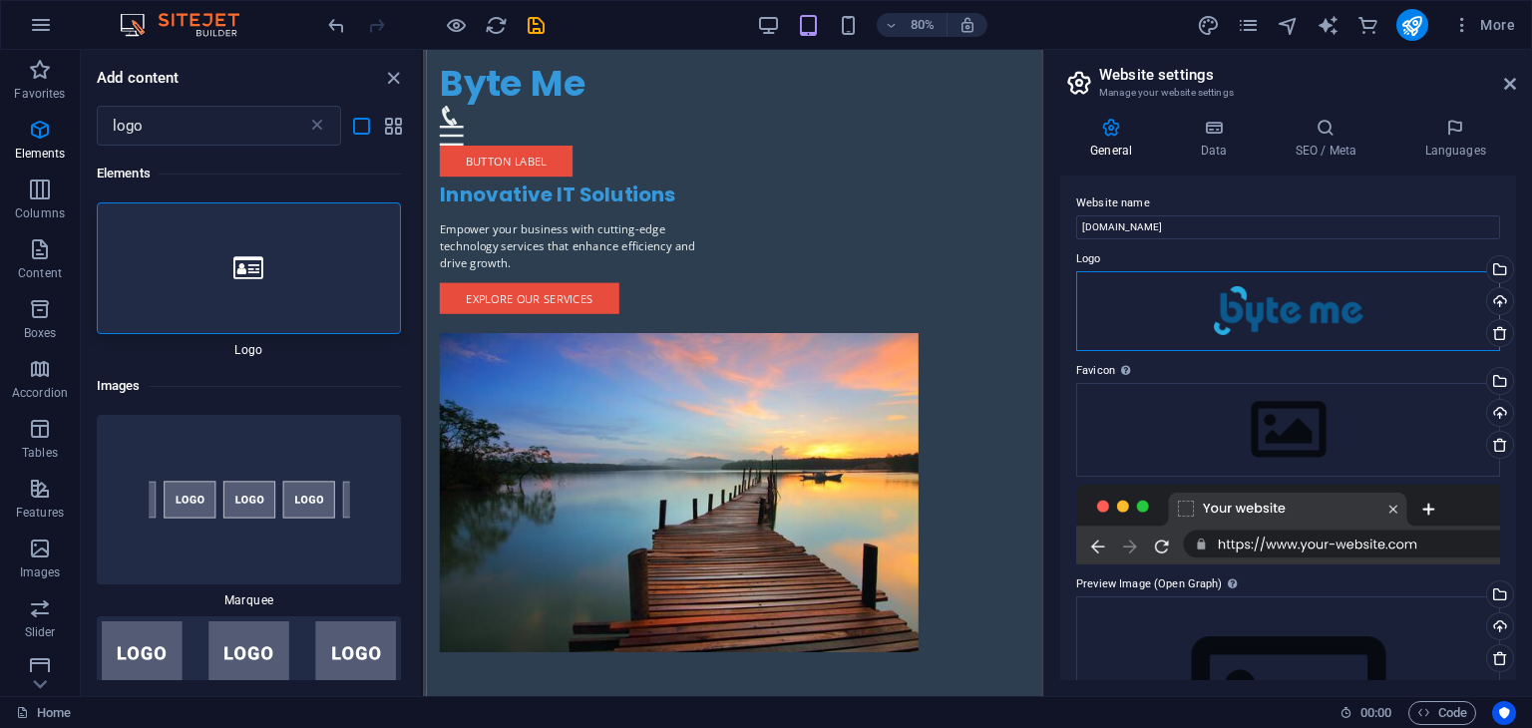
click at [1245, 323] on div "Drag files here, click to choose files or select files from Files or our free s…" at bounding box center [1288, 311] width 424 height 80
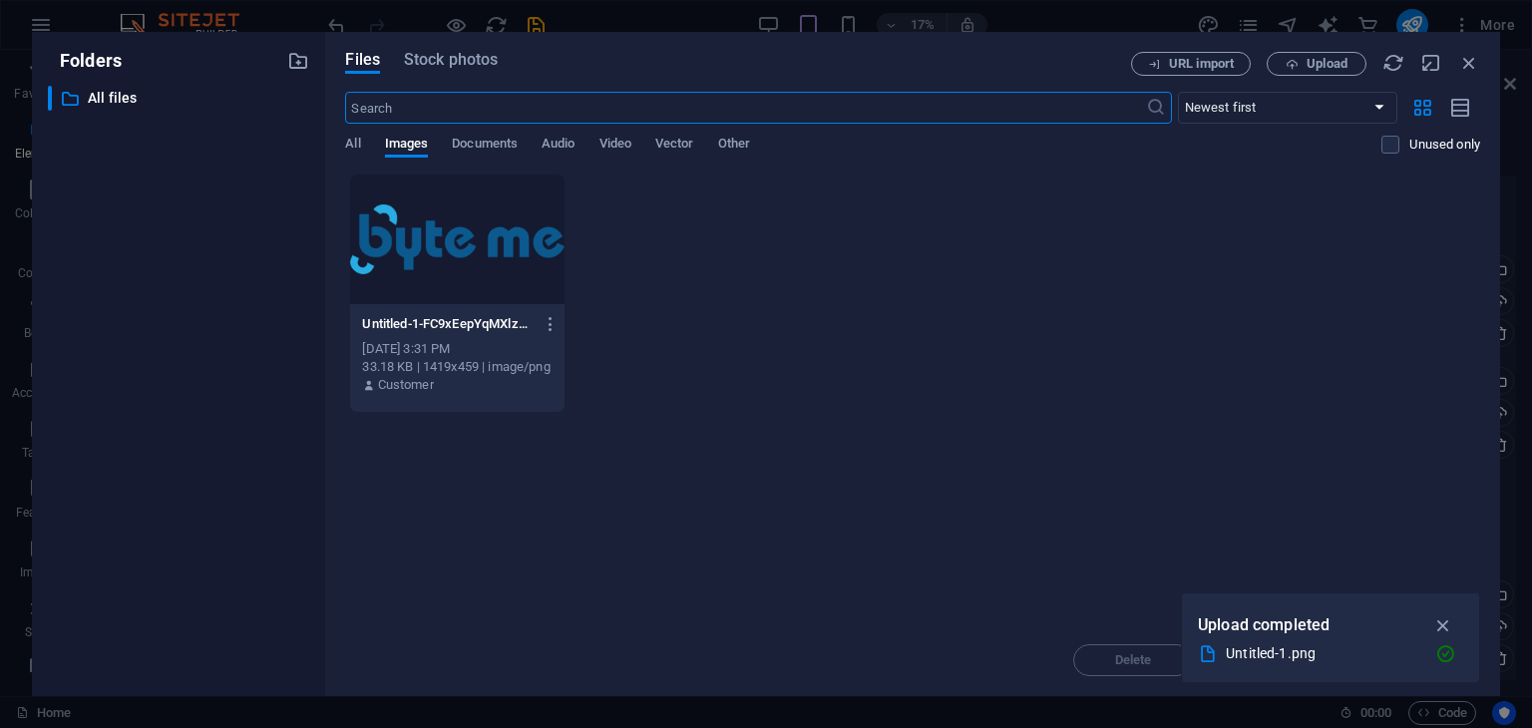
click at [1245, 323] on div "Untitled-1-FC9xEepYqMXlzUHhpLDL_w.png Untitled-1-FC9xEepYqMXlzUHhpLDL_w.png Oct…" at bounding box center [912, 293] width 1135 height 239
click at [1184, 424] on div "Drop files here to upload them instantly Untitled-1-FC9xEepYqMXlzUHhpLDL_w.png …" at bounding box center [912, 399] width 1135 height 451
click at [1446, 622] on icon "button" at bounding box center [1443, 625] width 23 height 22
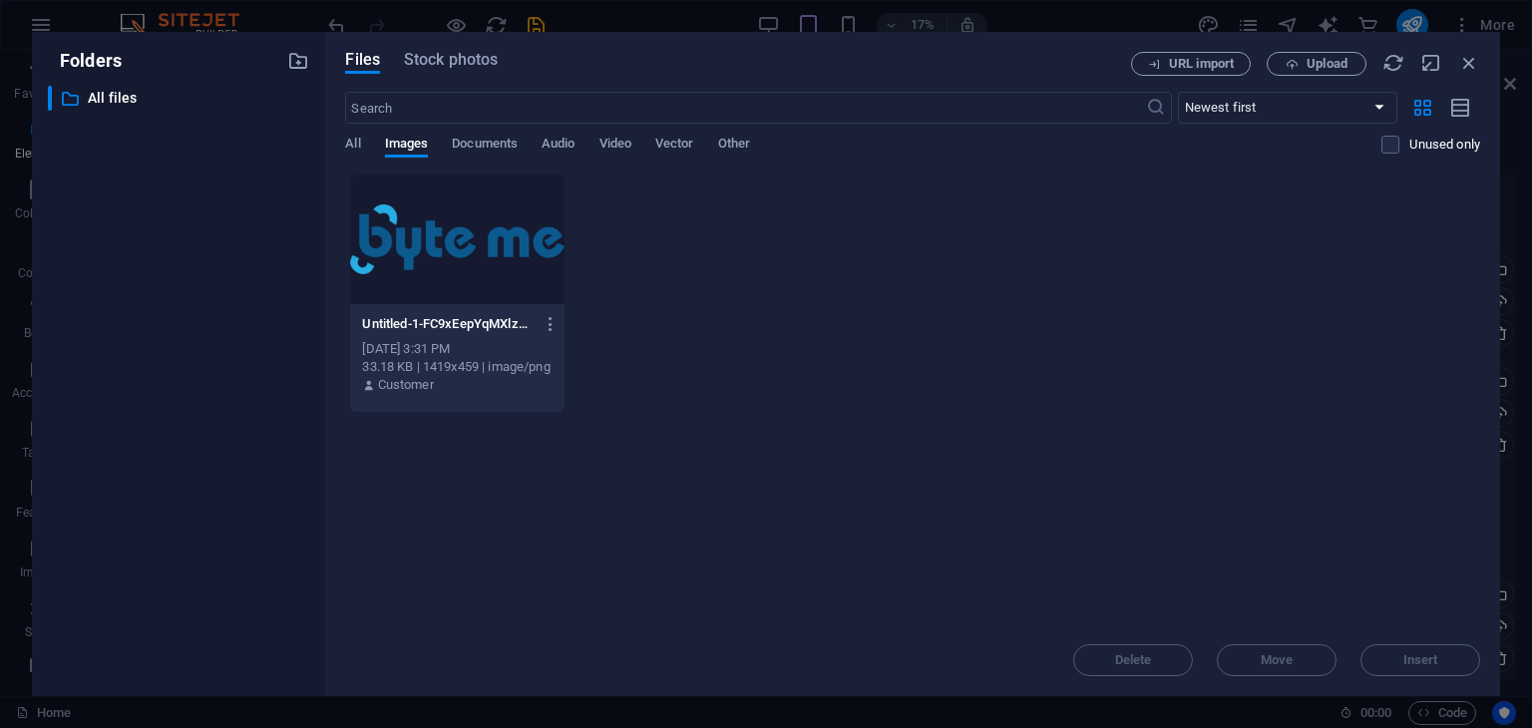
click at [834, 366] on div "Untitled-1-FC9xEepYqMXlzUHhpLDL_w.png Untitled-1-FC9xEepYqMXlzUHhpLDL_w.png Oct…" at bounding box center [912, 293] width 1135 height 239
click at [801, 298] on div "Untitled-1-FC9xEepYqMXlzUHhpLDL_w.png Untitled-1-FC9xEepYqMXlzUHhpLDL_w.png Oct…" at bounding box center [912, 293] width 1135 height 239
click at [800, 296] on div "Untitled-1-FC9xEepYqMXlzUHhpLDL_w.png Untitled-1-FC9xEepYqMXlzUHhpLDL_w.png Oct…" at bounding box center [912, 293] width 1135 height 239
drag, startPoint x: 893, startPoint y: 188, endPoint x: 925, endPoint y: 202, distance: 35.7
click at [911, 193] on div "Untitled-1-FC9xEepYqMXlzUHhpLDL_w.png Untitled-1-FC9xEepYqMXlzUHhpLDL_w.png Oct…" at bounding box center [912, 293] width 1135 height 239
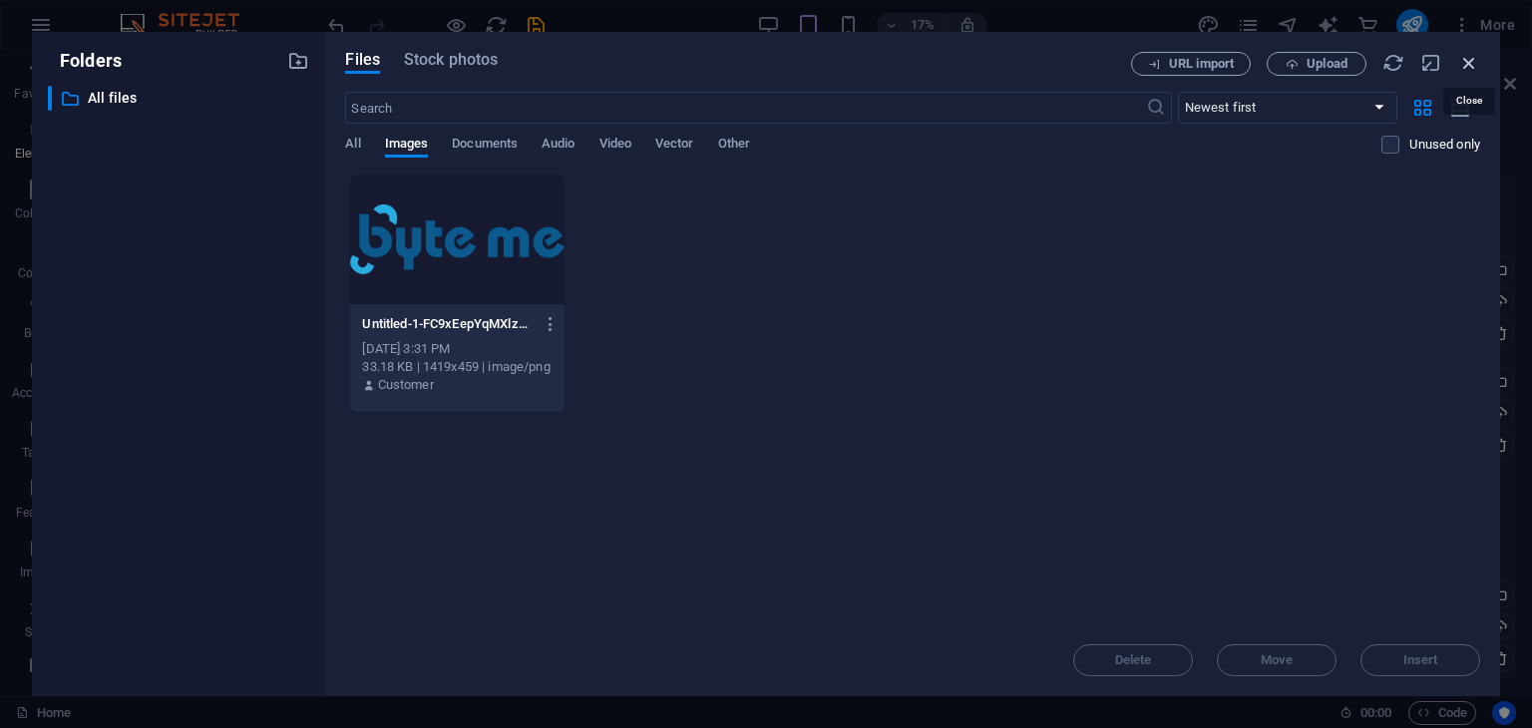
click at [1468, 59] on icon "button" at bounding box center [1469, 63] width 22 height 22
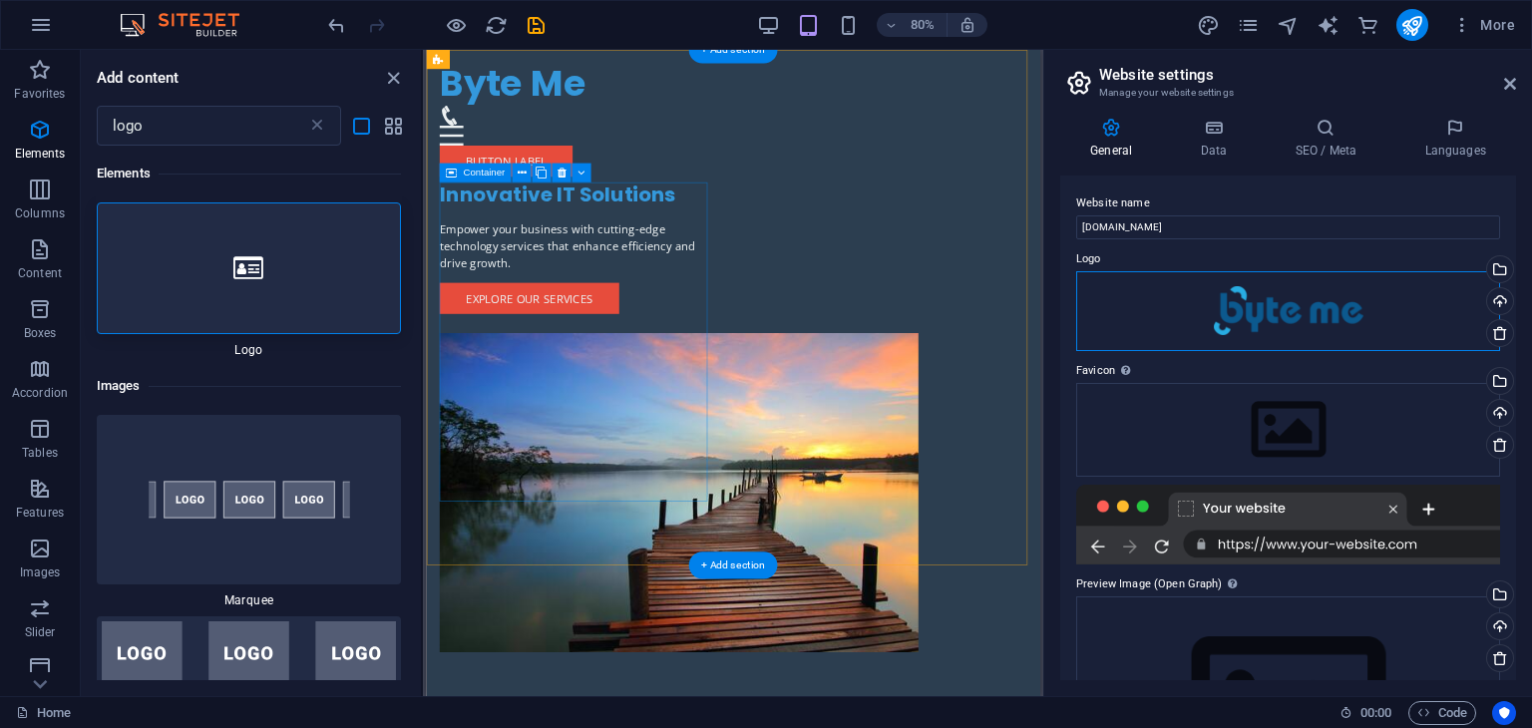
drag, startPoint x: 1601, startPoint y: 355, endPoint x: 573, endPoint y: 282, distance: 1029.7
click at [618, 144] on div "Innovative IT Solutions Empower your business with cutting-edge technology serv…" at bounding box center [809, 466] width 766 height 833
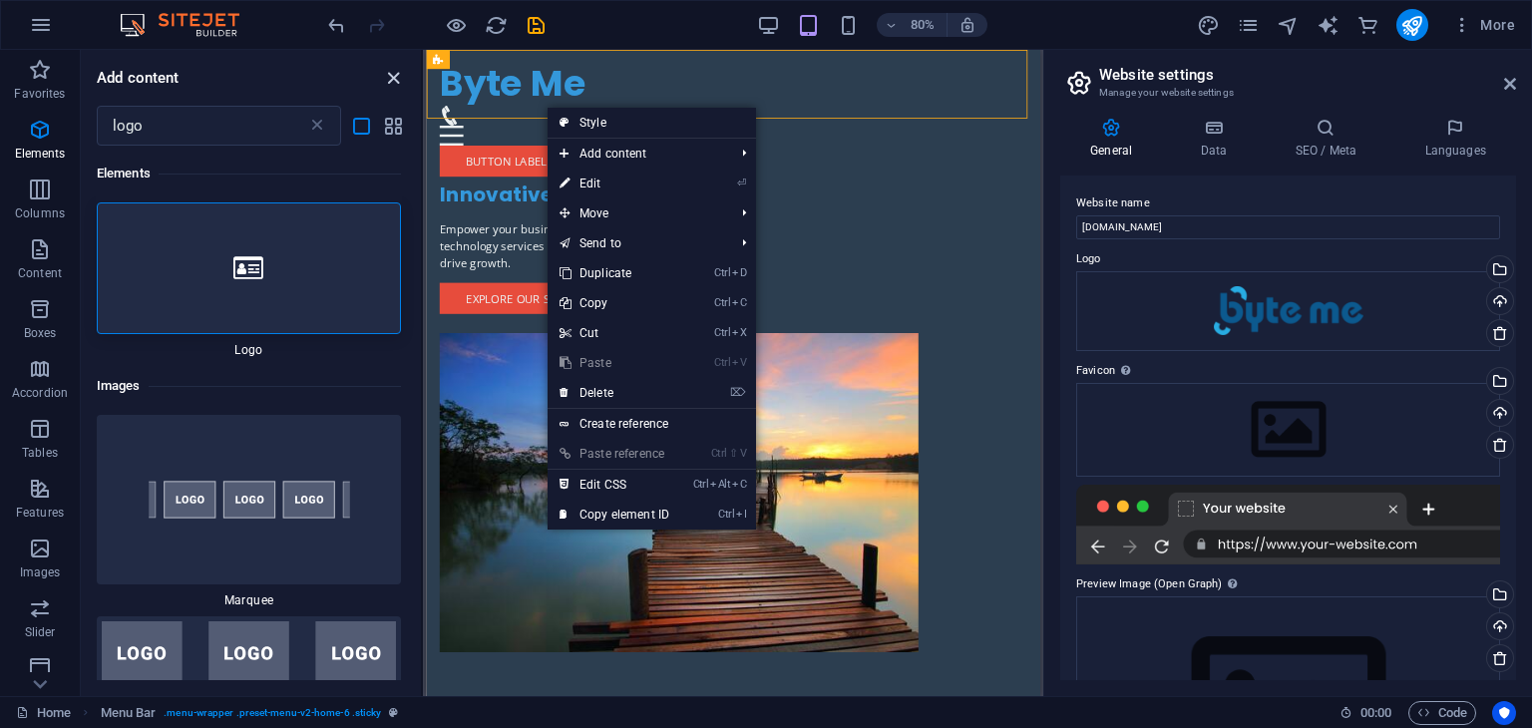
click at [401, 72] on icon "close panel" at bounding box center [393, 78] width 23 height 23
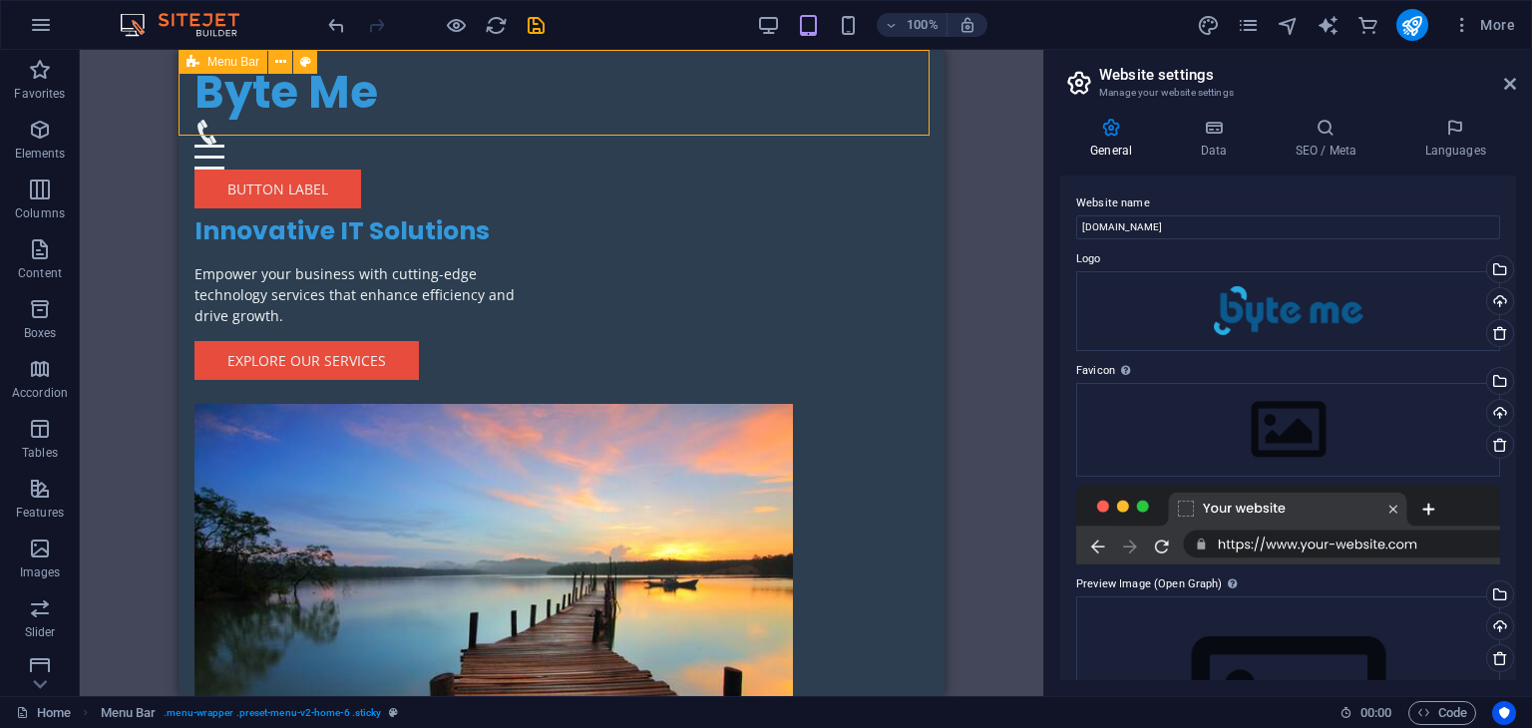
click at [409, 130] on div "Byte Me Menu Home About Service Contact Button label" at bounding box center [562, 137] width 766 height 175
click at [323, 108] on div "Byte Me" at bounding box center [561, 93] width 734 height 54
click at [263, 65] on span "Logo" at bounding box center [274, 62] width 27 height 12
click at [242, 69] on icon at bounding box center [245, 62] width 16 height 24
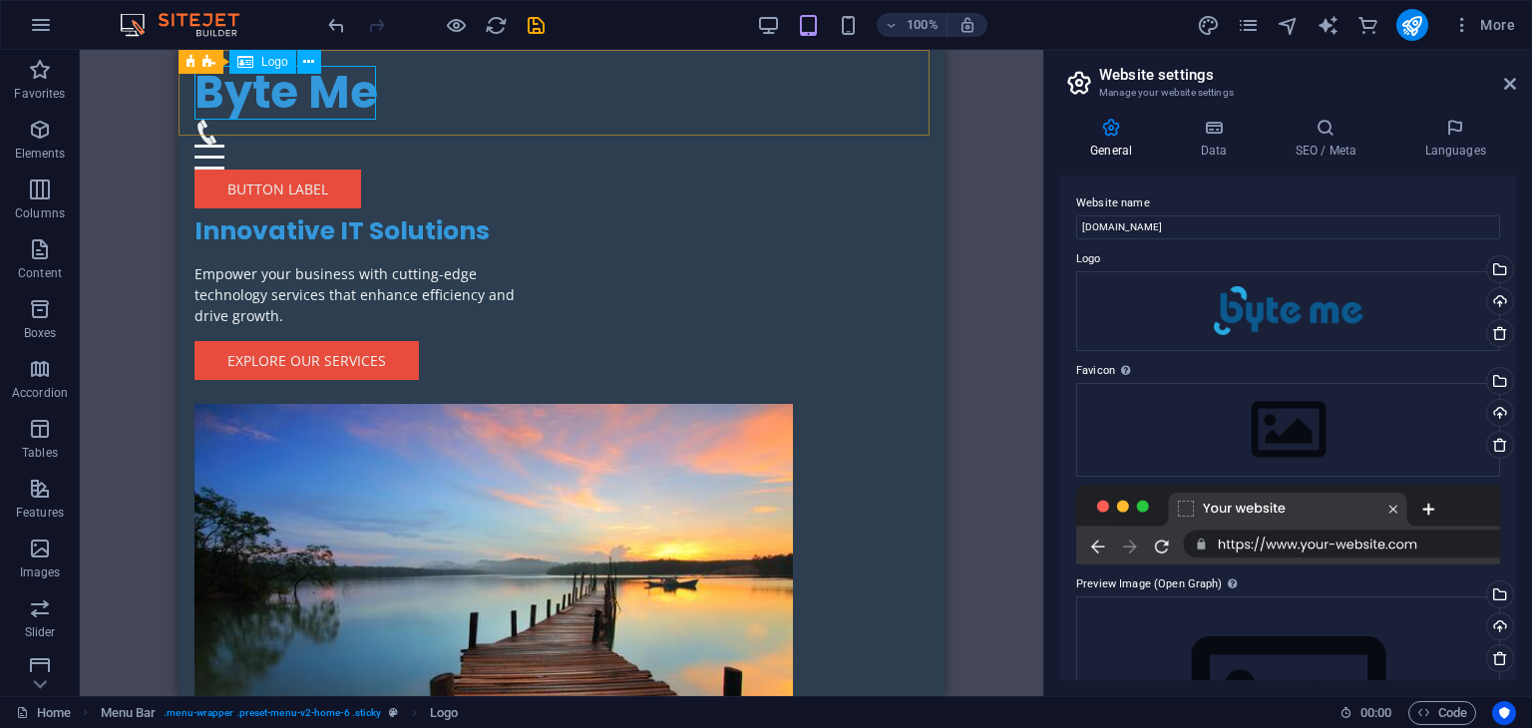
select select "px"
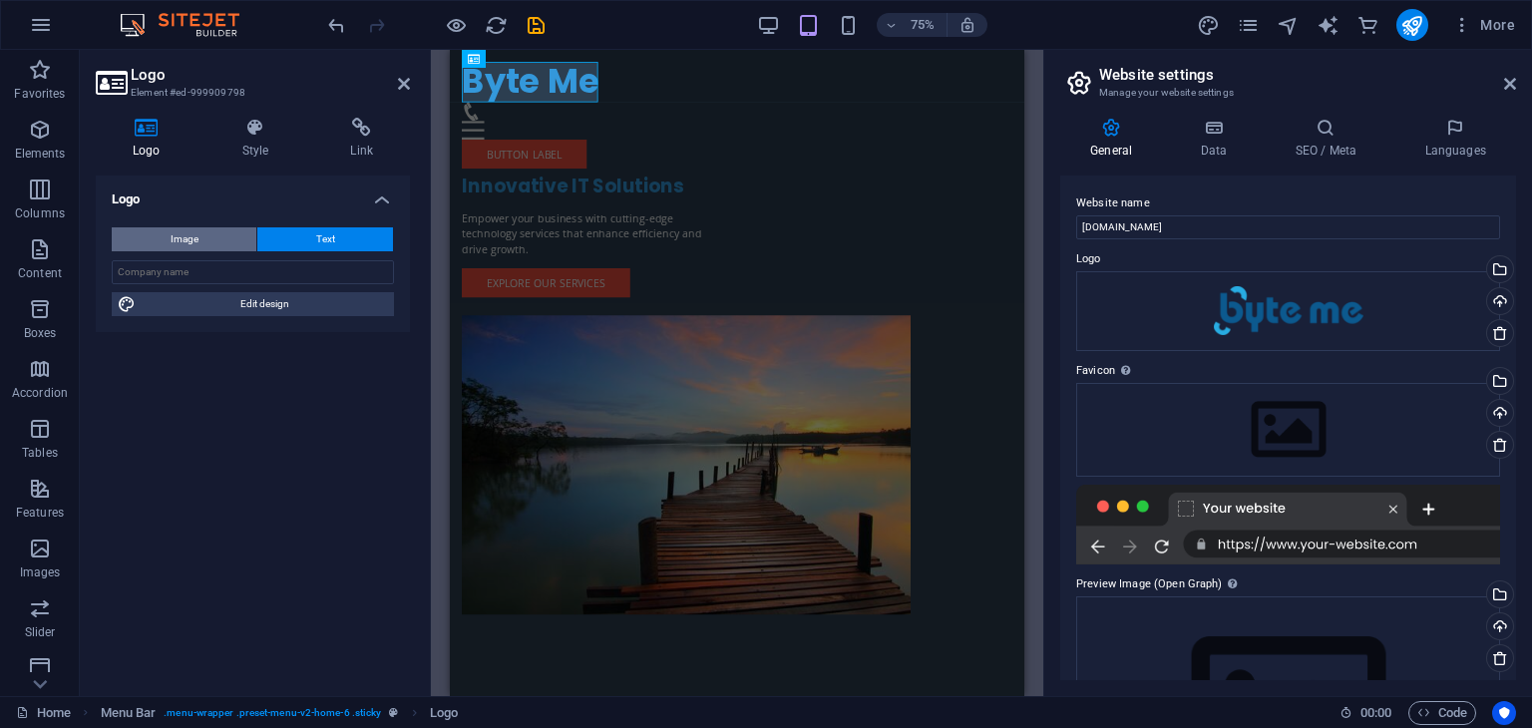
click at [233, 232] on button "Image" at bounding box center [184, 239] width 145 height 24
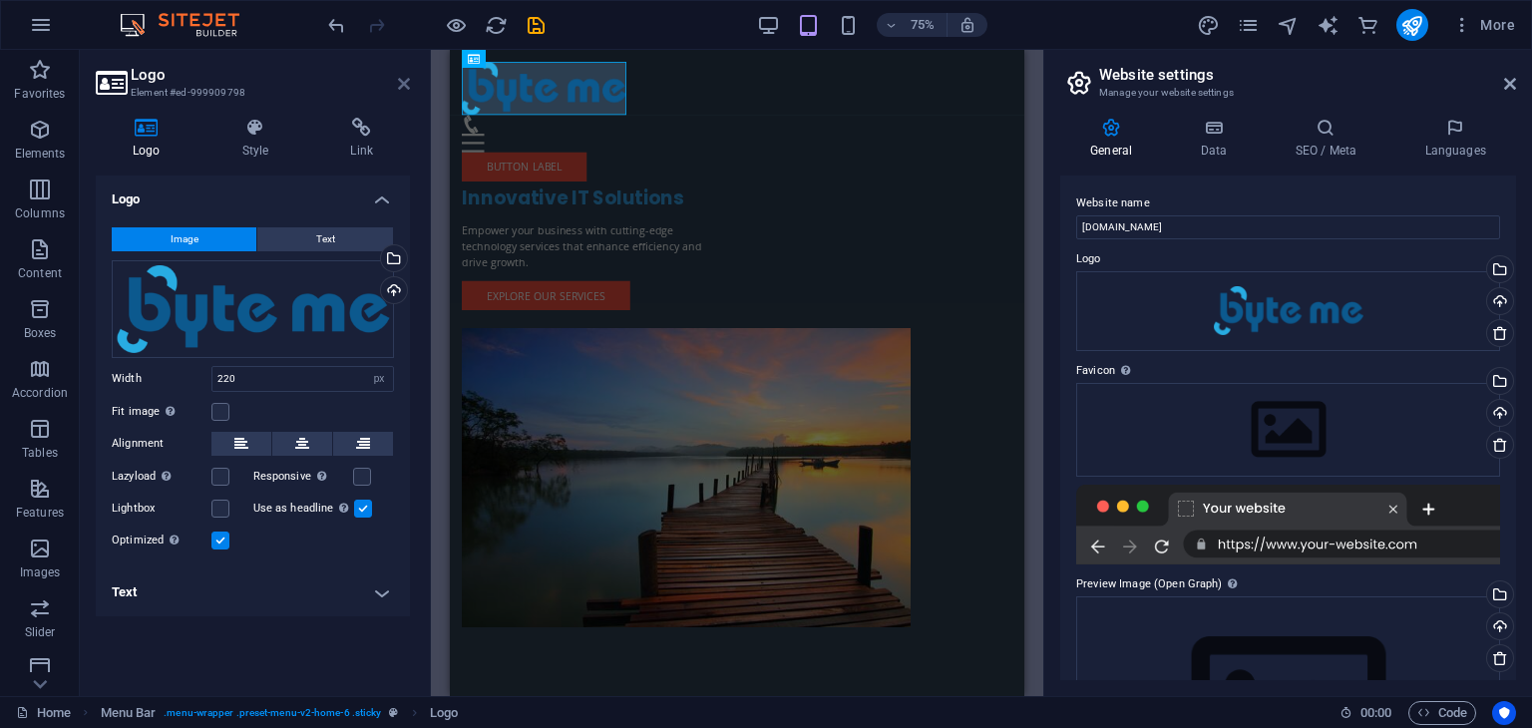
click at [403, 85] on icon at bounding box center [404, 84] width 12 height 16
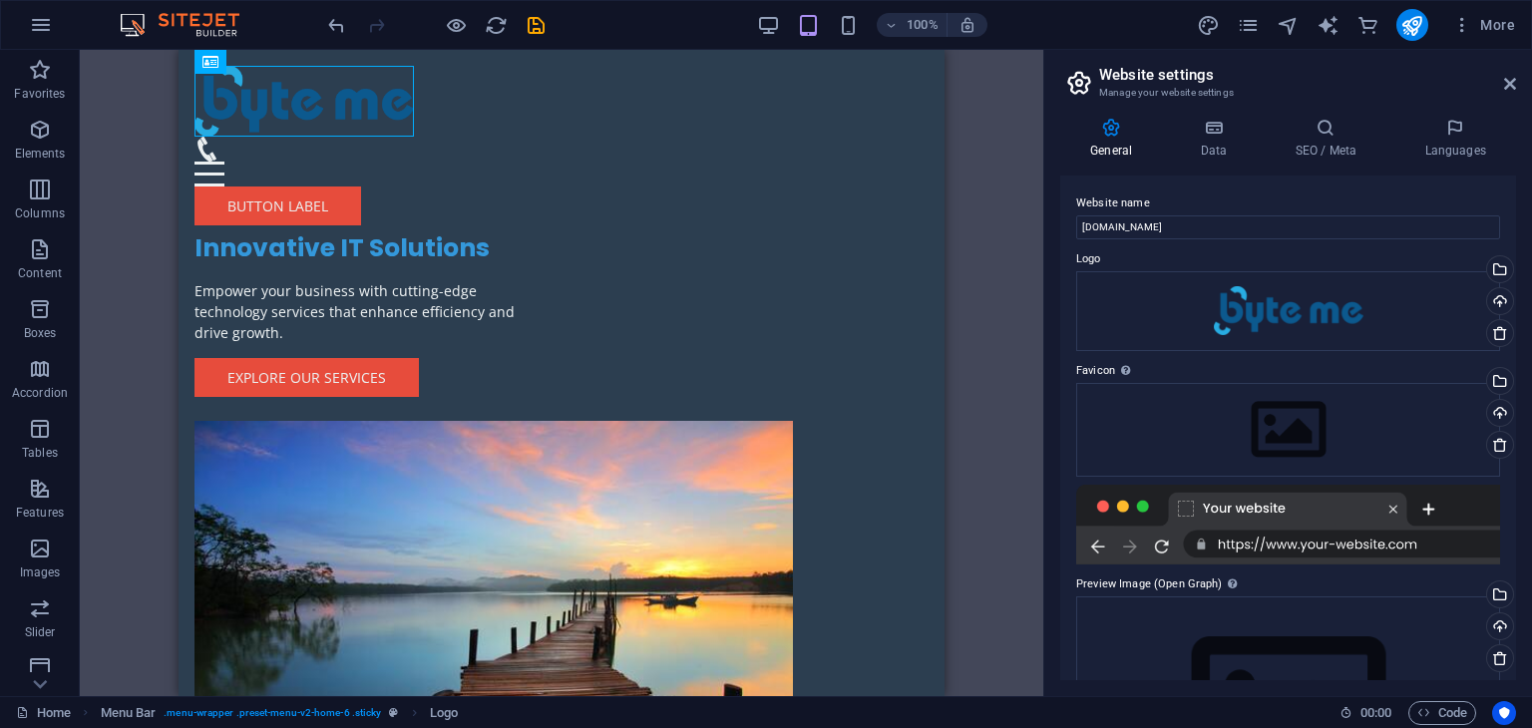
click at [980, 171] on div "H2 2 columns Container Menu Bar Menu Bar Logo Menu Button Spacer Container Logo…" at bounding box center [561, 373] width 963 height 646
click at [495, 208] on div "Innovative IT Solutions Empower your business with cutting-edge technology serv…" at bounding box center [562, 475] width 766 height 850
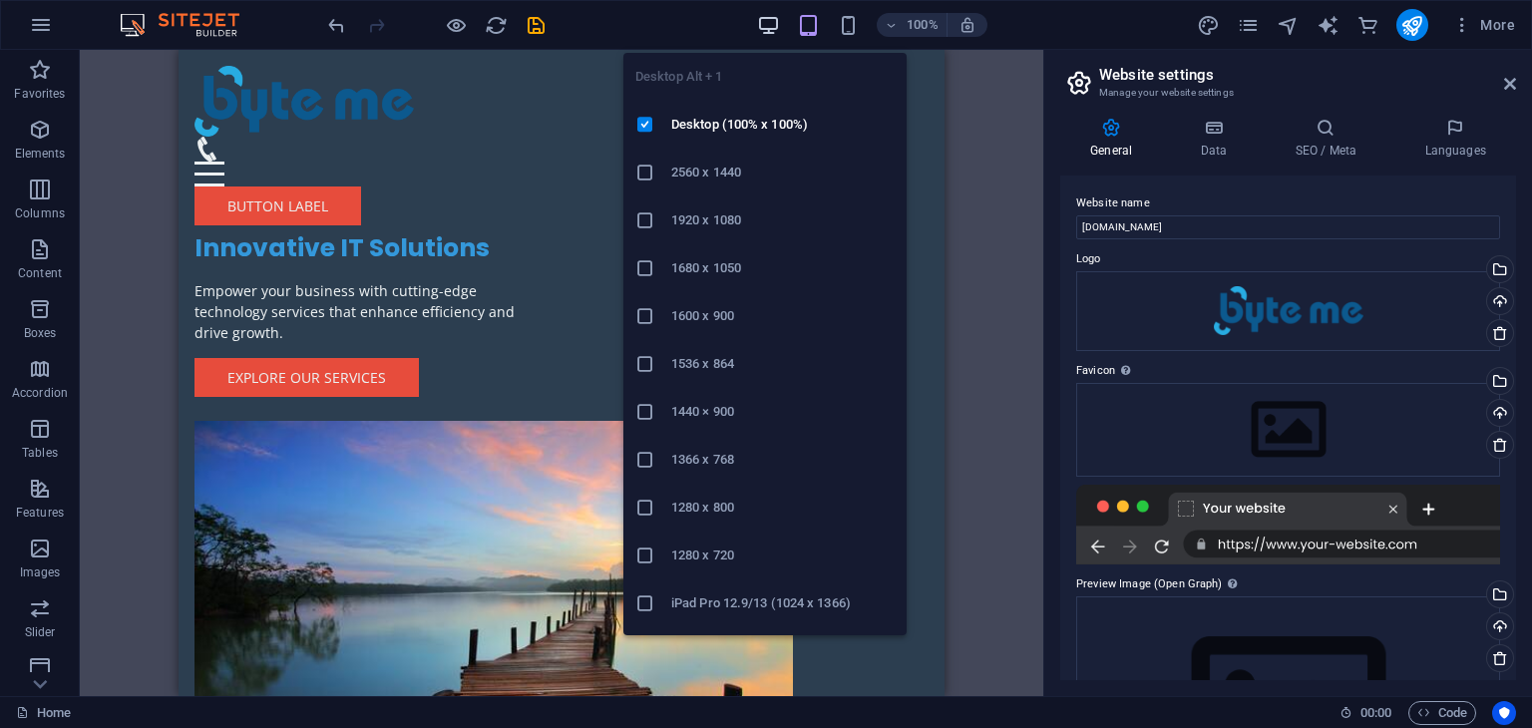
click at [758, 21] on icon "button" at bounding box center [768, 25] width 23 height 23
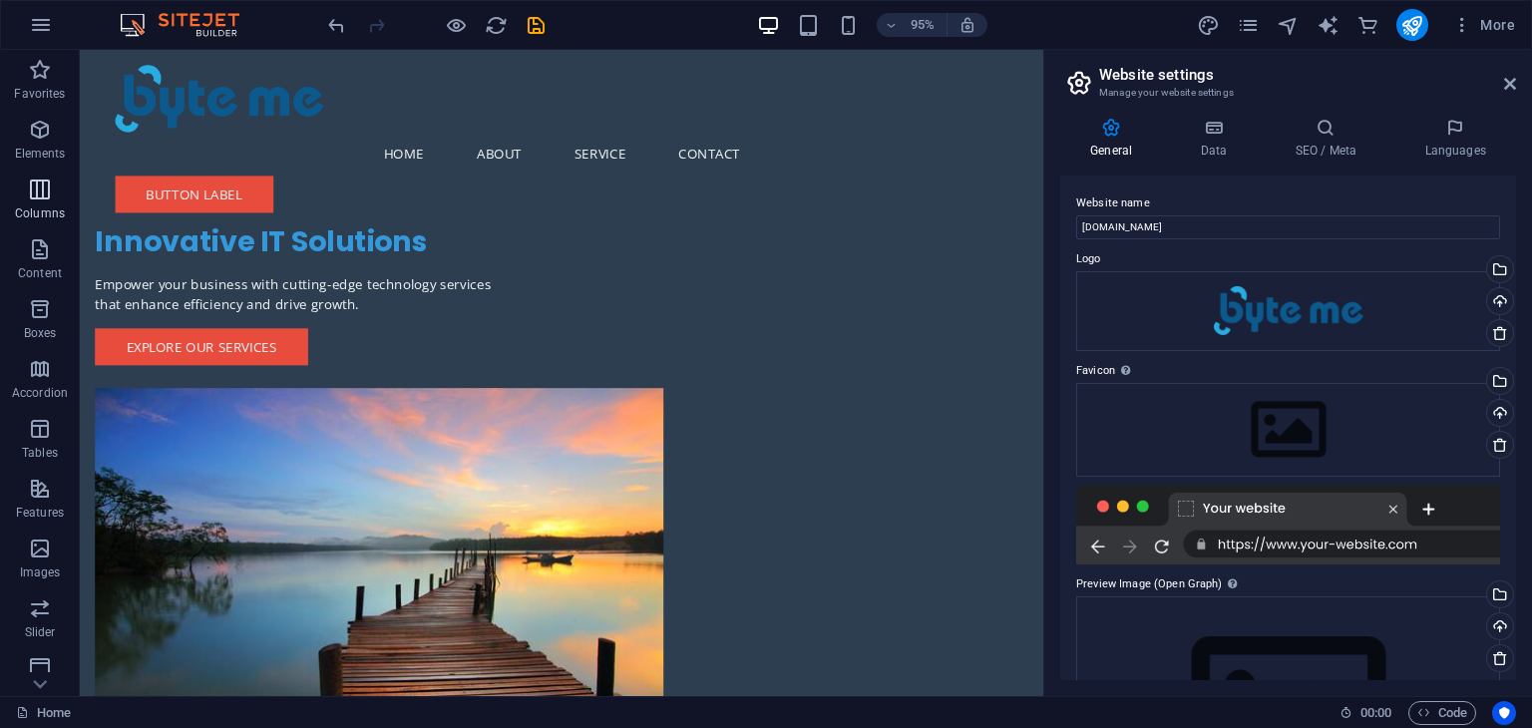
click at [45, 193] on icon "button" at bounding box center [40, 190] width 24 height 24
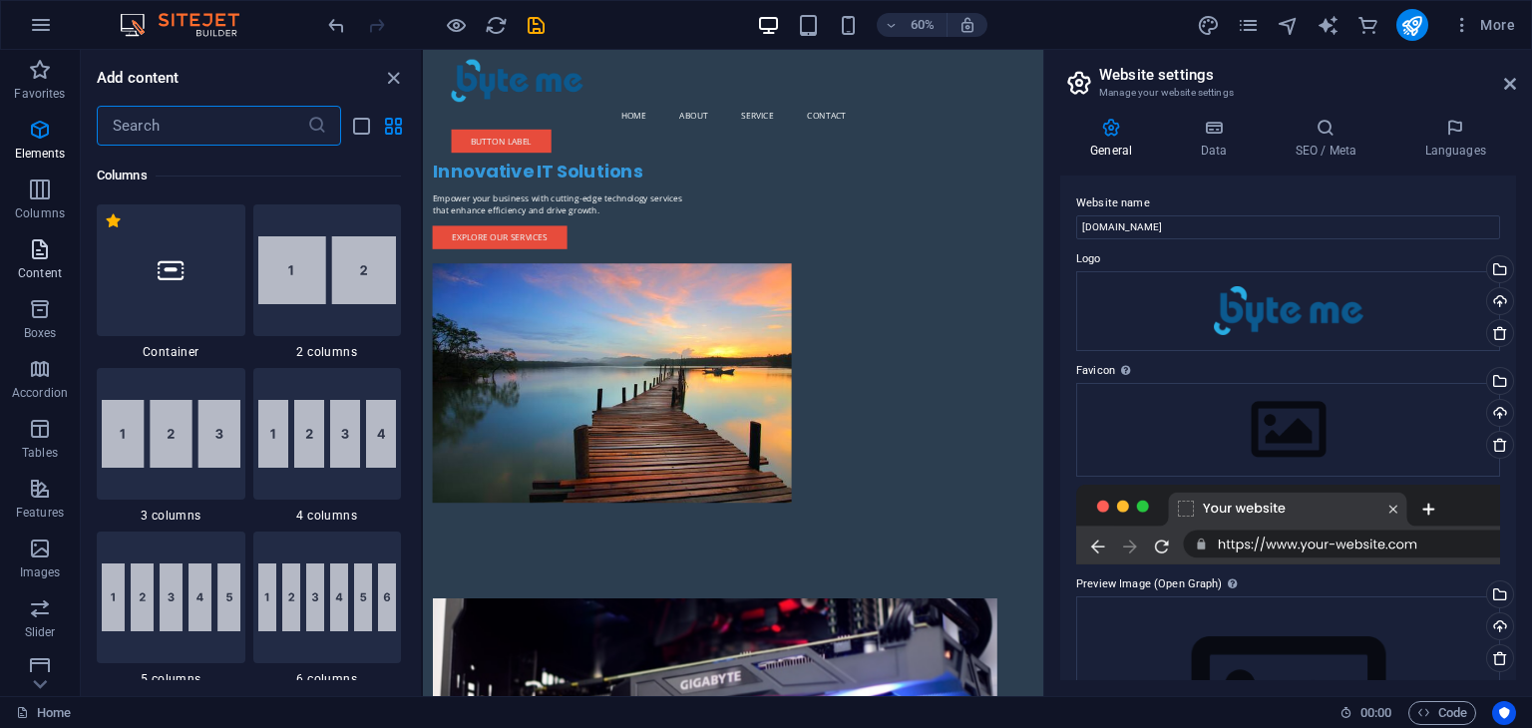
scroll to position [987, 0]
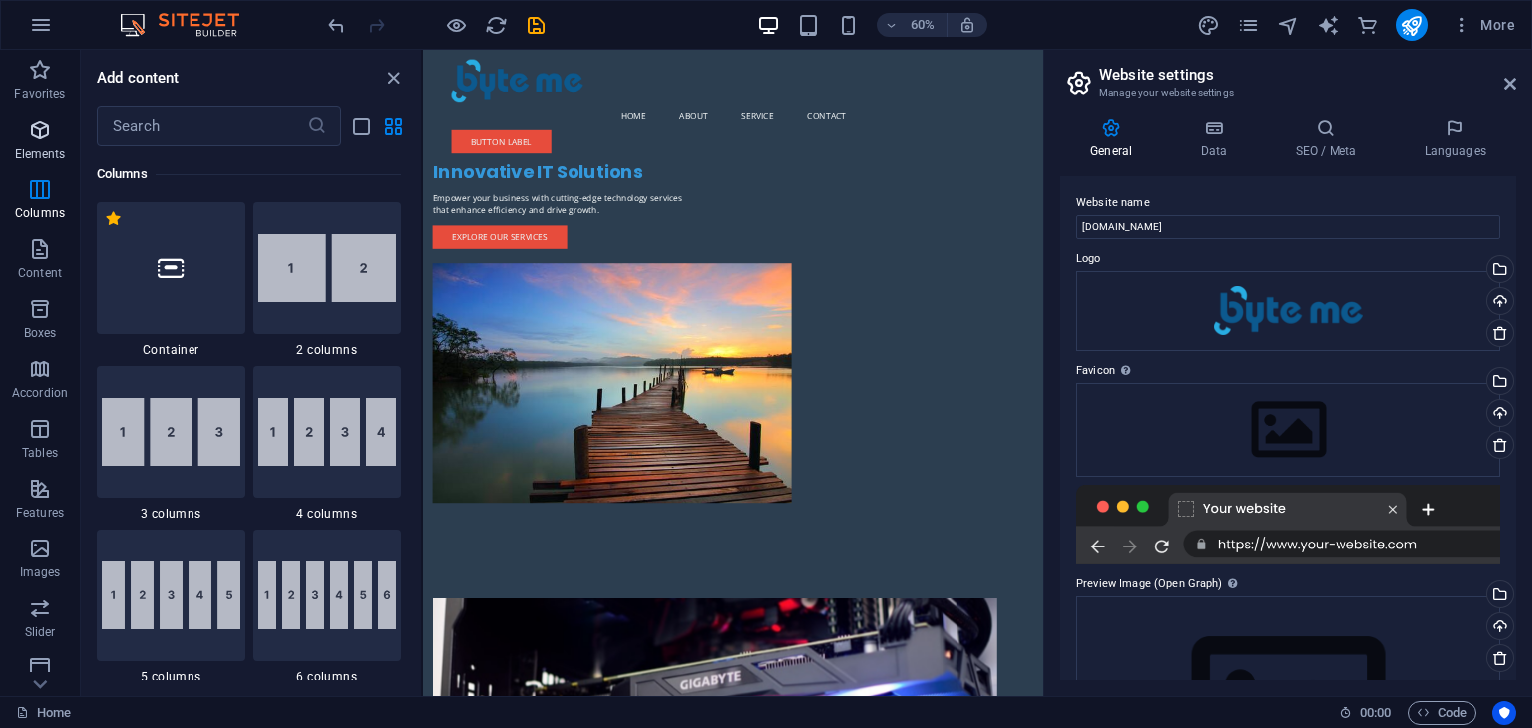
click at [51, 140] on icon "button" at bounding box center [40, 130] width 24 height 24
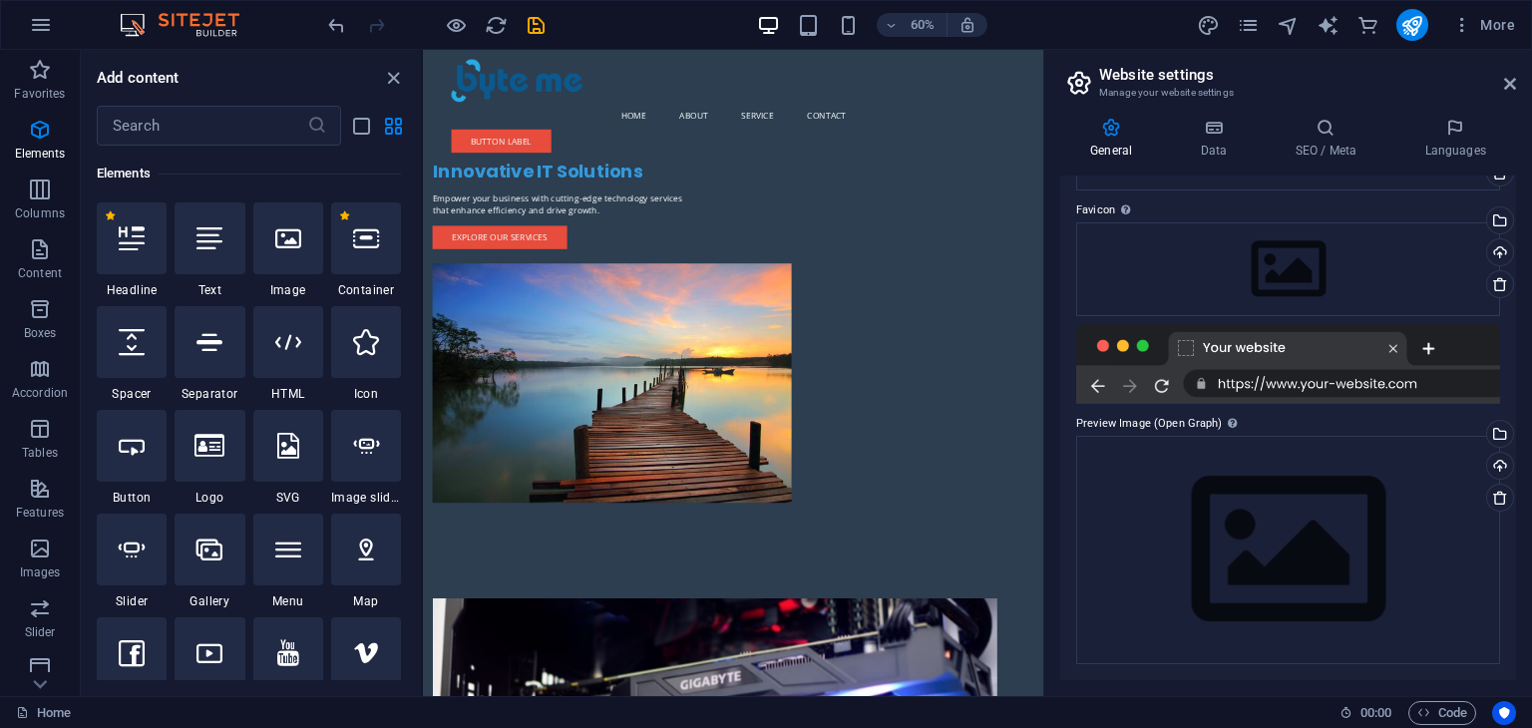
scroll to position [0, 0]
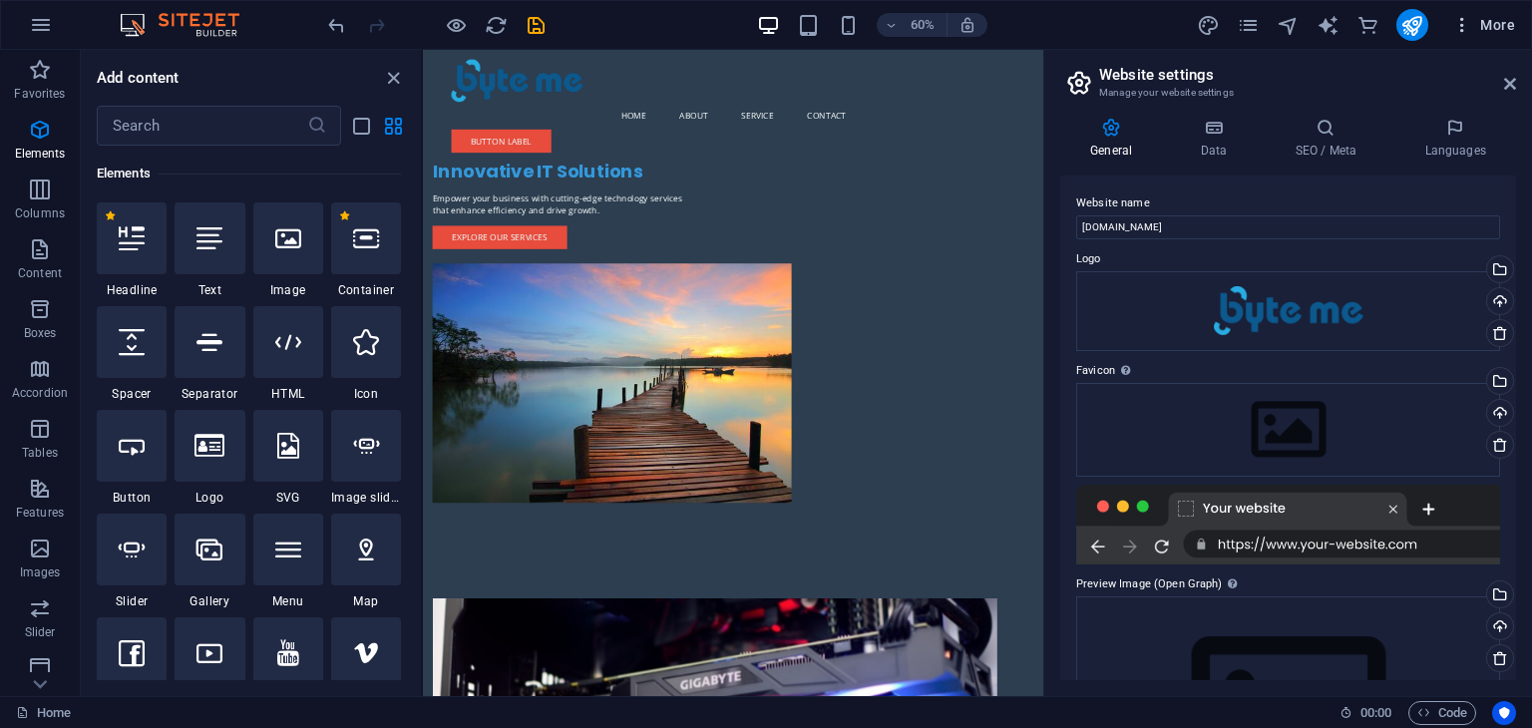
click at [1512, 19] on span "More" at bounding box center [1483, 25] width 63 height 20
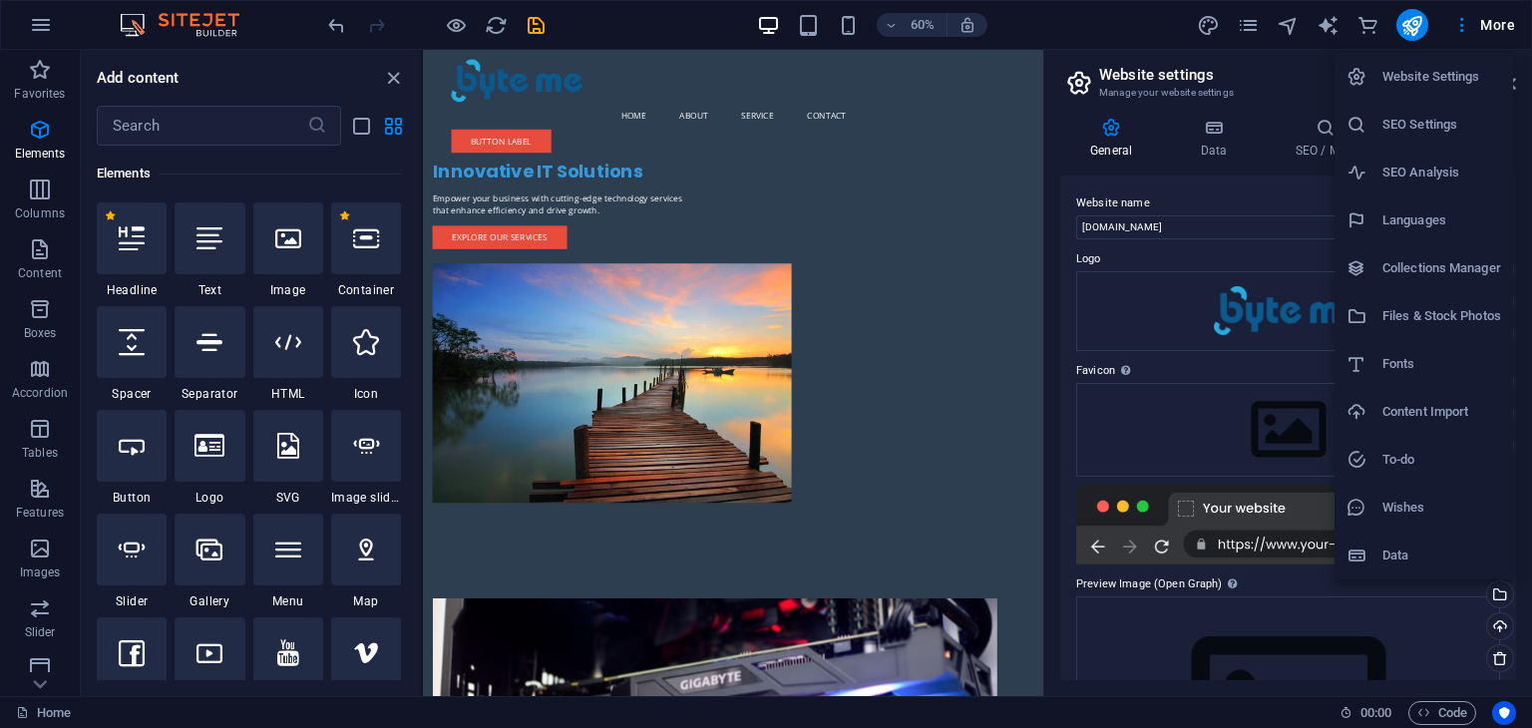
click at [1053, 36] on div at bounding box center [766, 364] width 1532 height 728
